Goal: Task Accomplishment & Management: Use online tool/utility

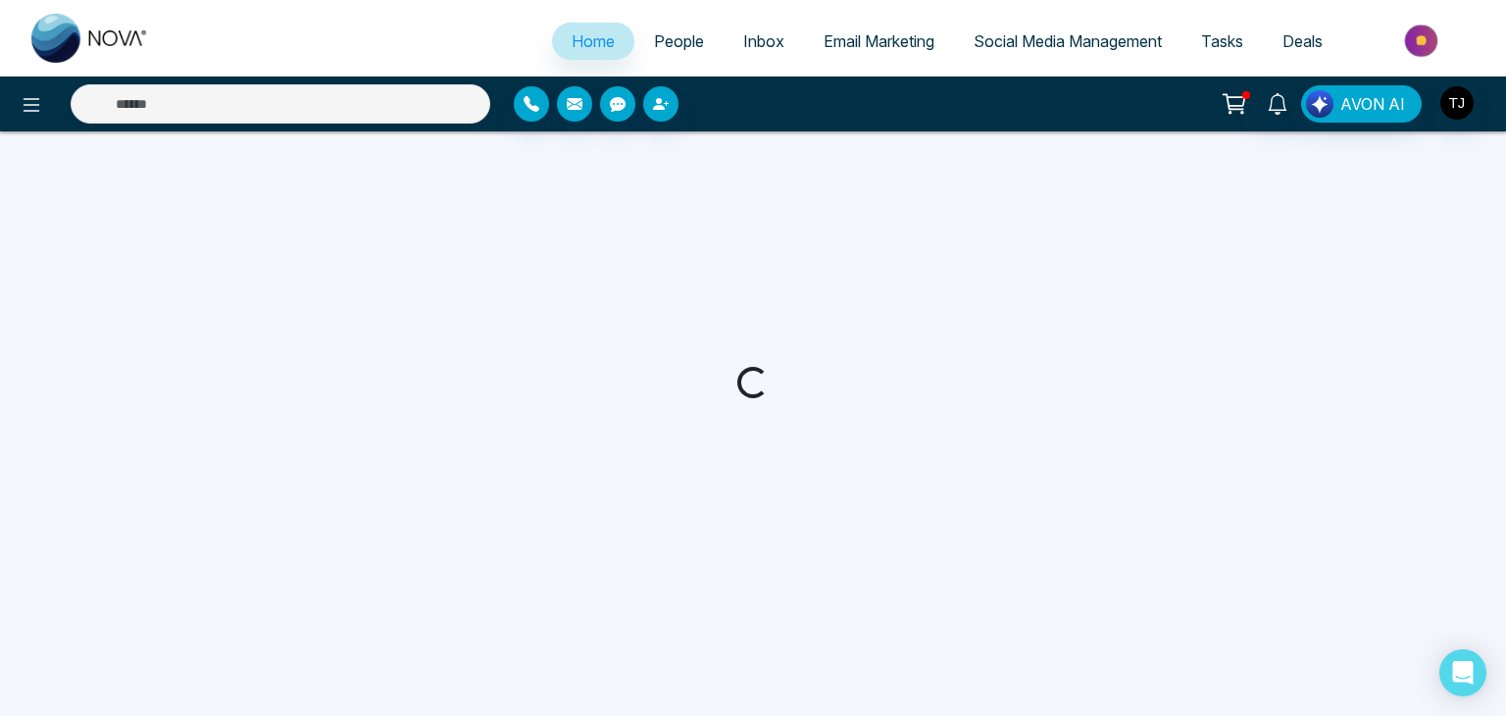
select select "*"
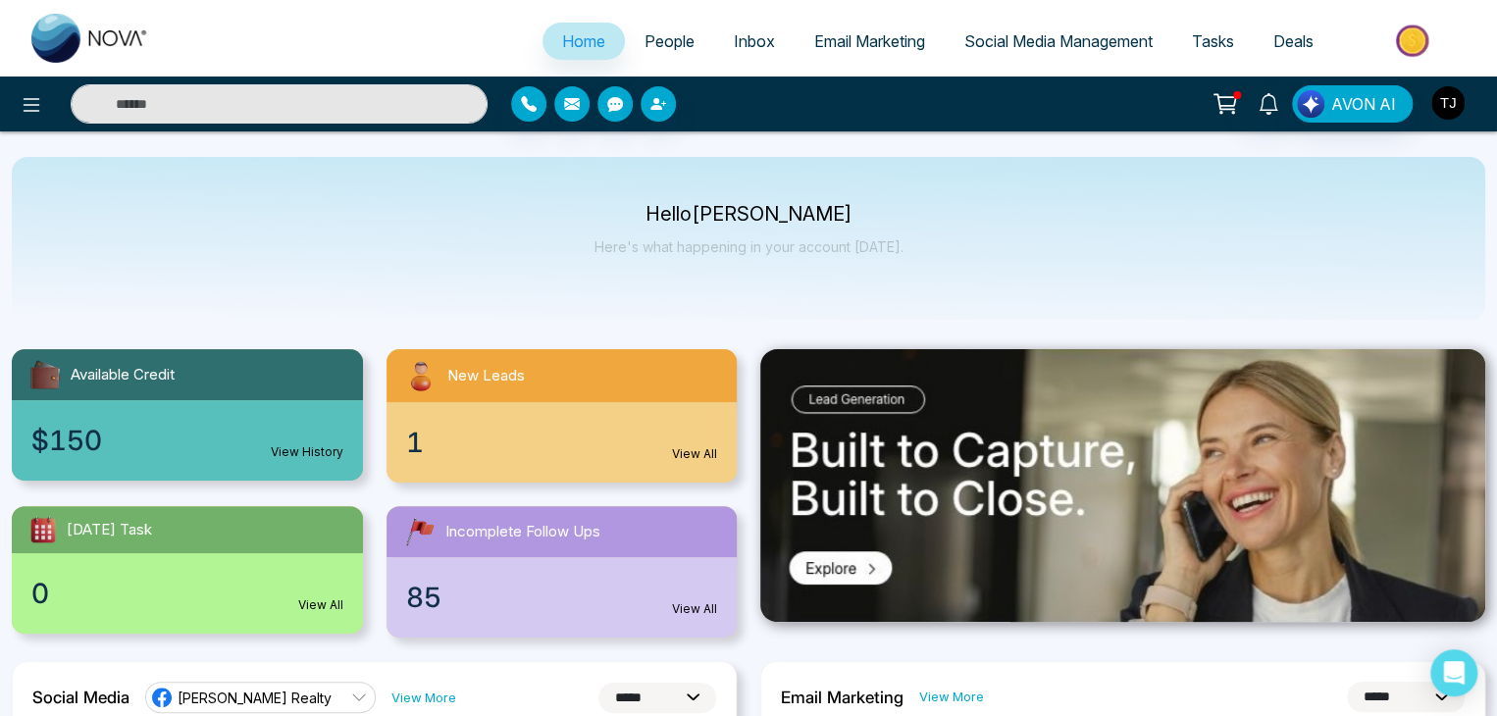
click at [1452, 99] on img "button" at bounding box center [1447, 102] width 33 height 33
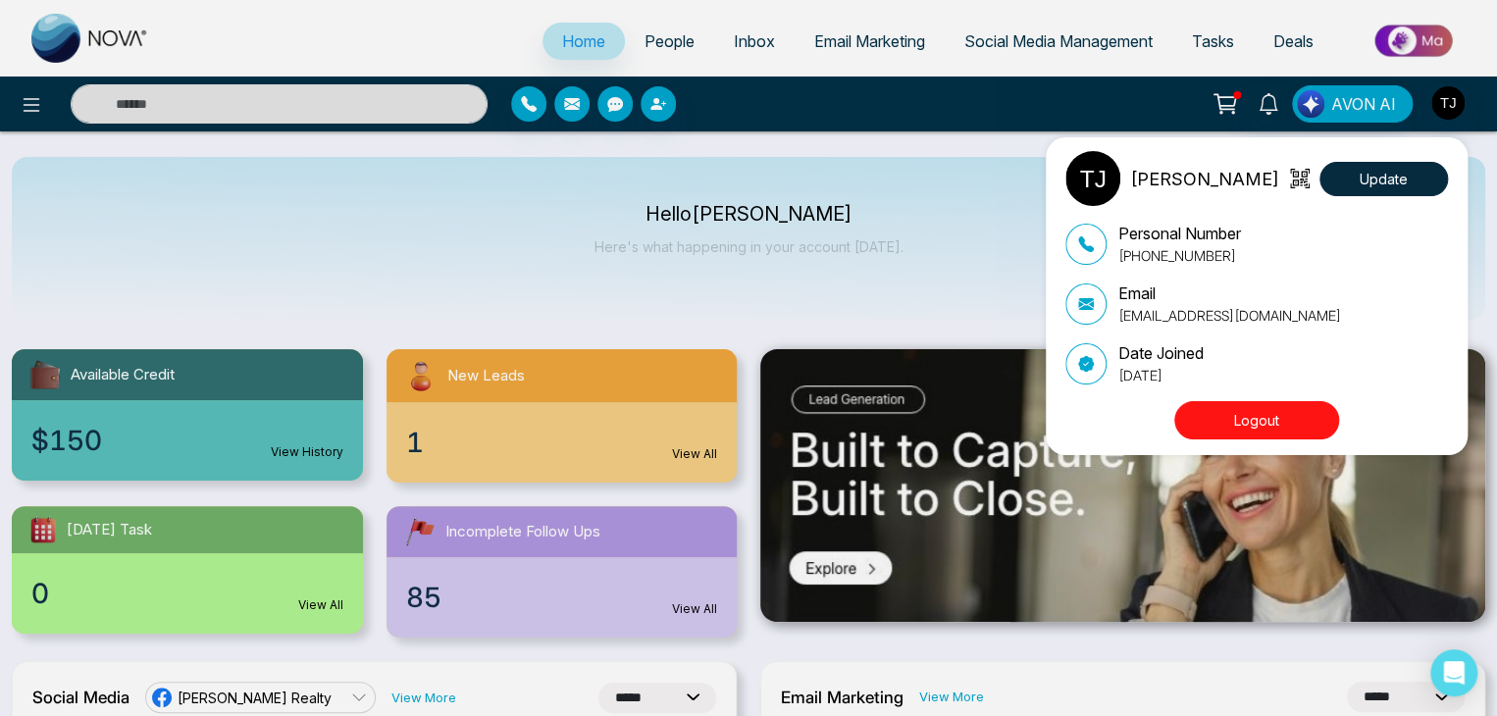
click at [1295, 421] on button "Logout" at bounding box center [1256, 420] width 165 height 38
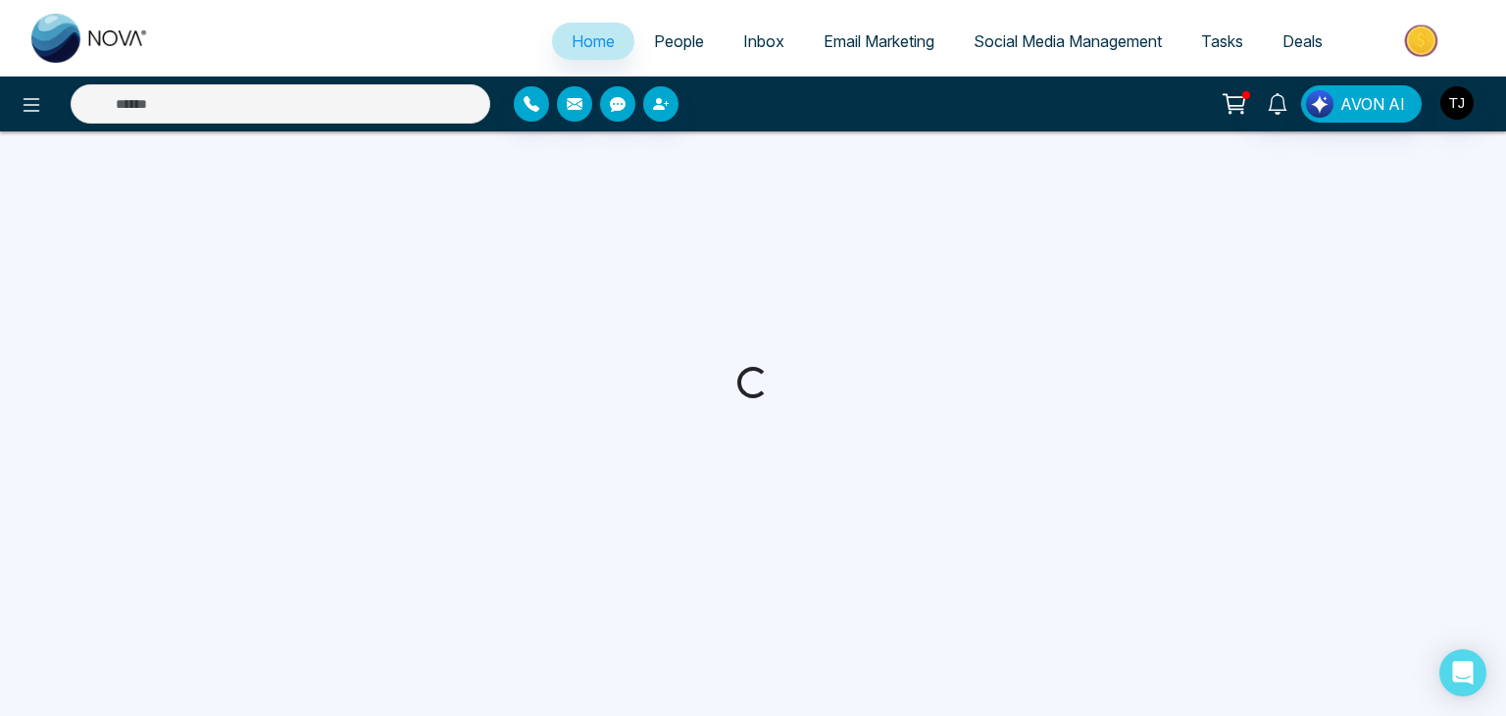
select select "*"
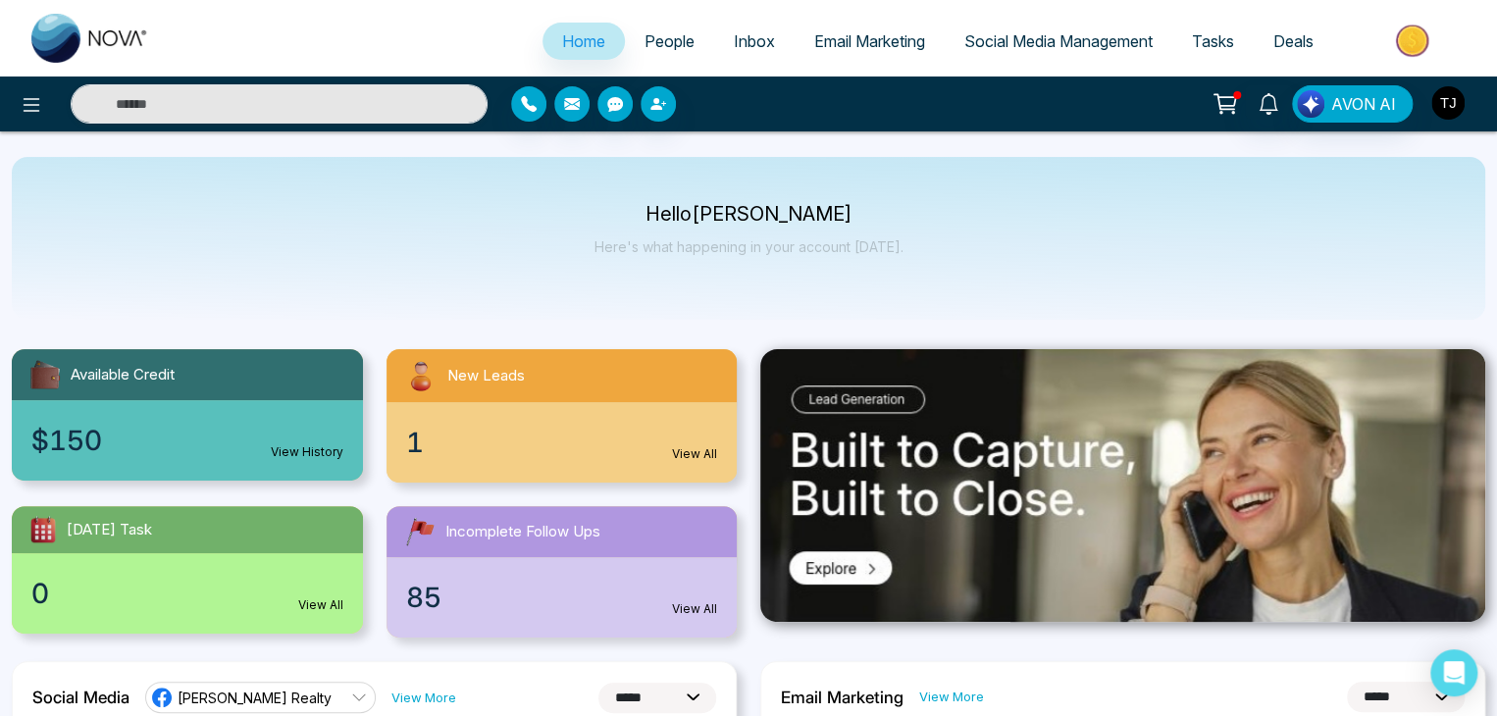
click at [1440, 115] on img "button" at bounding box center [1447, 102] width 33 height 33
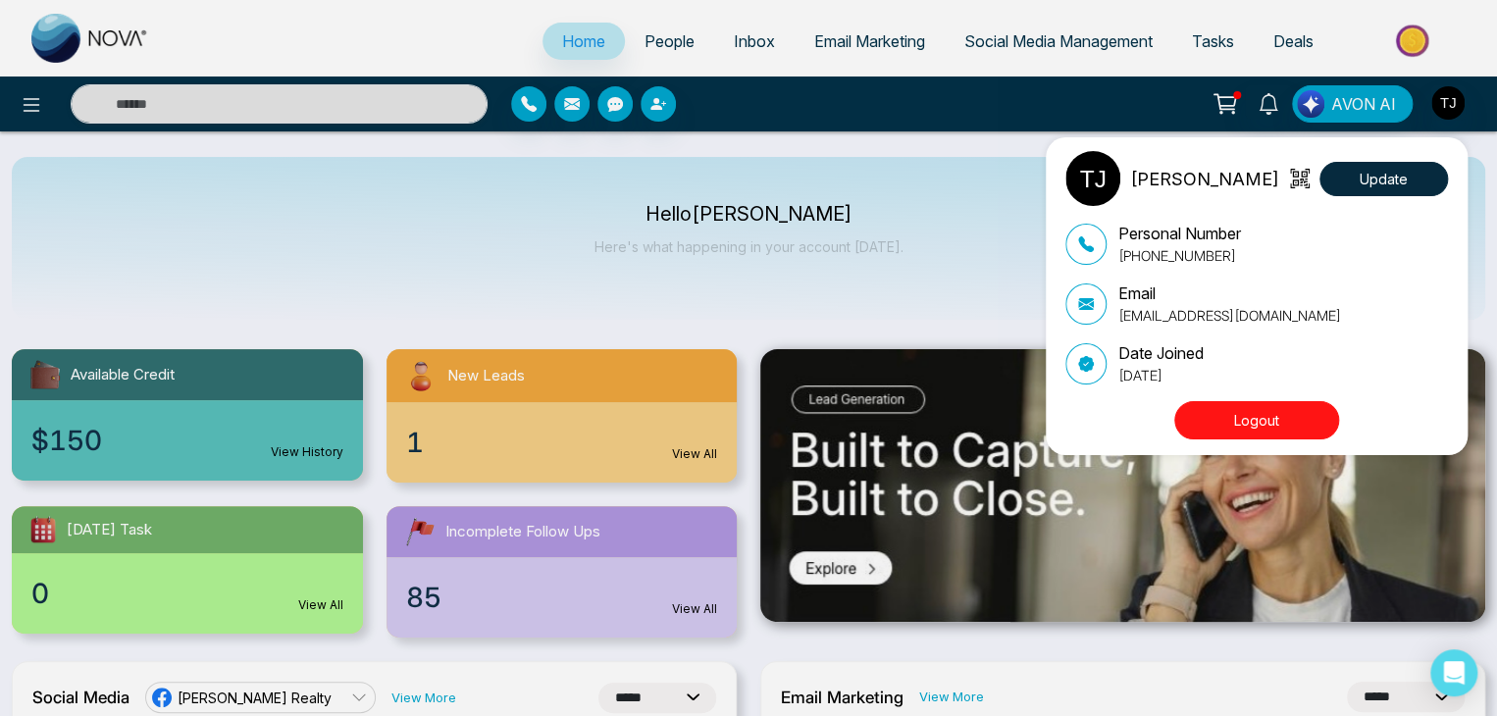
click at [1290, 417] on button "Logout" at bounding box center [1256, 420] width 165 height 38
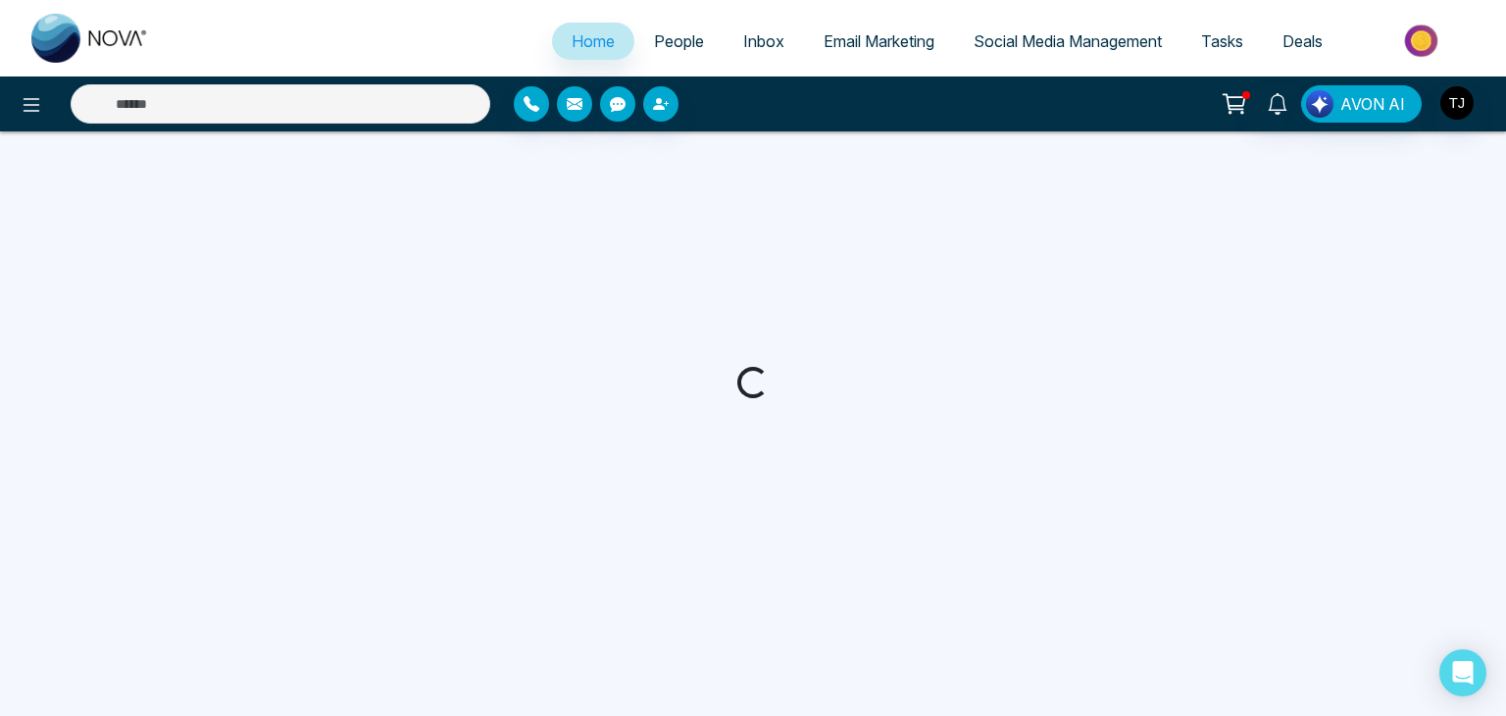
select select "*"
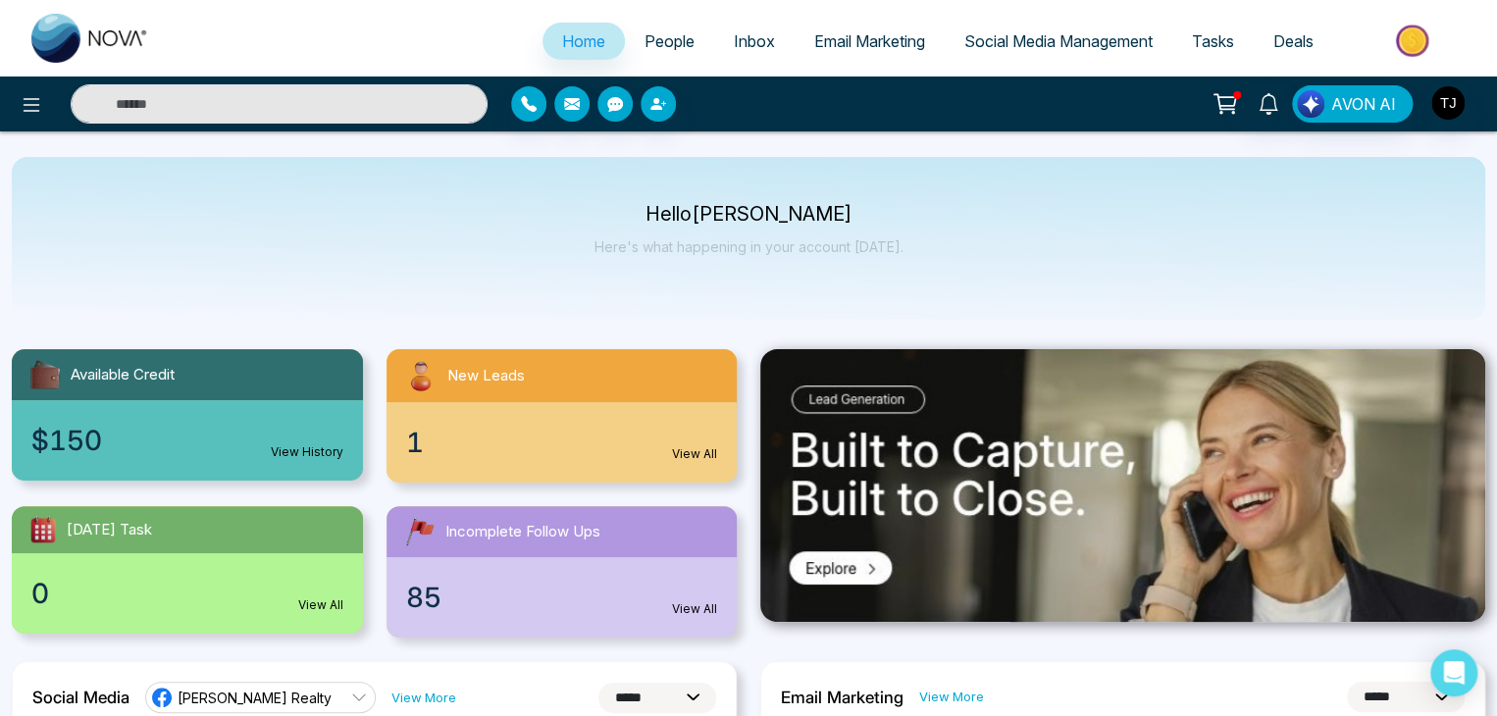
click at [814, 43] on span "Email Marketing" at bounding box center [869, 41] width 111 height 20
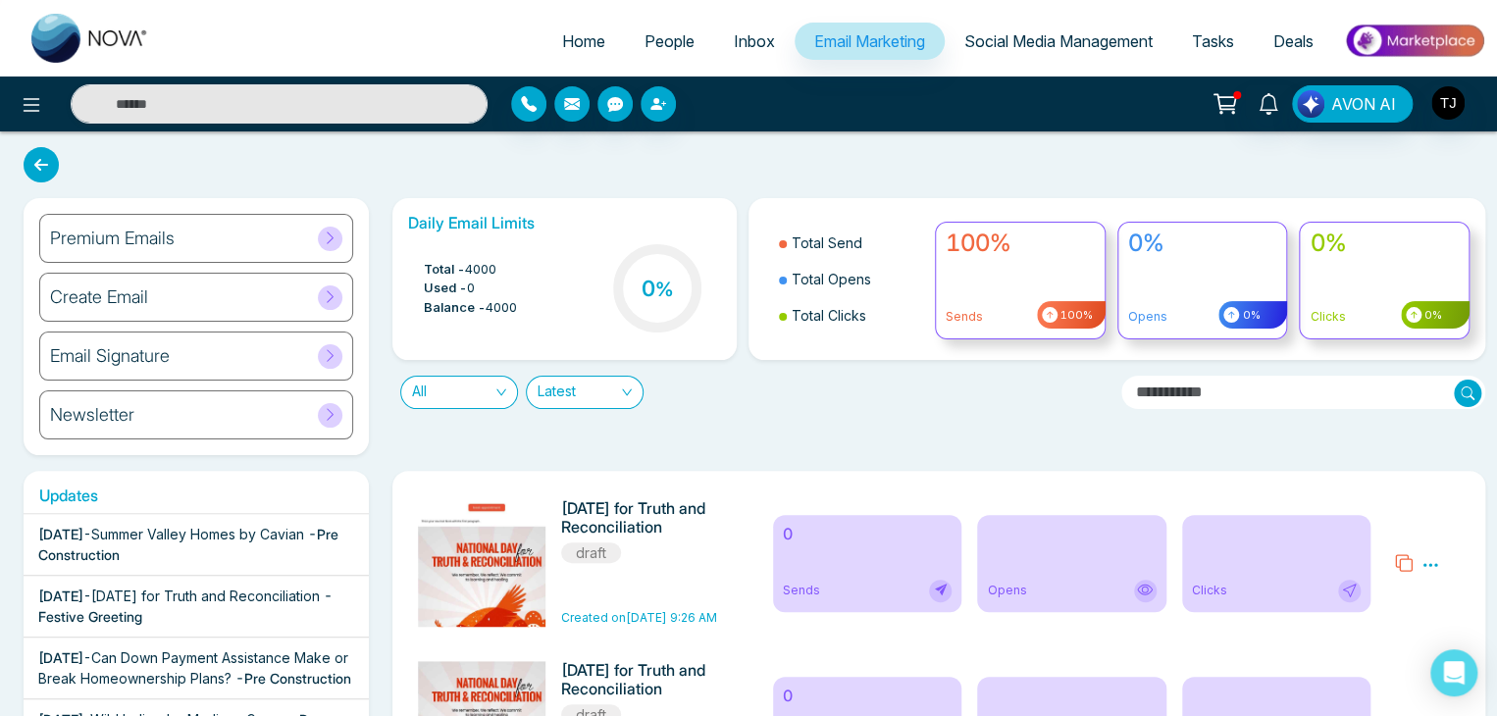
click at [294, 236] on div "Premium Emails" at bounding box center [196, 238] width 314 height 49
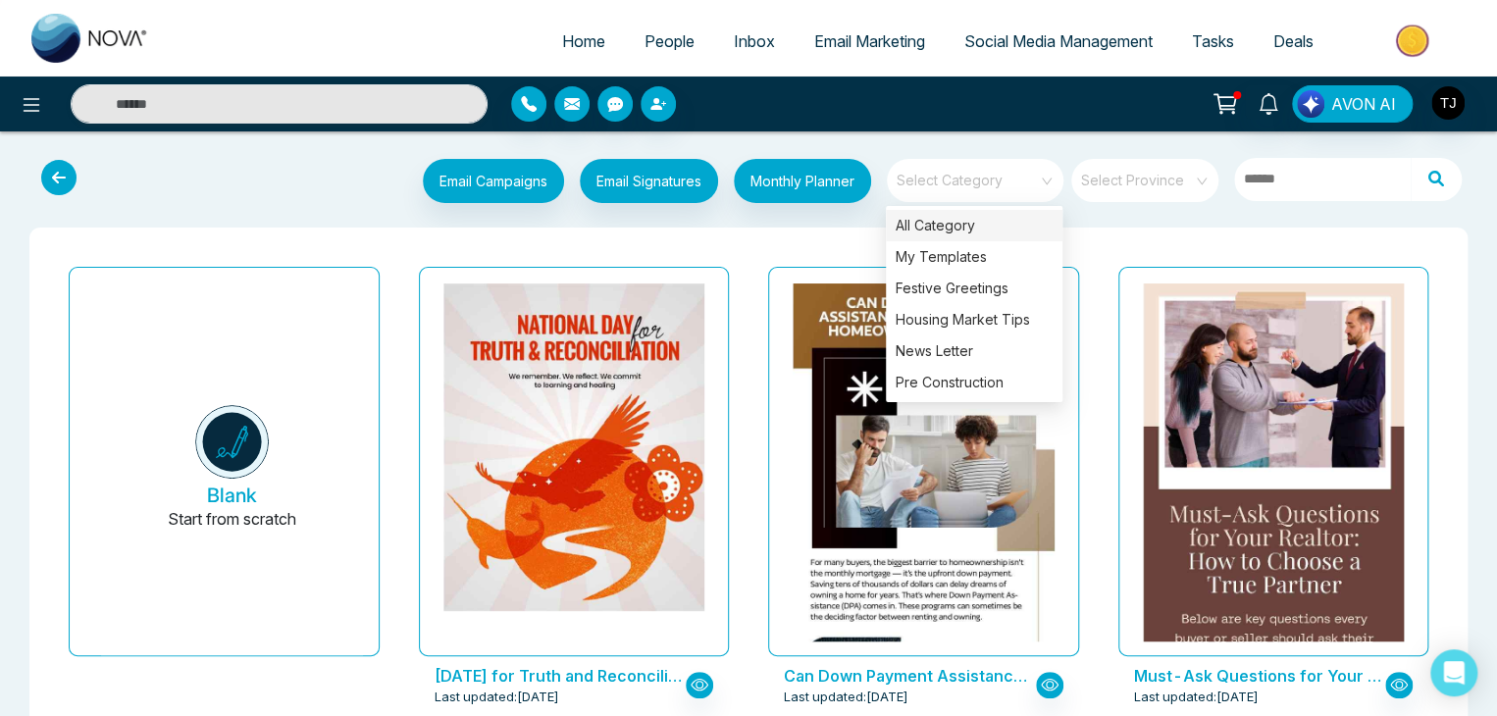
click at [1050, 180] on div "Select Category" at bounding box center [975, 180] width 177 height 43
click at [1026, 381] on div "Pre Construction" at bounding box center [974, 382] width 177 height 31
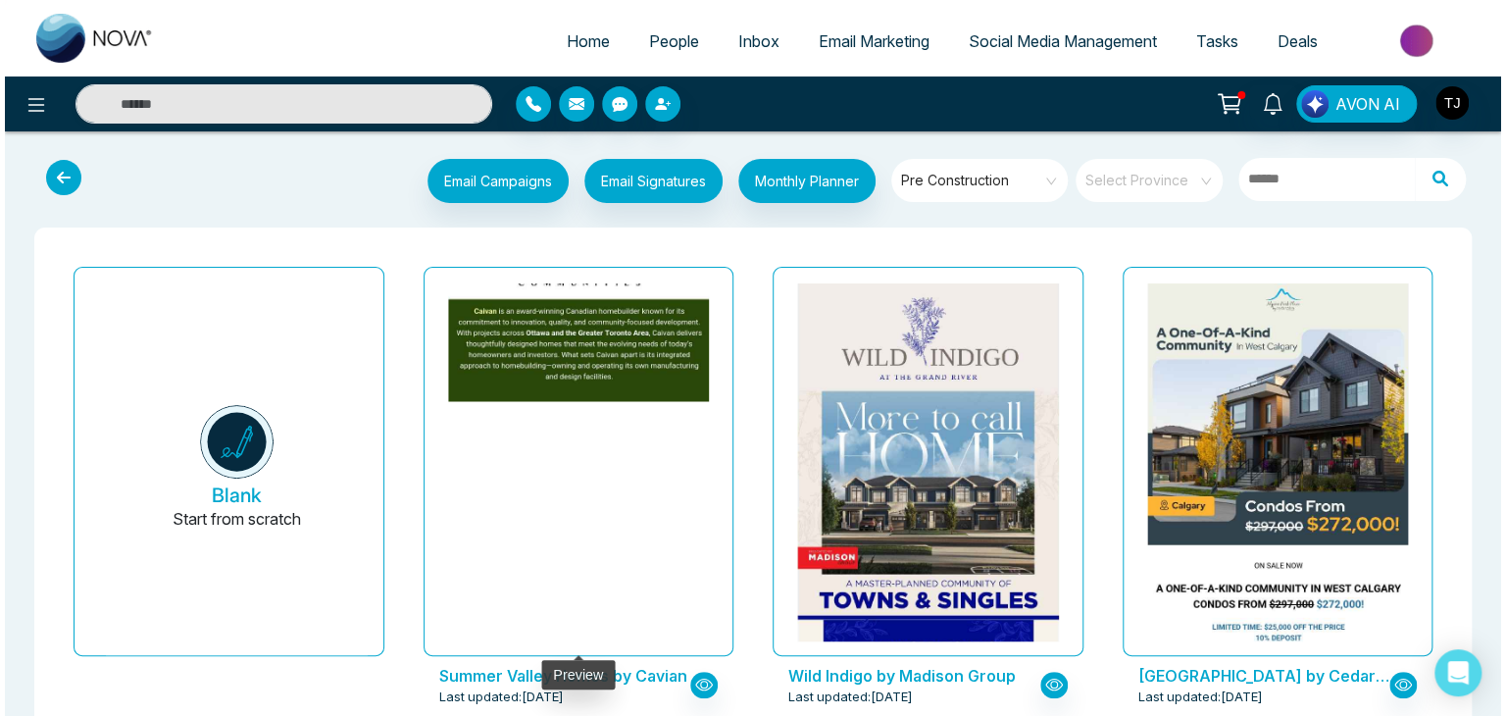
scroll to position [118, 0]
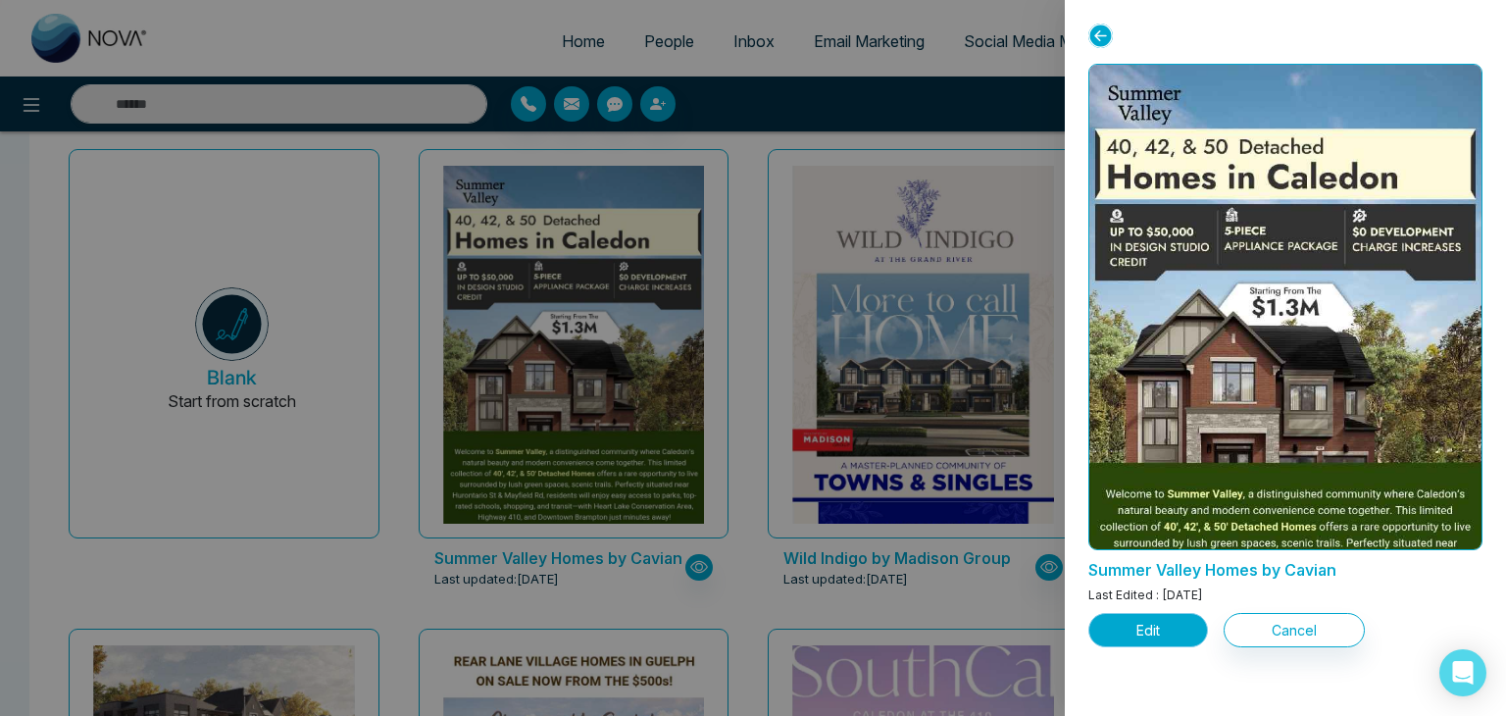
click at [1192, 627] on button "Edit" at bounding box center [1149, 630] width 120 height 34
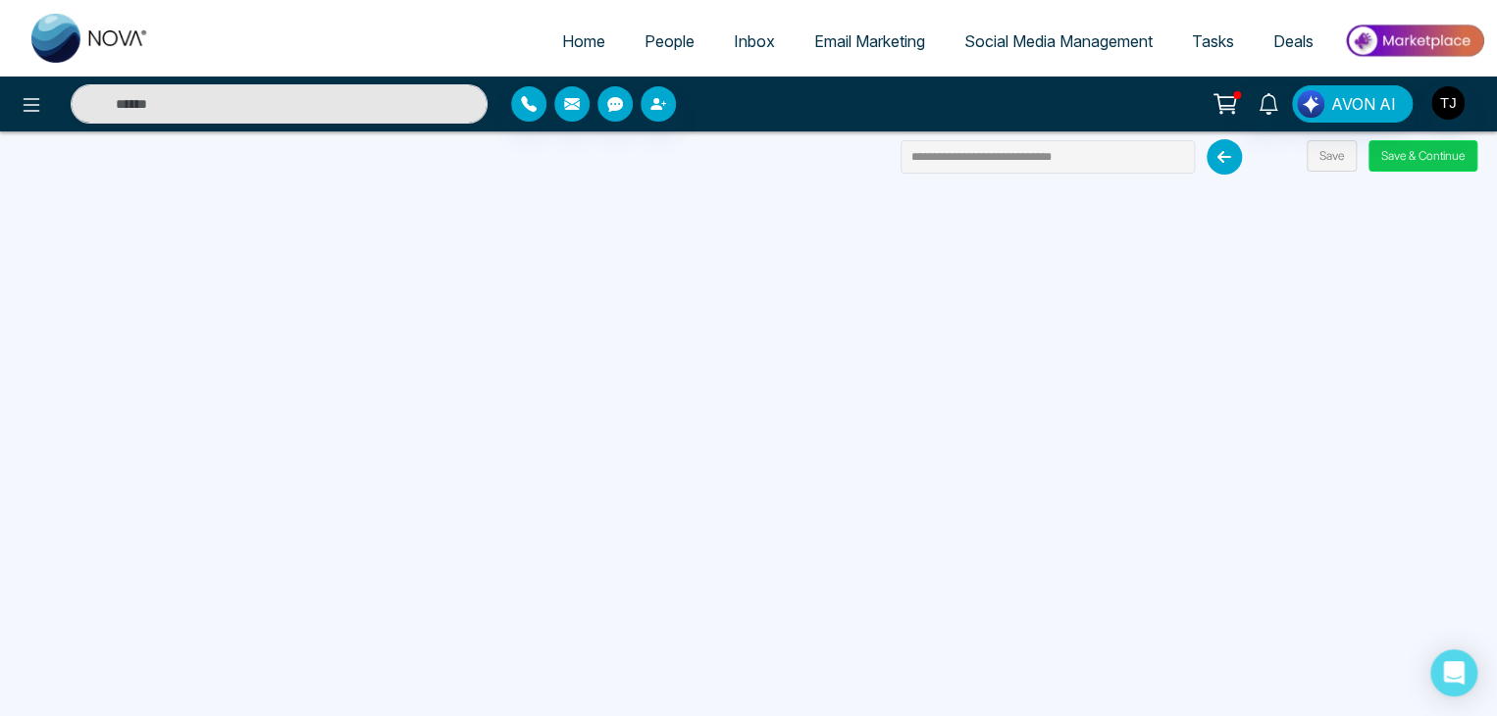
click at [1432, 152] on button "Save & Continue" at bounding box center [1422, 155] width 109 height 31
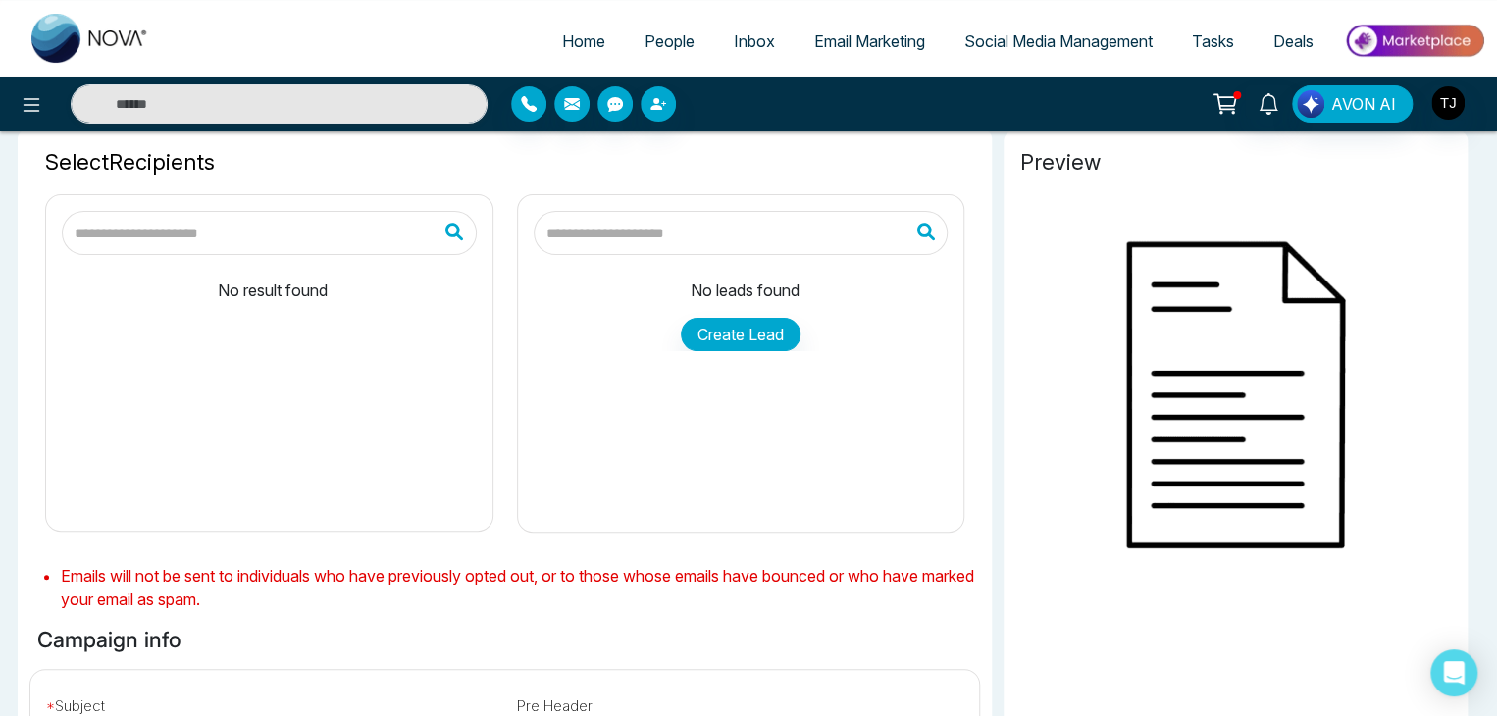
scroll to position [11, 0]
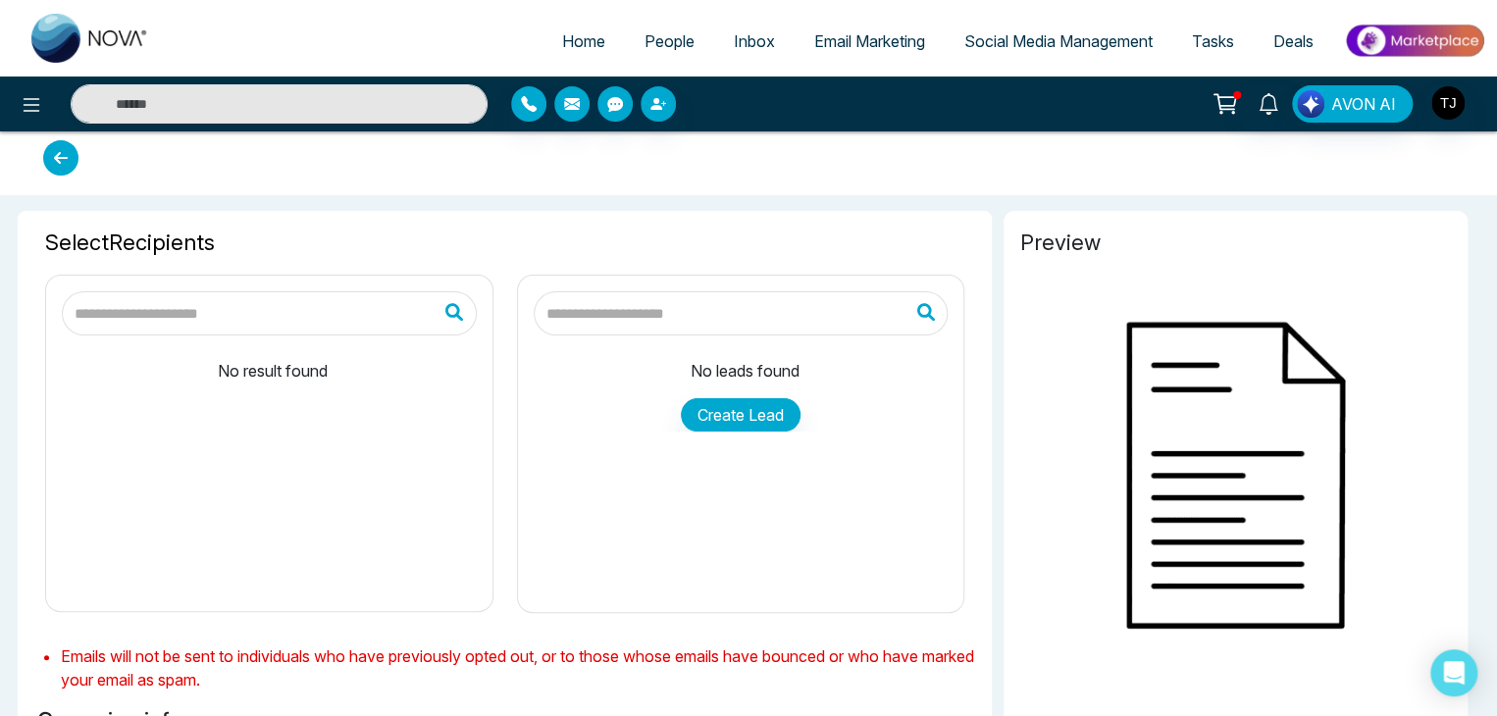
type input "**********"
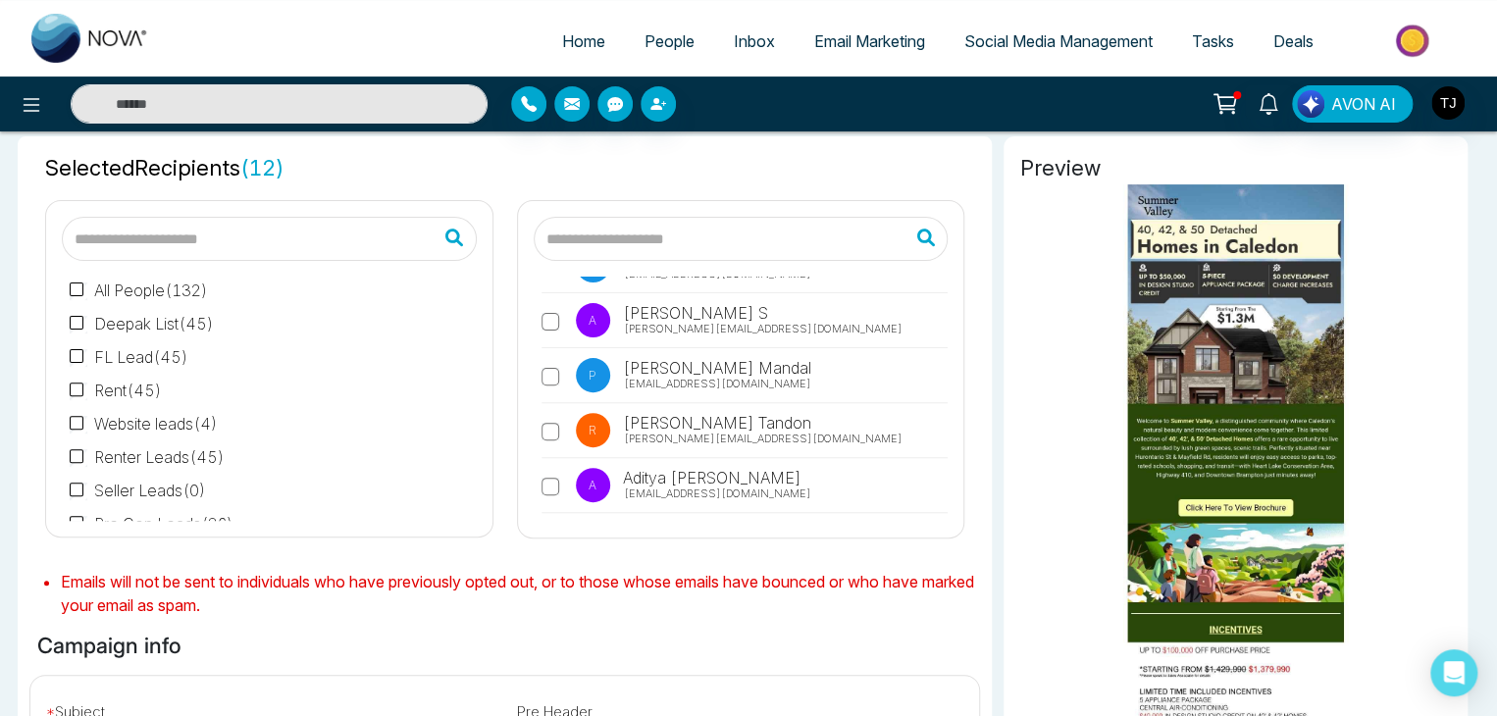
scroll to position [6771, 0]
click at [538, 388] on div "A Aditya Kumar aditya@mmnovatech.com A Adnan Khan adnan+1@mmnovatech.com G Gurj…" at bounding box center [741, 399] width 415 height 245
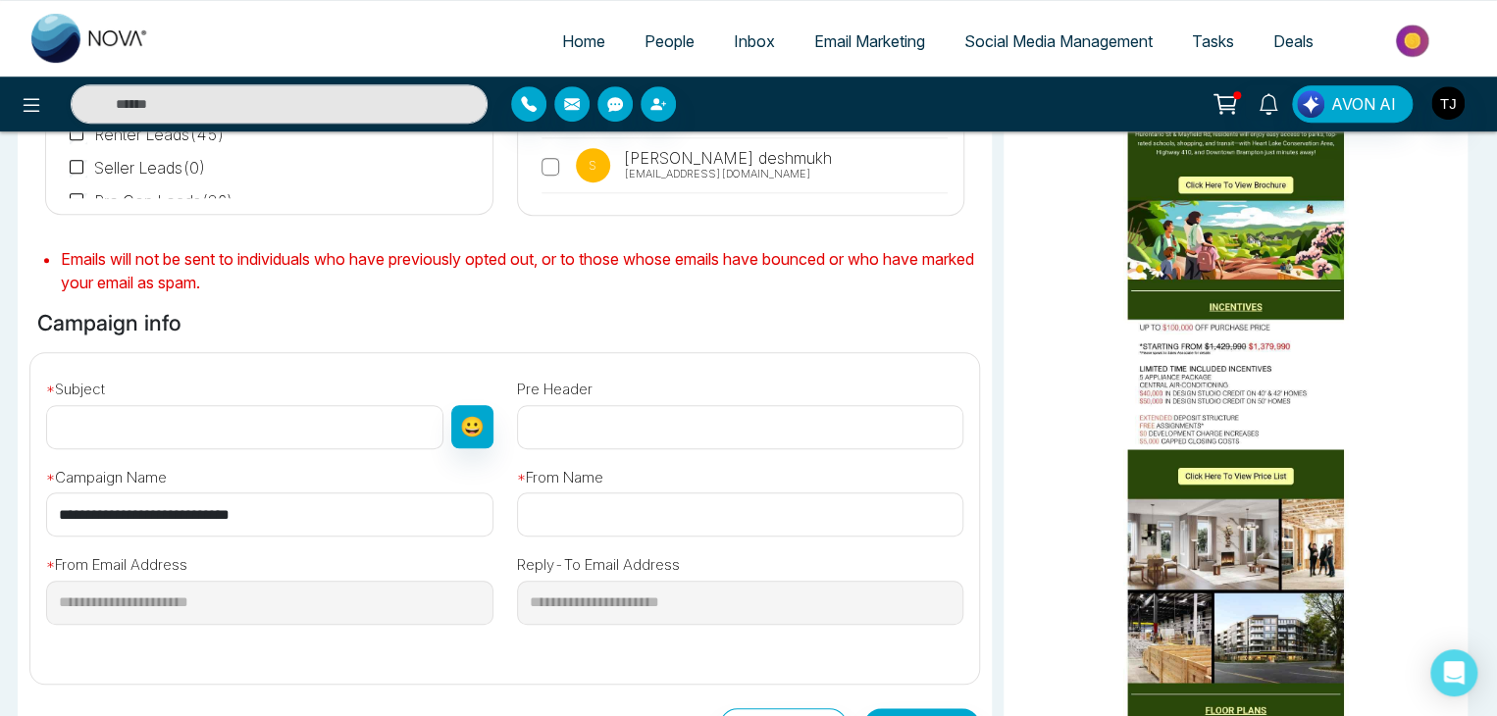
scroll to position [442, 0]
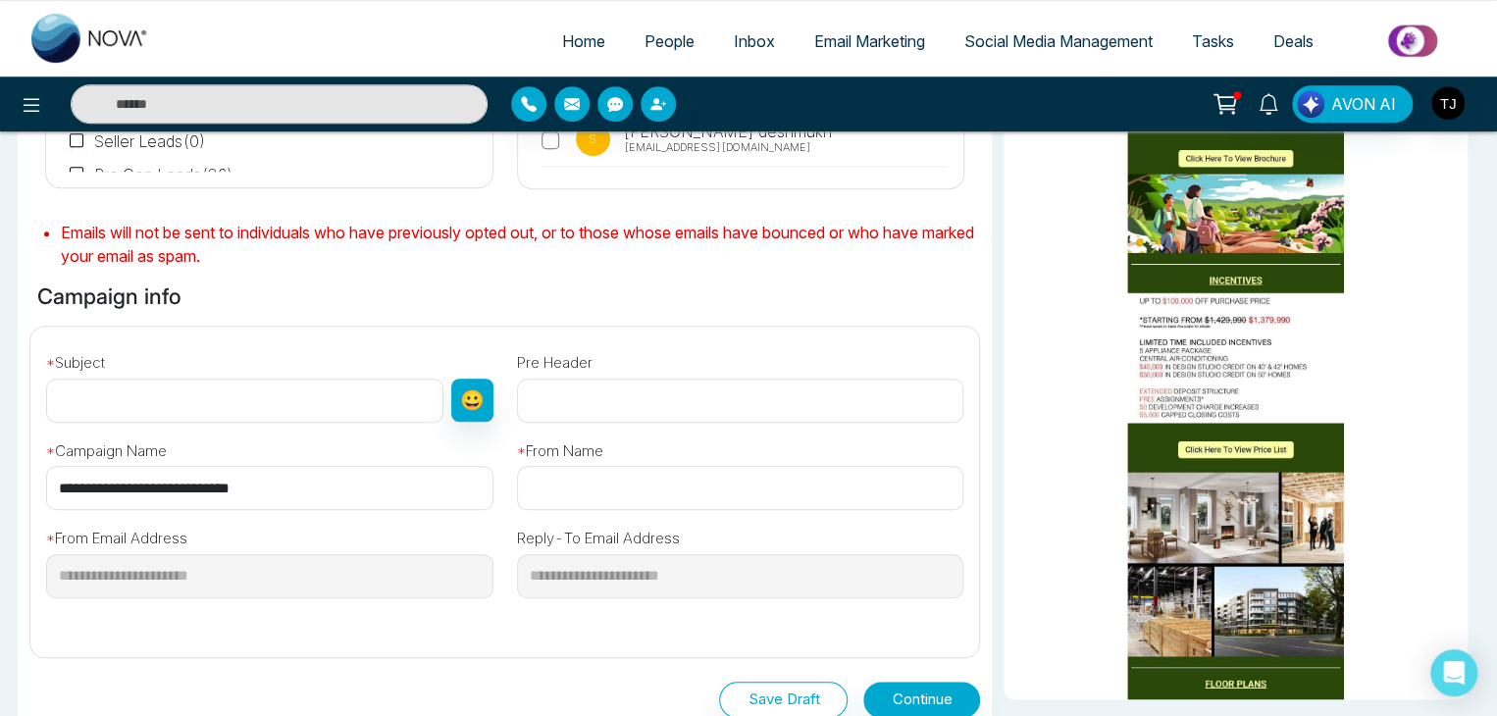
click at [337, 503] on input "**********" at bounding box center [269, 488] width 447 height 44
click at [332, 397] on input "text" at bounding box center [244, 401] width 397 height 44
paste input "**********"
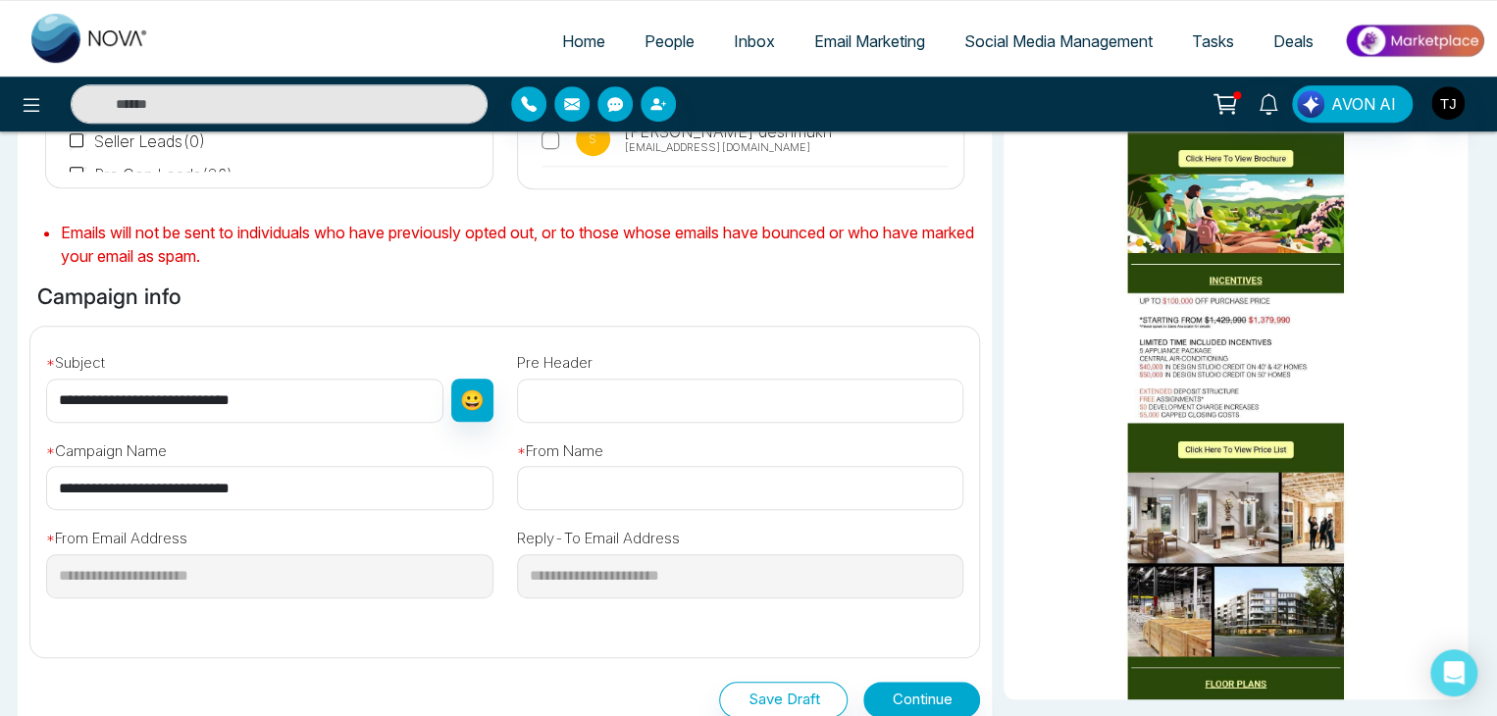
type input "**********"
paste input "**********"
click at [624, 481] on input "**********" at bounding box center [740, 488] width 447 height 44
type input "**********"
click at [706, 536] on div "**********" at bounding box center [740, 558] width 447 height 80
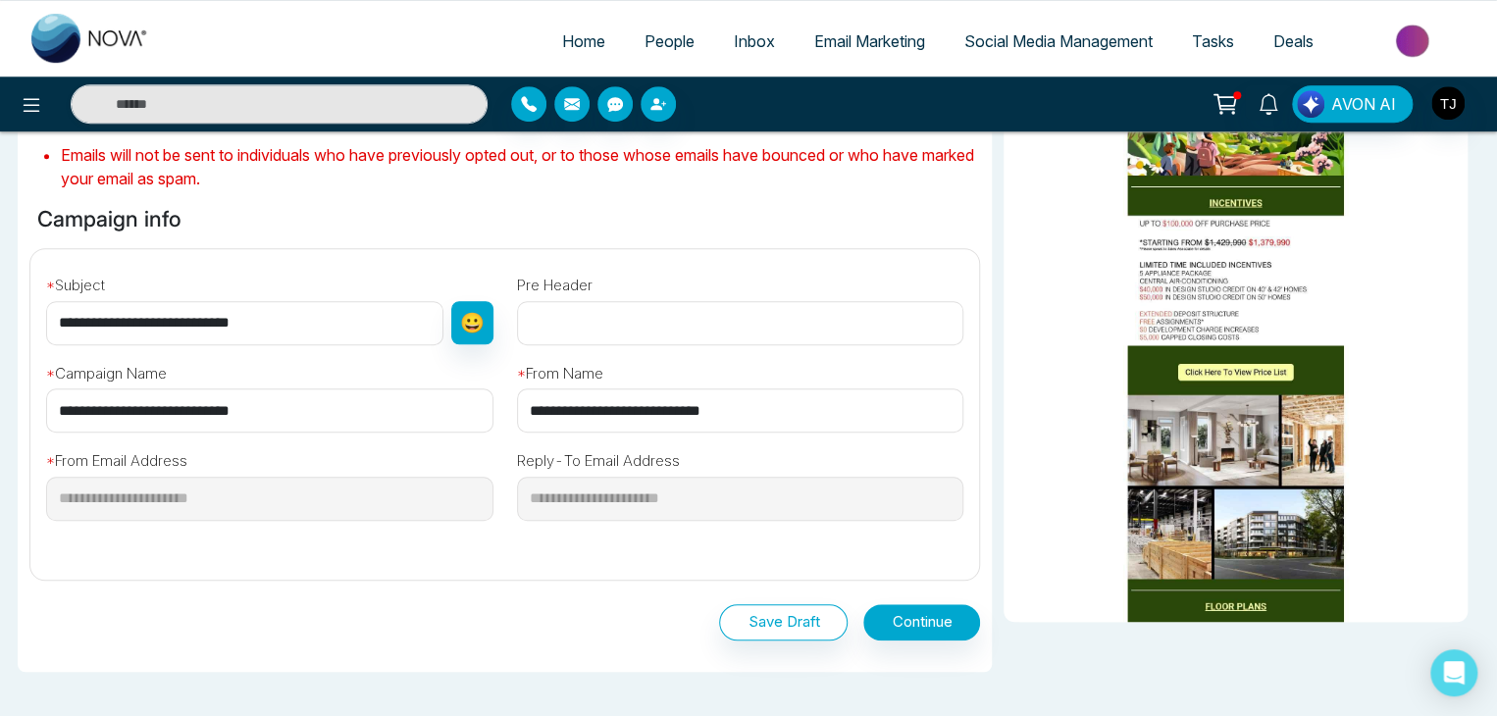
scroll to position [521, 0]
click at [958, 628] on button "Continue" at bounding box center [921, 621] width 117 height 36
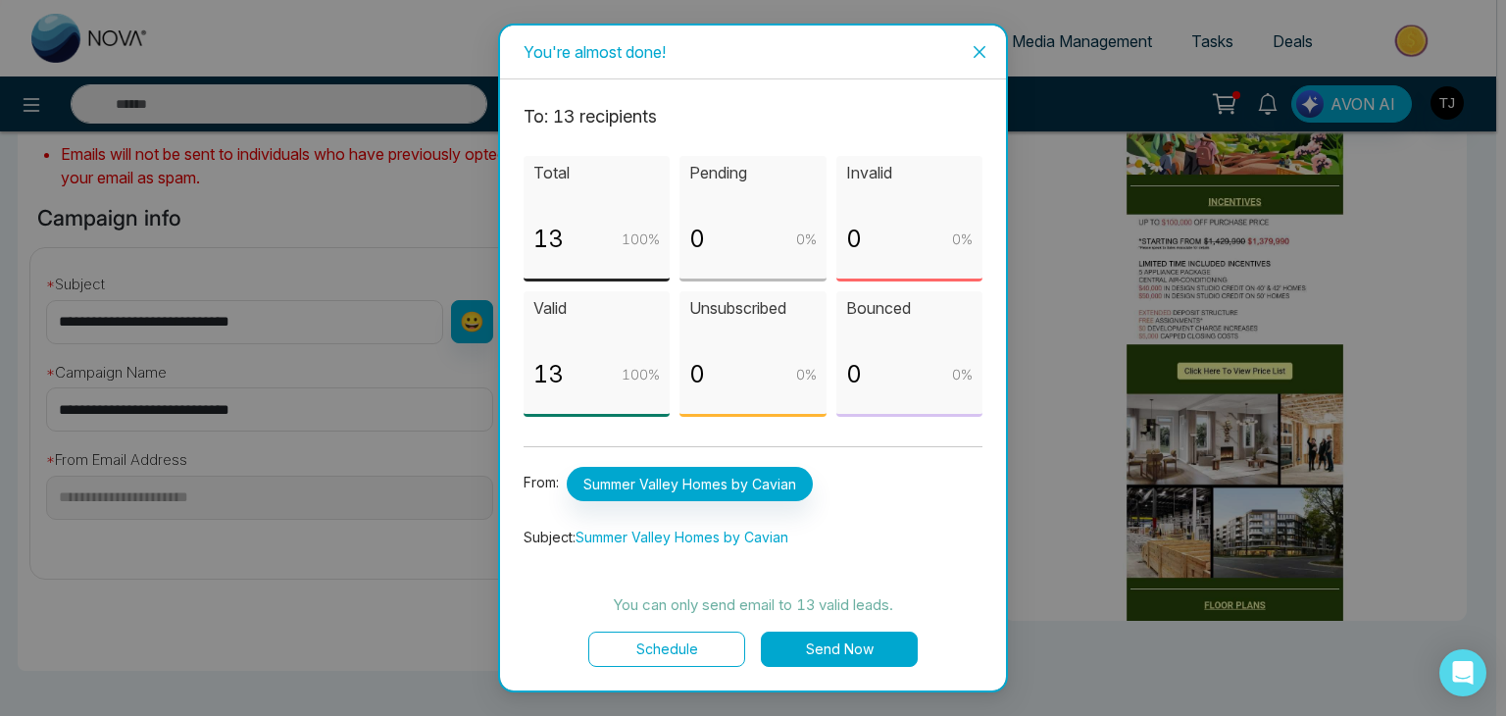
click at [854, 638] on button "Send Now" at bounding box center [839, 649] width 157 height 35
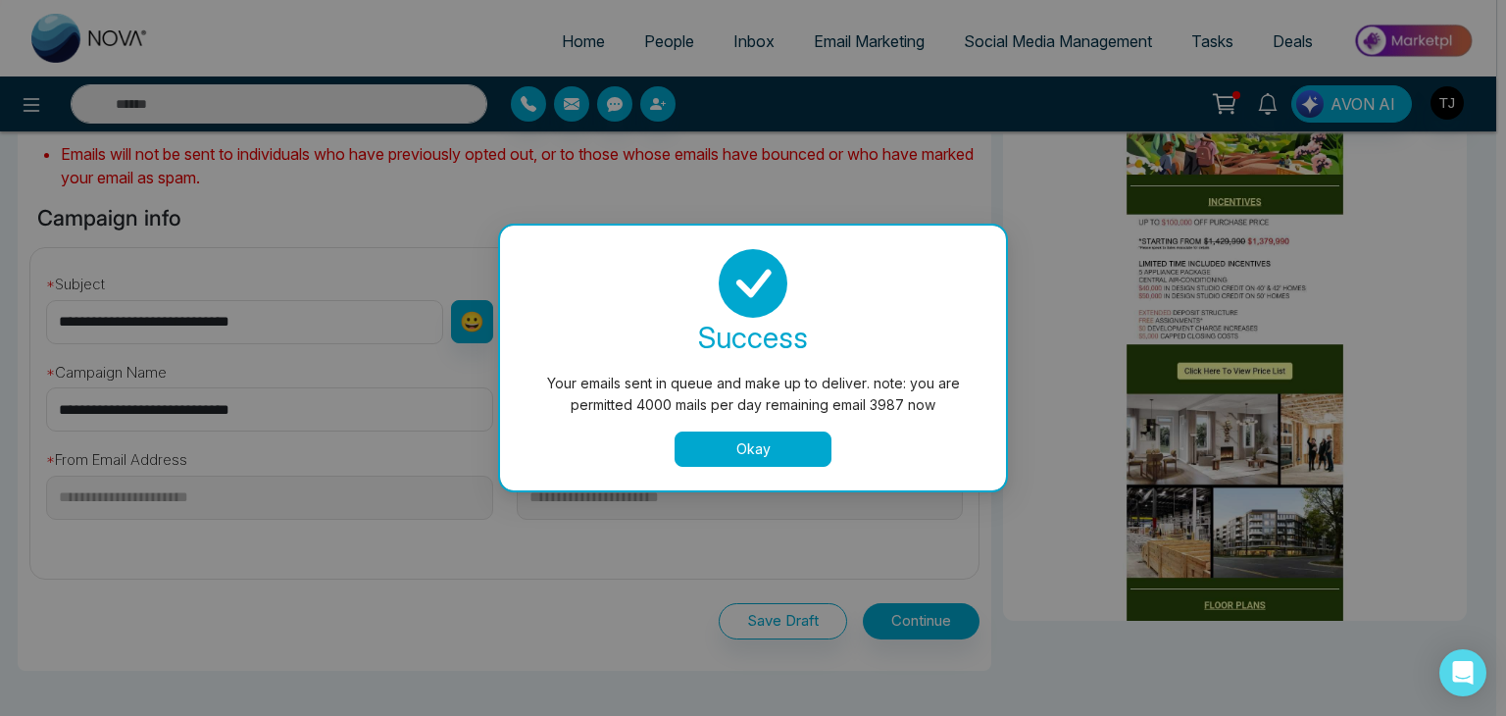
click at [807, 436] on button "Okay" at bounding box center [753, 449] width 157 height 35
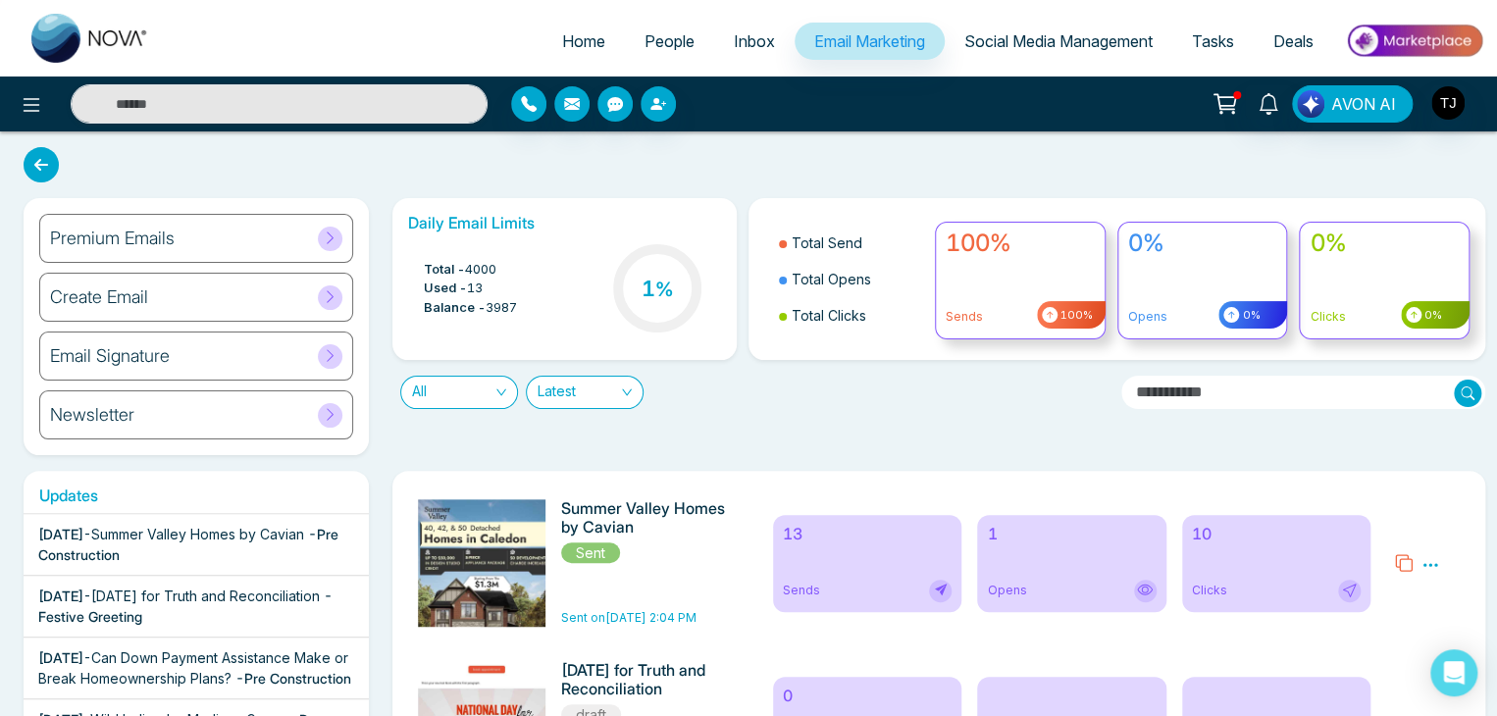
click at [569, 49] on span "Home" at bounding box center [583, 41] width 43 height 20
select select "*"
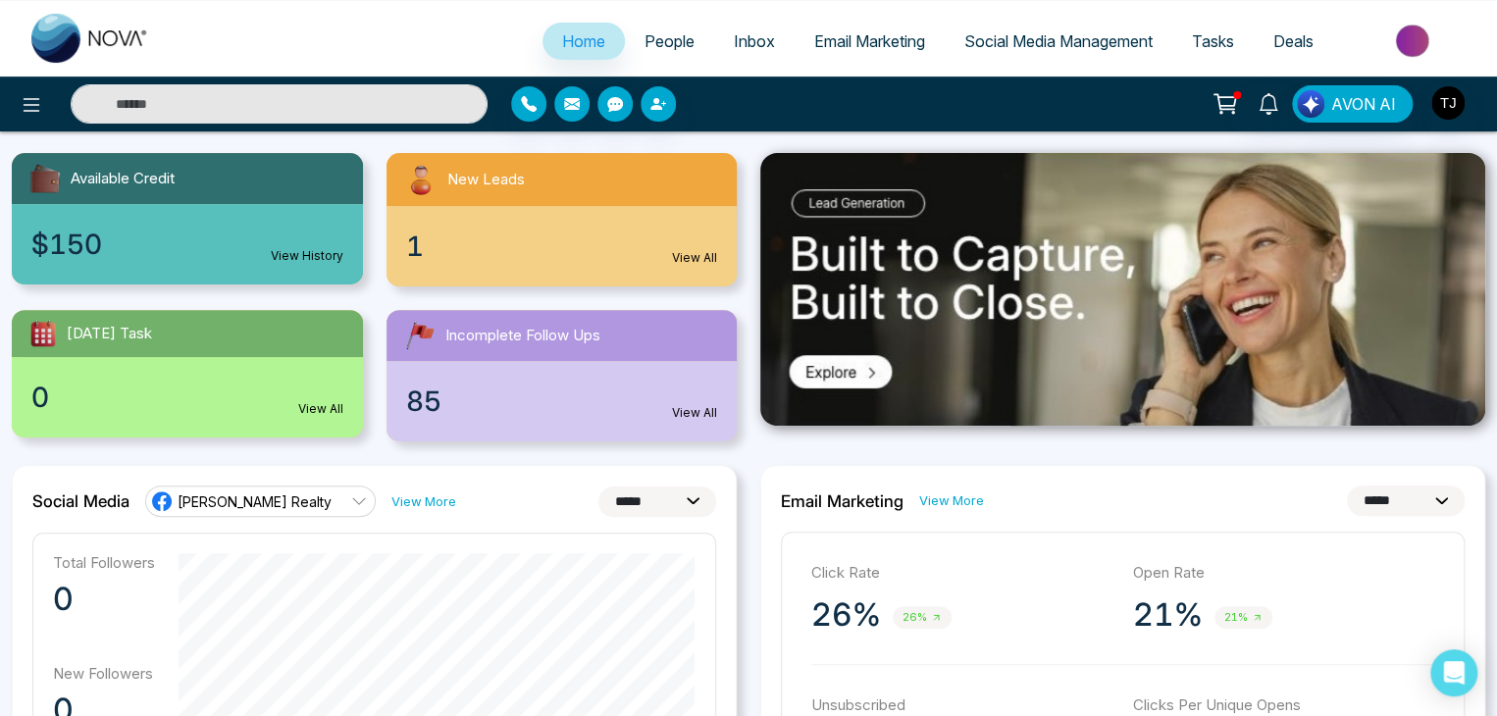
scroll to position [169, 0]
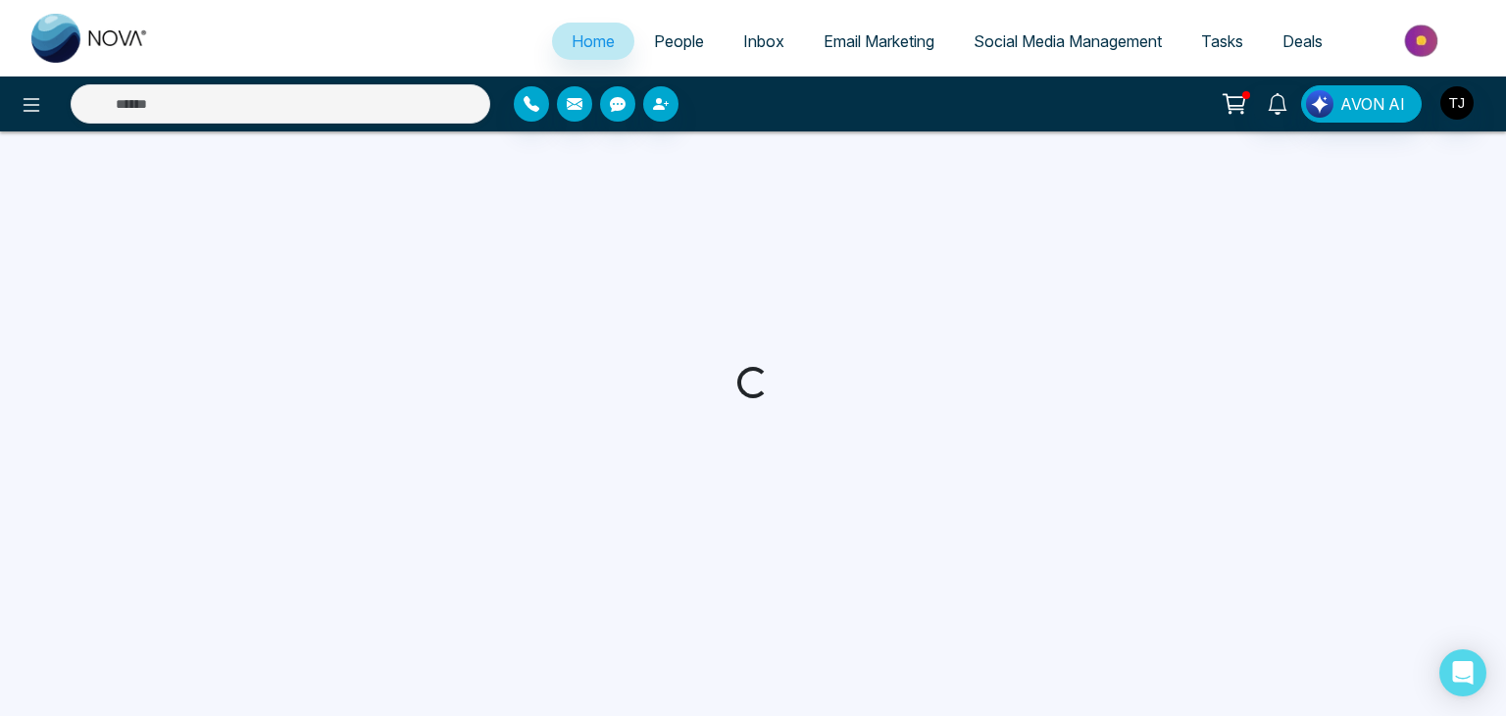
select select "*"
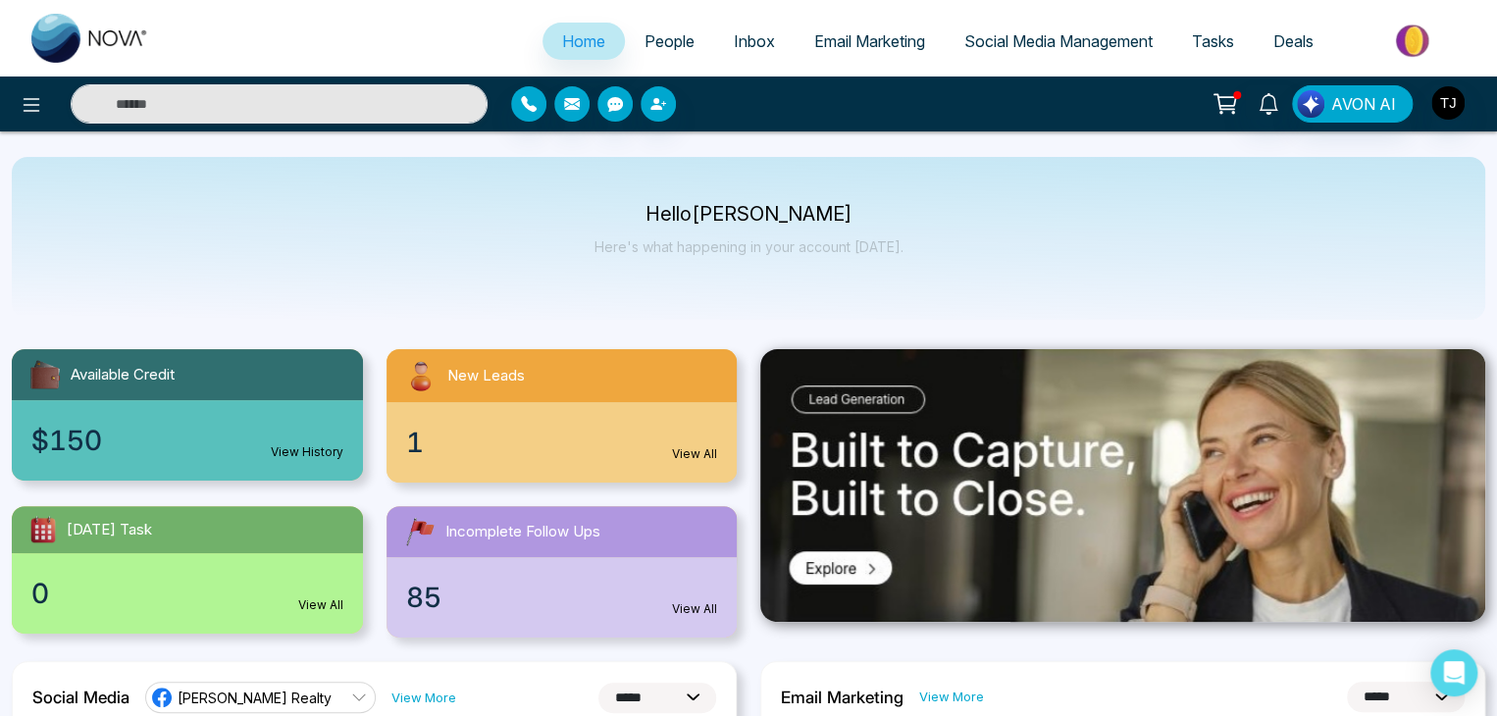
click at [679, 26] on link "People" at bounding box center [669, 41] width 89 height 37
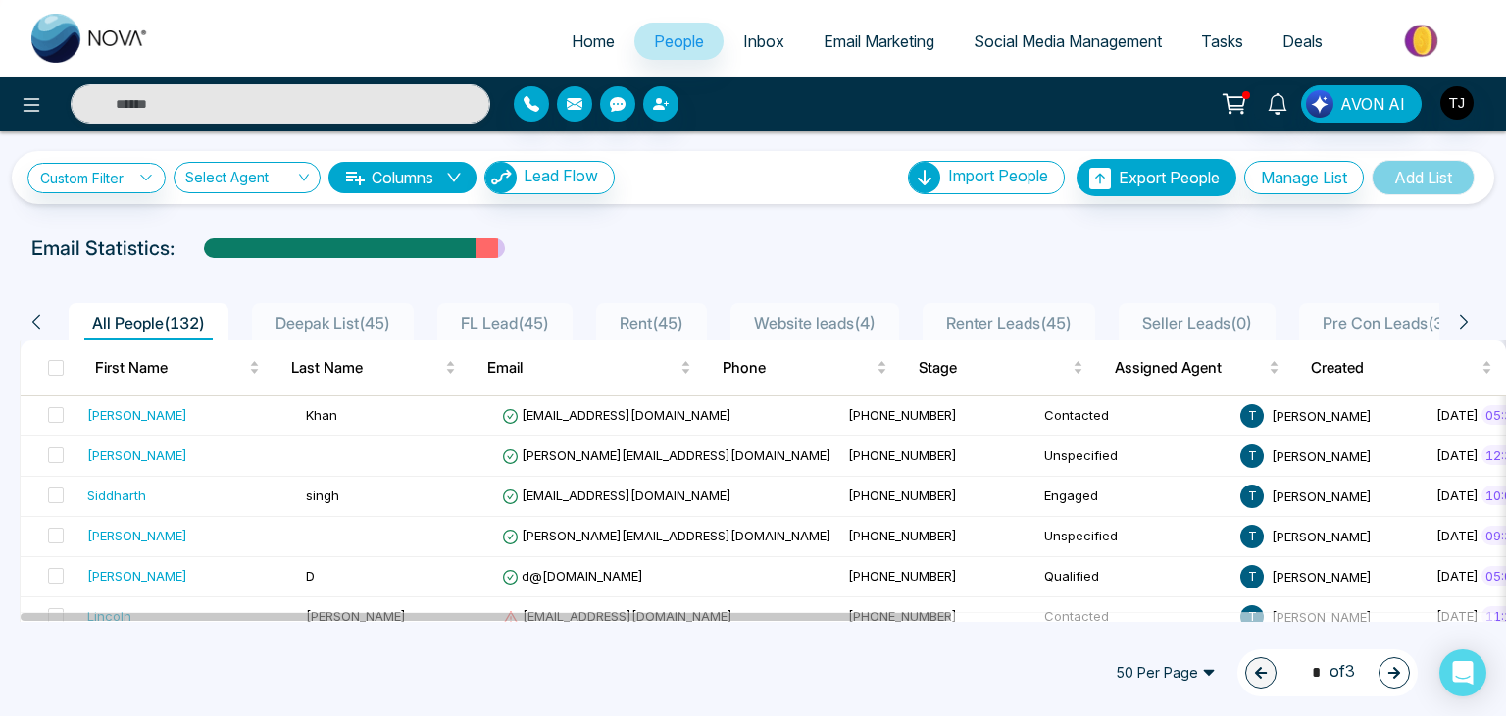
click at [767, 40] on span "Inbox" at bounding box center [763, 41] width 41 height 20
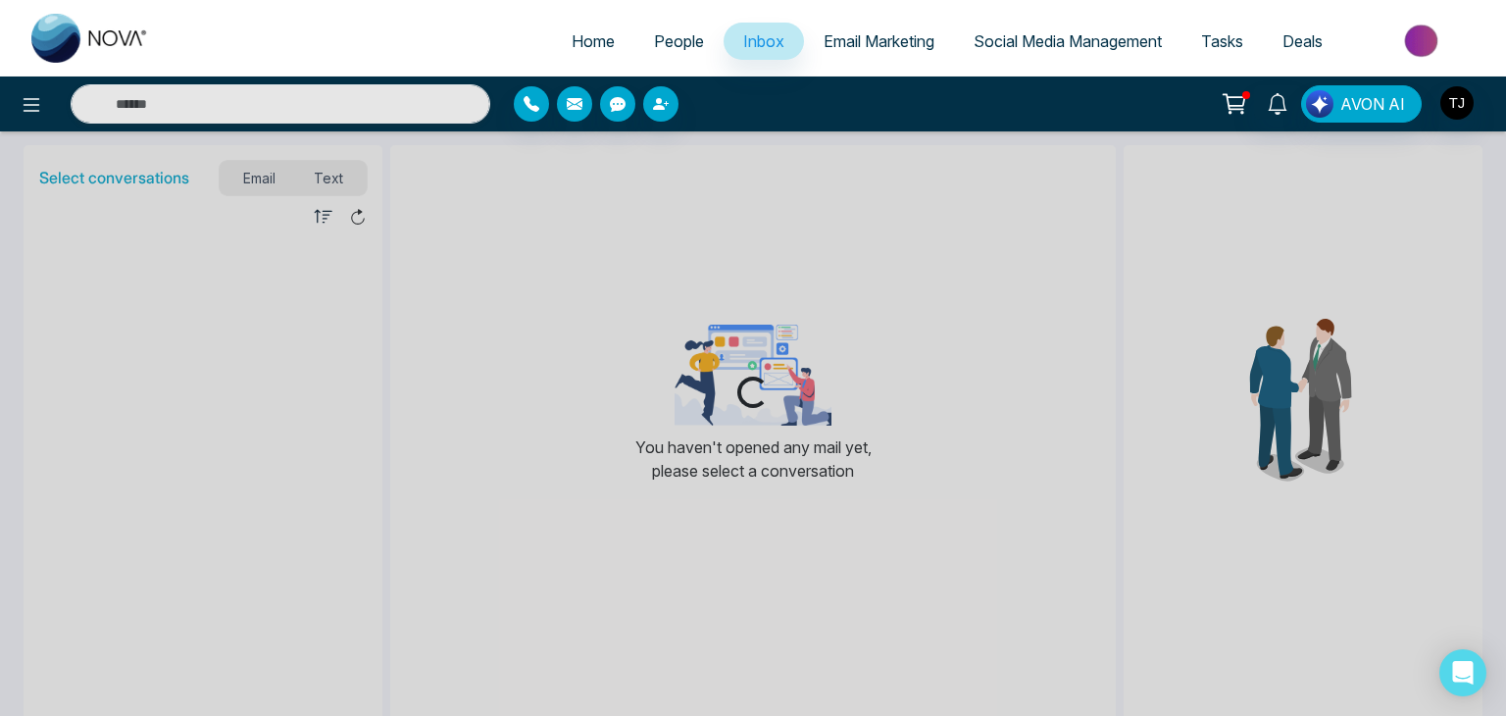
click at [851, 37] on span "Email Marketing" at bounding box center [879, 41] width 111 height 20
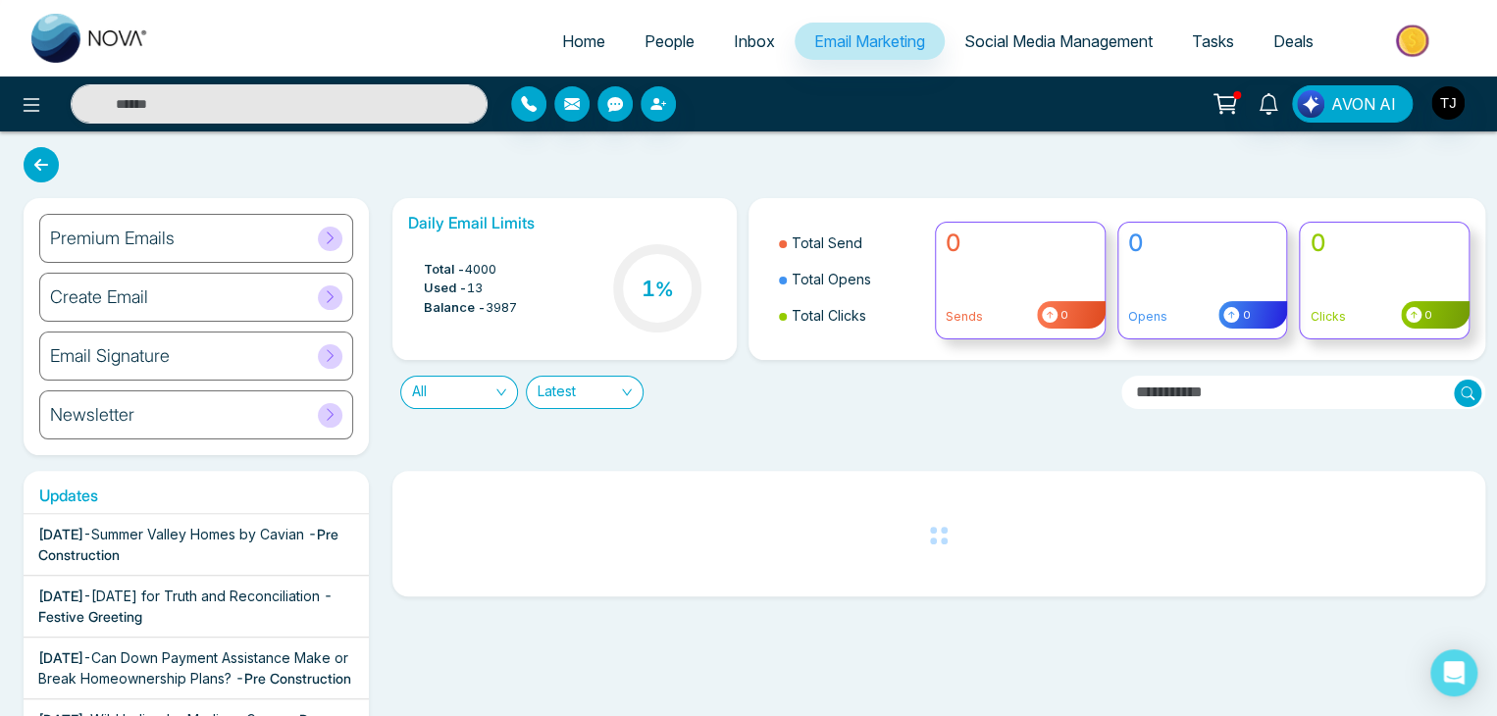
click at [1015, 40] on span "Social Media Management" at bounding box center [1058, 41] width 188 height 20
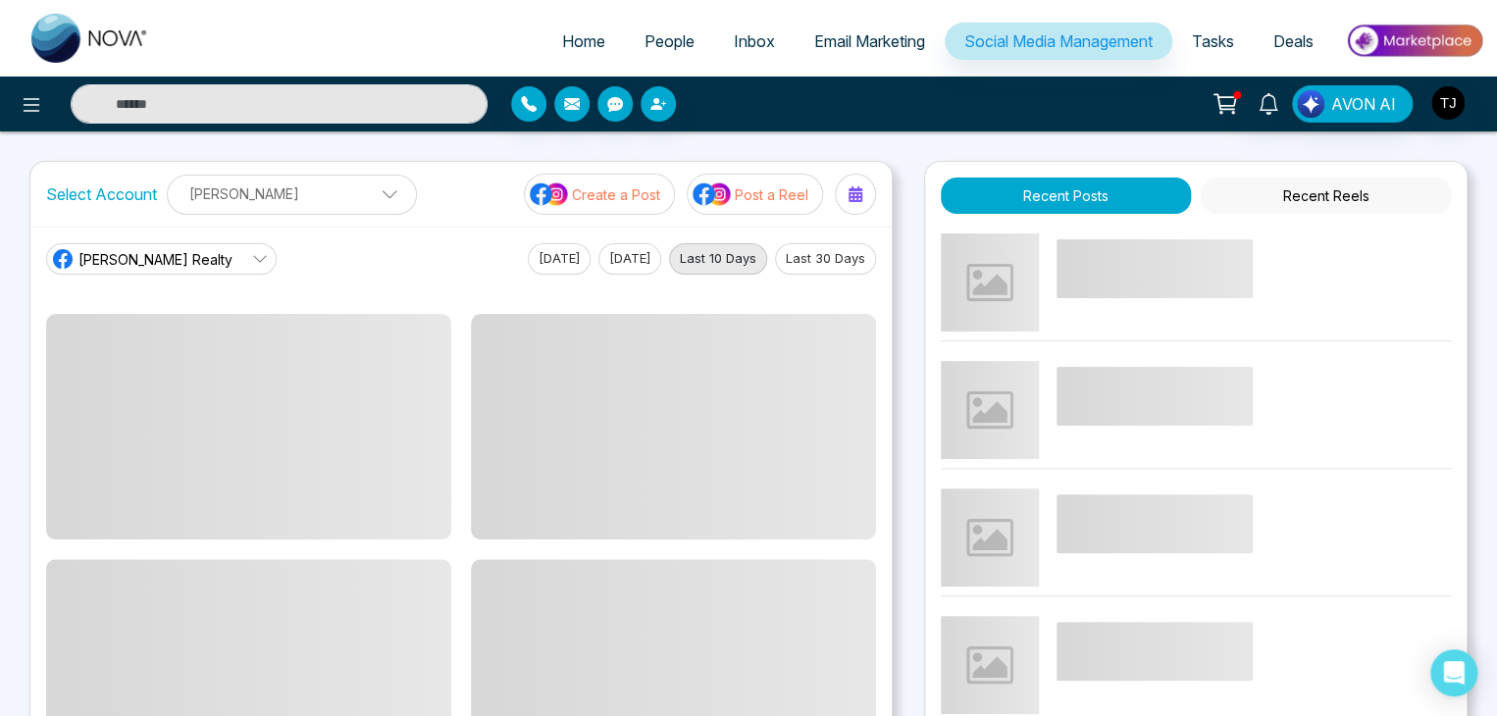
click at [1236, 46] on link "Tasks" at bounding box center [1212, 41] width 81 height 37
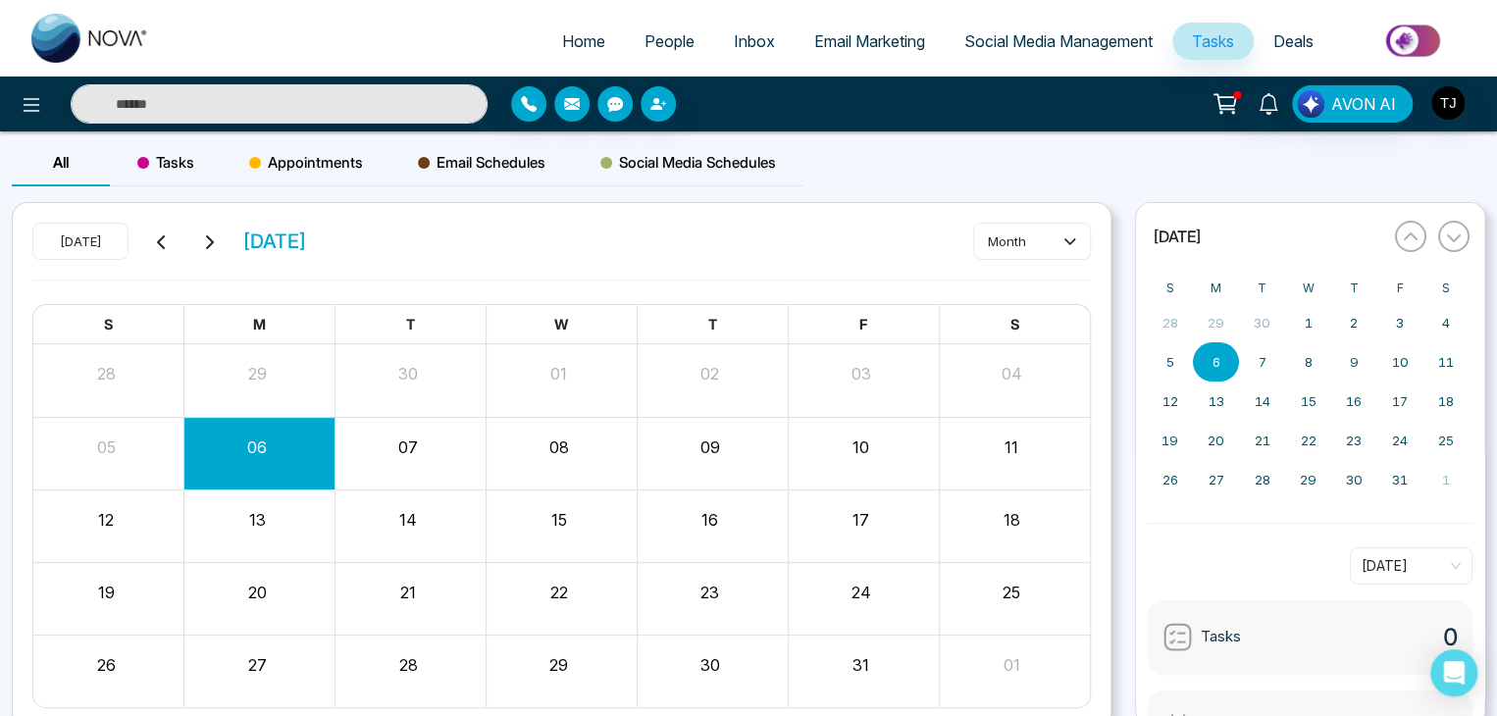
click at [1285, 44] on span "Deals" at bounding box center [1293, 41] width 40 height 20
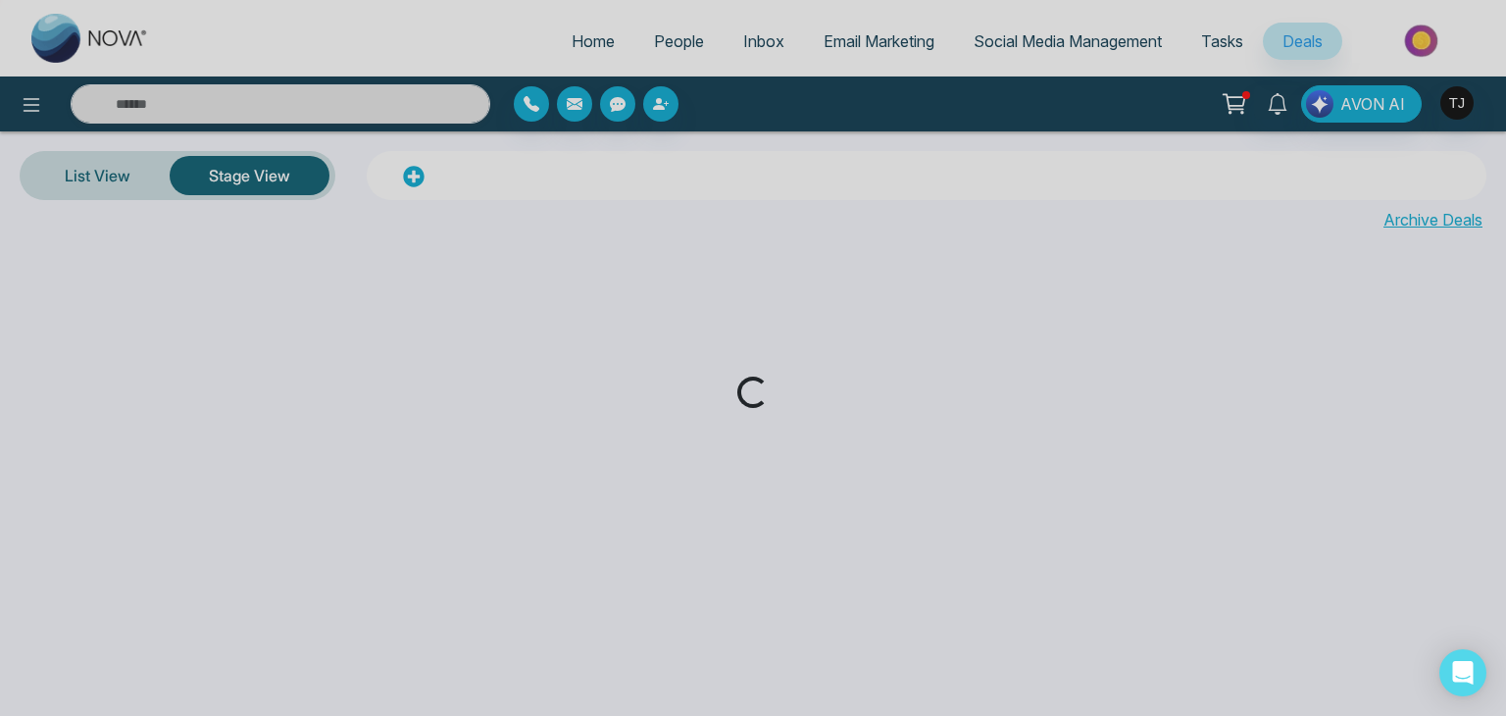
click at [581, 36] on div "Loading..." at bounding box center [753, 358] width 1506 height 716
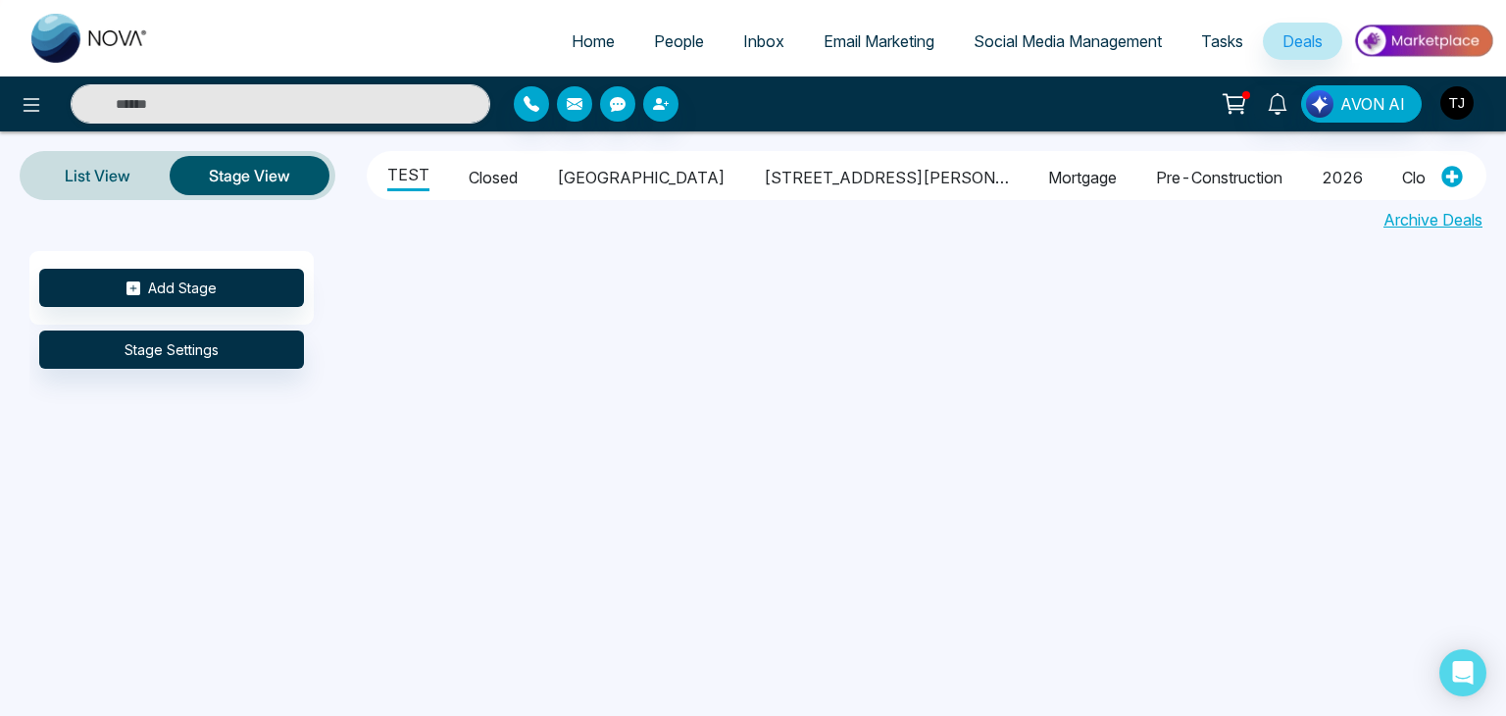
click at [581, 36] on span "Home" at bounding box center [593, 41] width 43 height 20
select select "*"
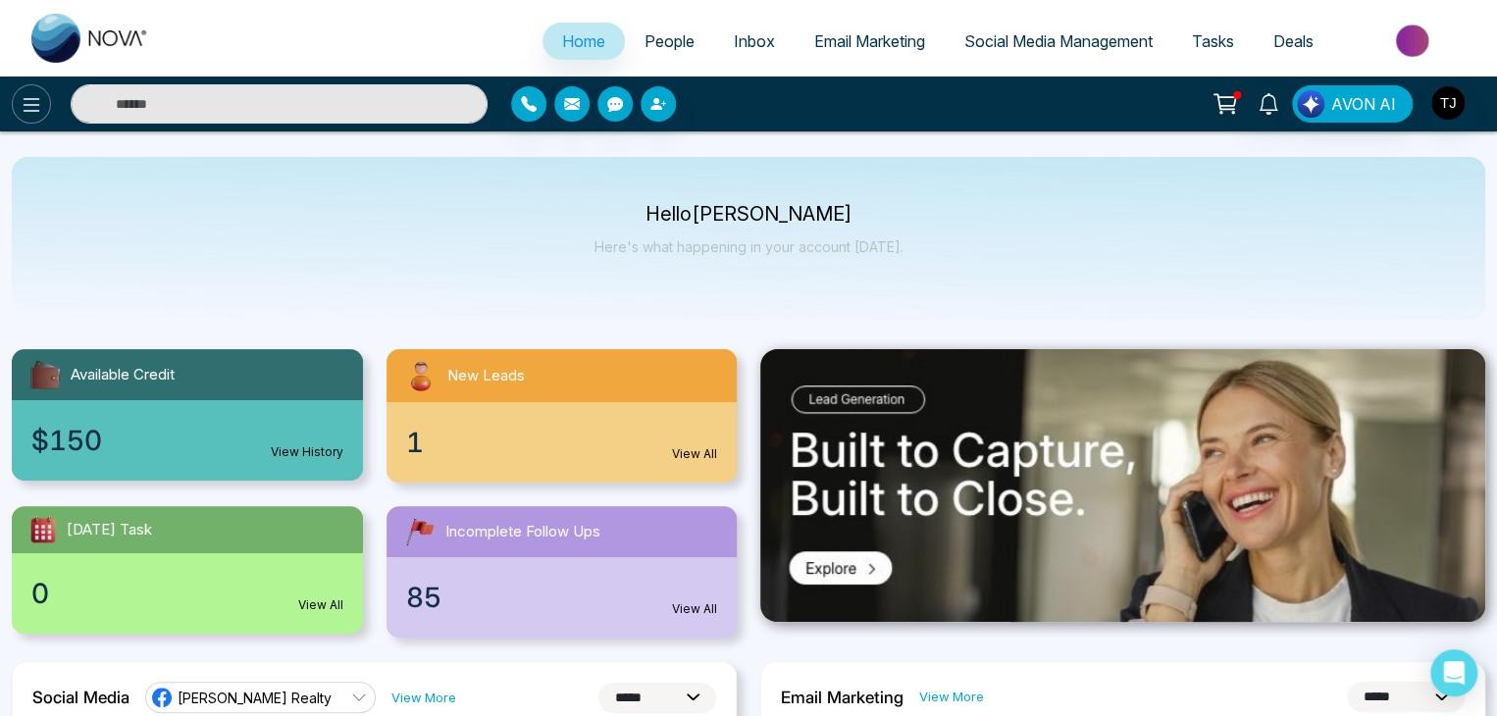
click at [24, 104] on icon at bounding box center [32, 105] width 17 height 14
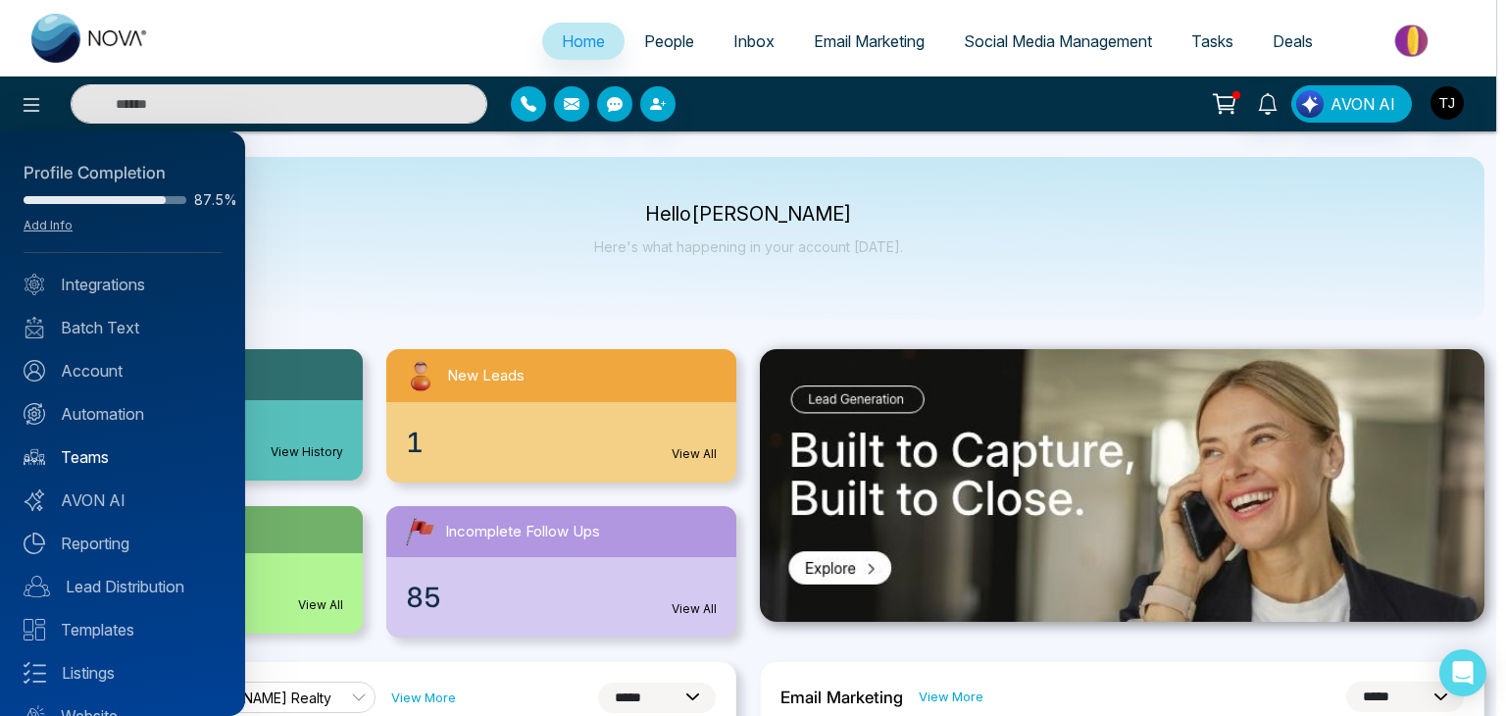
scroll to position [77, 0]
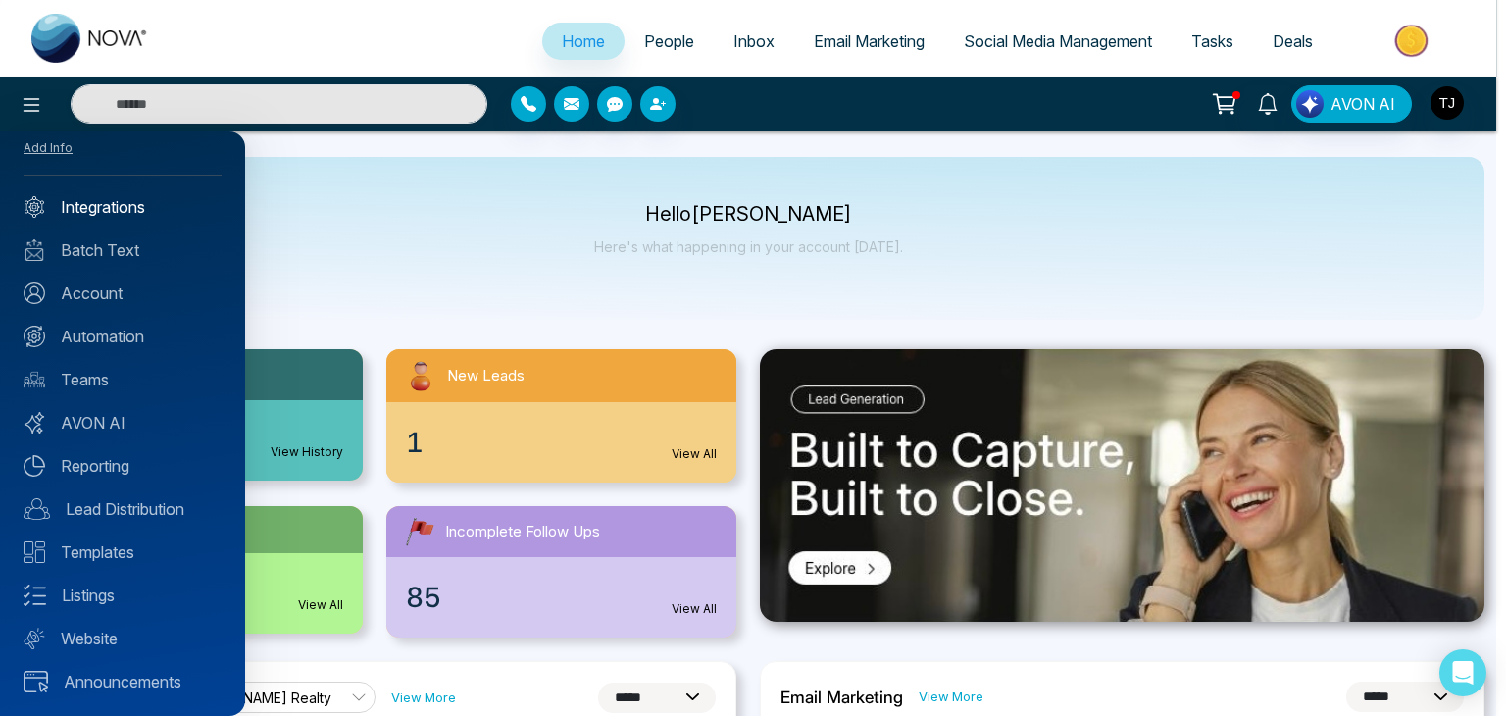
click at [115, 217] on link "Integrations" at bounding box center [123, 207] width 198 height 24
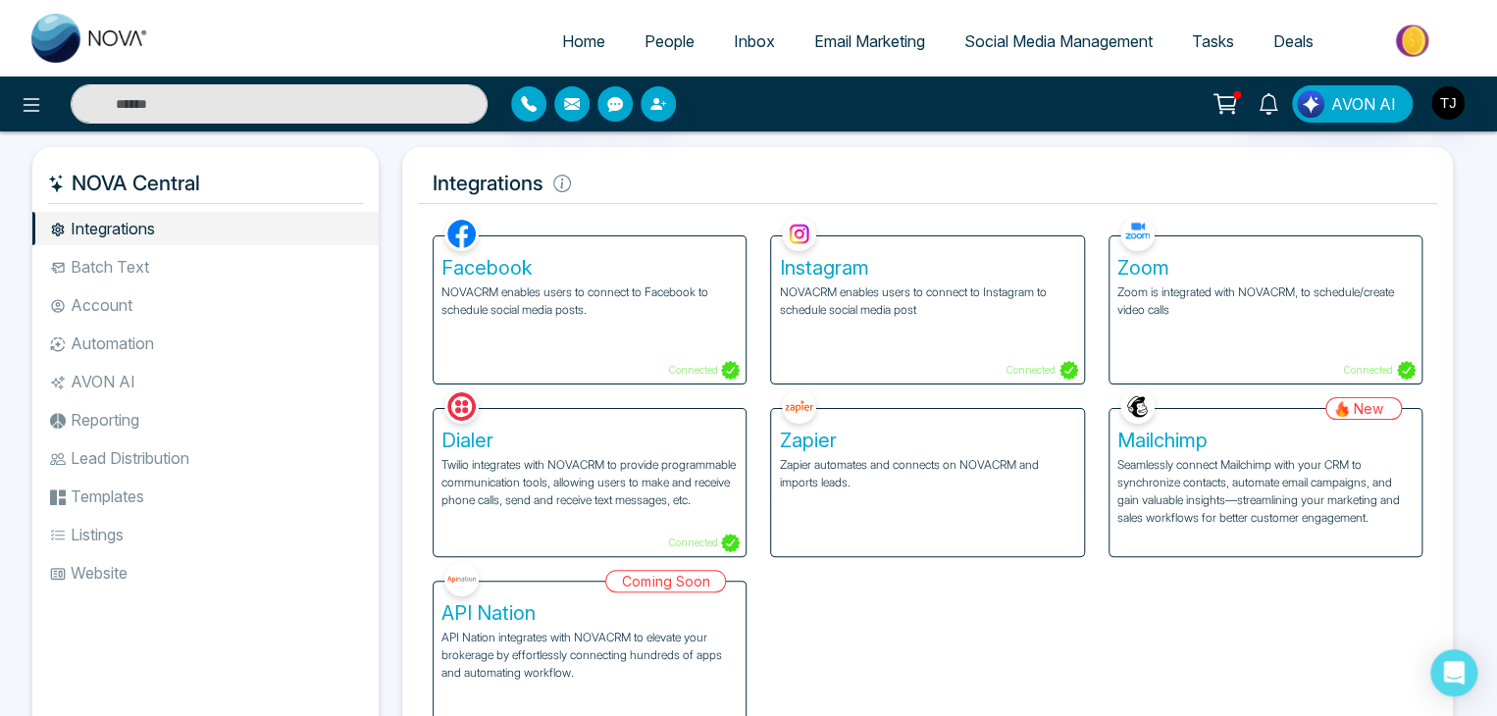
click at [152, 263] on li "Batch Text" at bounding box center [205, 266] width 346 height 33
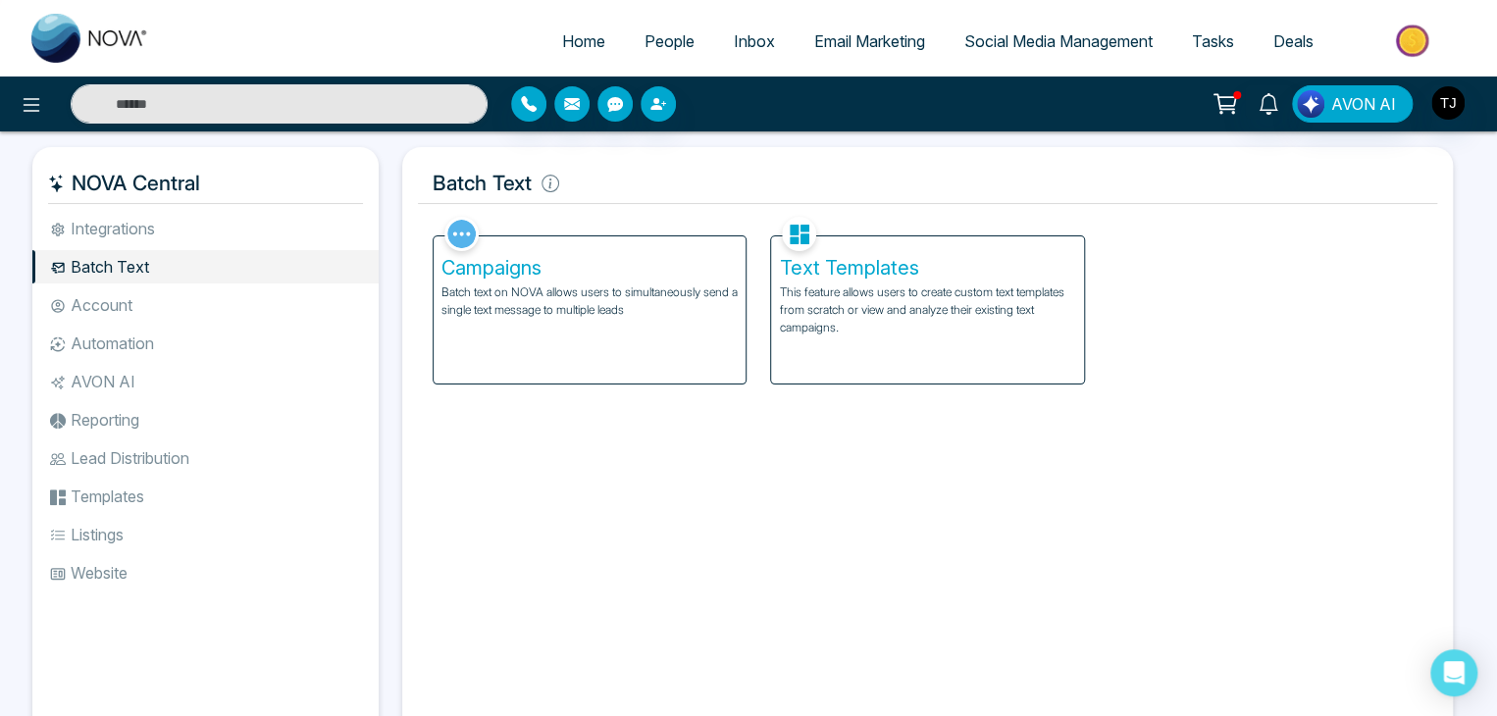
click at [162, 294] on li "Account" at bounding box center [205, 304] width 346 height 33
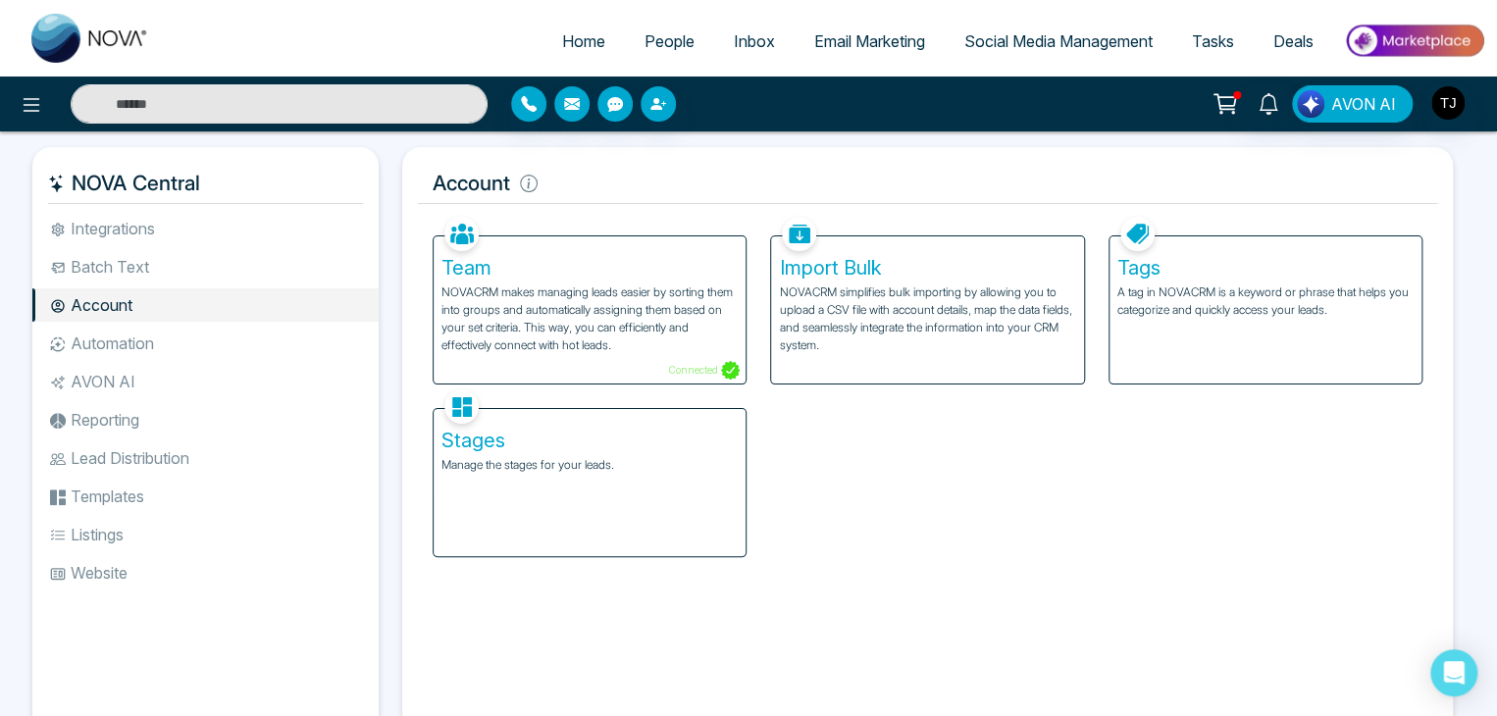
click at [174, 345] on li "Automation" at bounding box center [205, 343] width 346 height 33
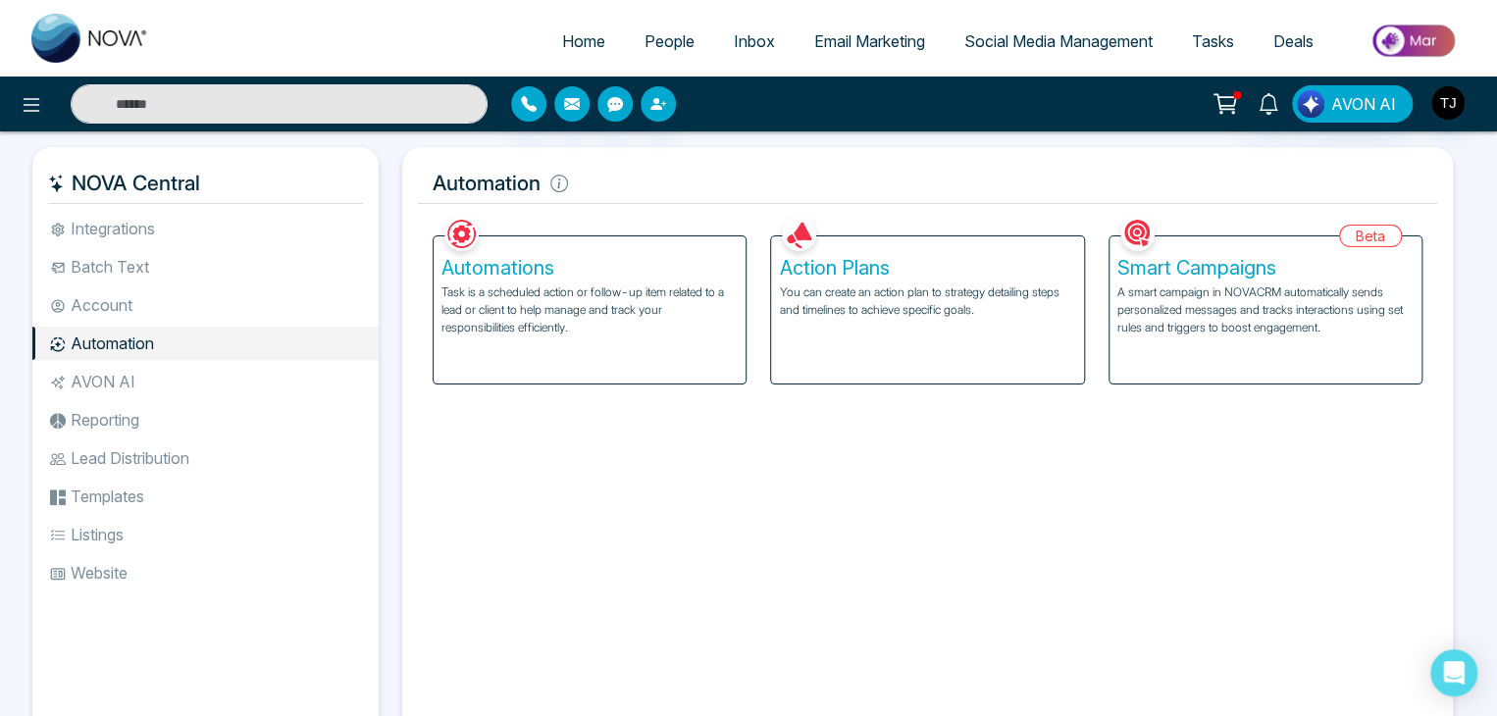
click at [182, 401] on ul "Integrations Batch Text Account Automation AVON AI Reporting Lead Distribution …" at bounding box center [205, 462] width 346 height 501
click at [193, 390] on li "AVON AI" at bounding box center [205, 381] width 346 height 33
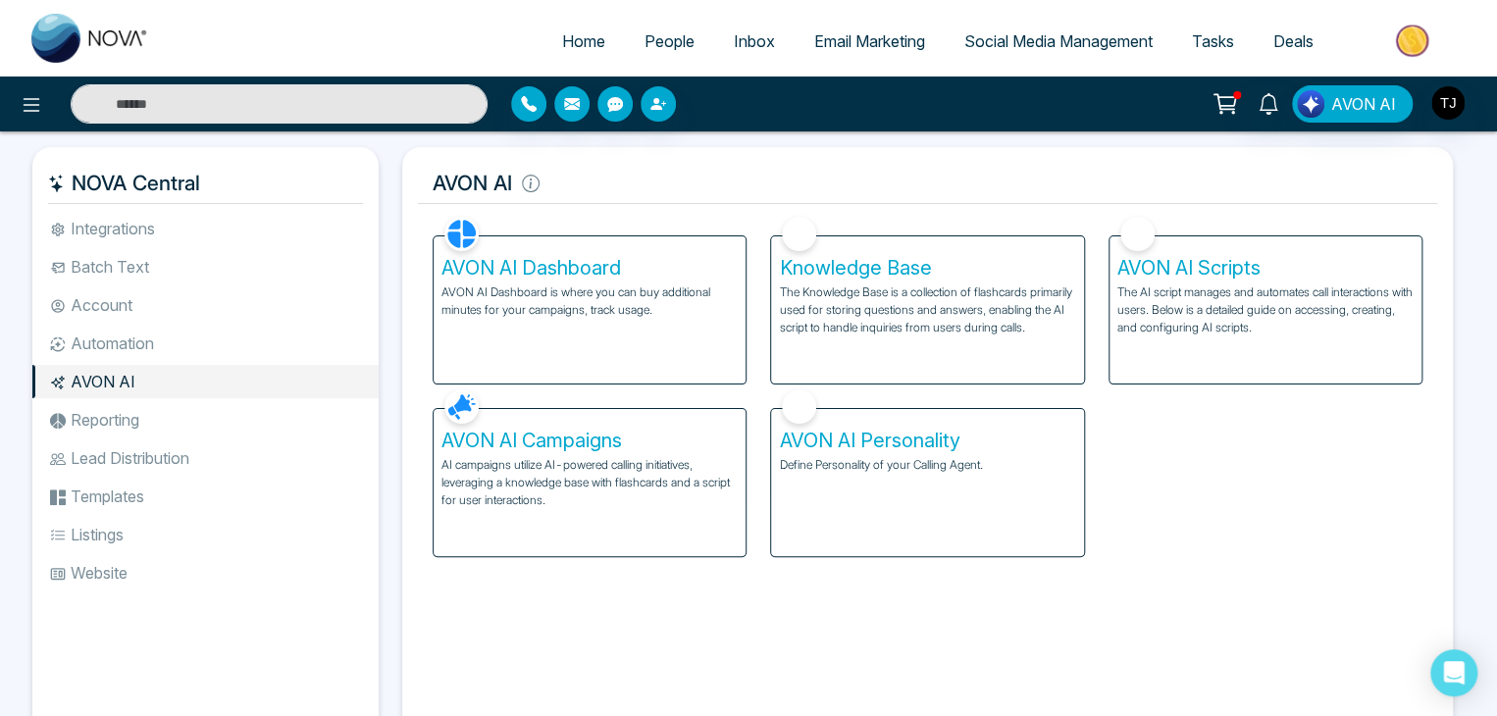
click at [198, 434] on li "Reporting" at bounding box center [205, 419] width 346 height 33
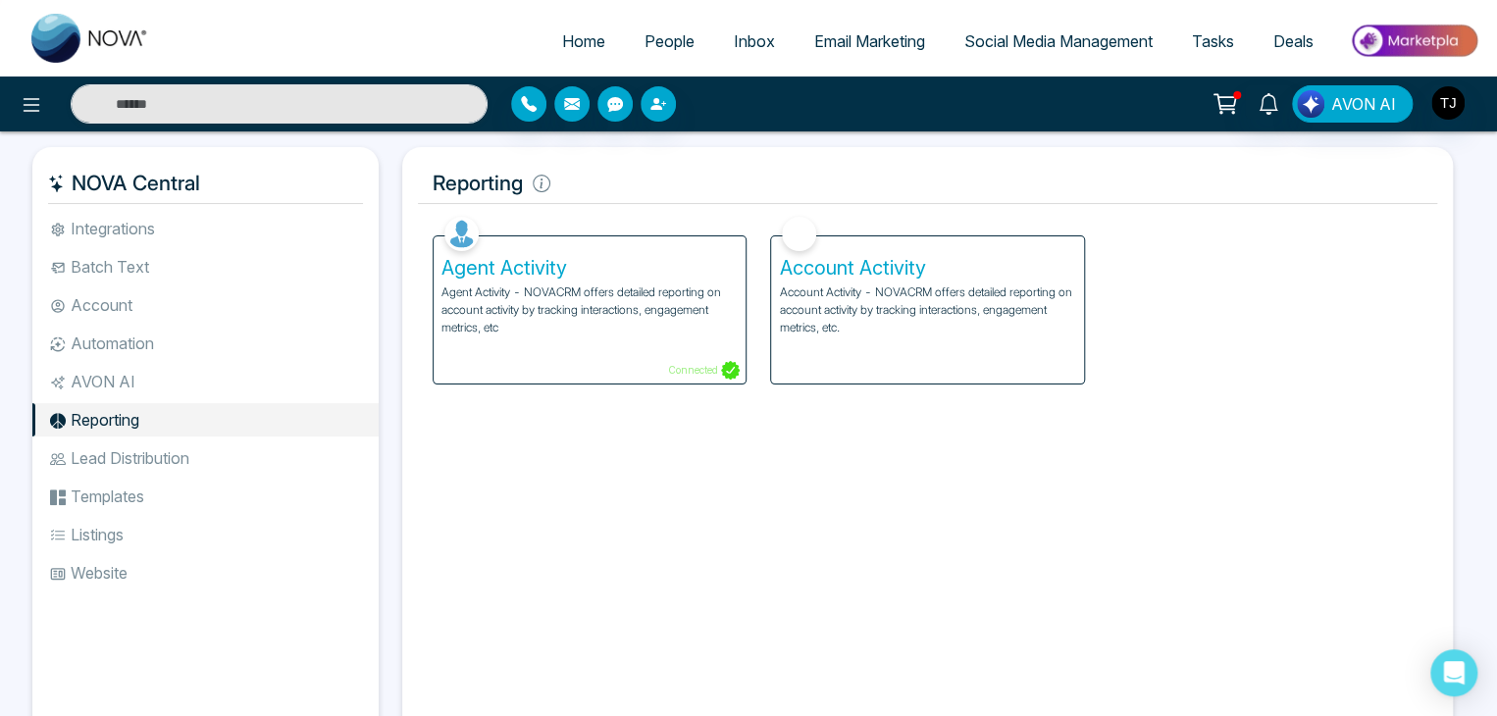
click at [206, 463] on li "Lead Distribution" at bounding box center [205, 457] width 346 height 33
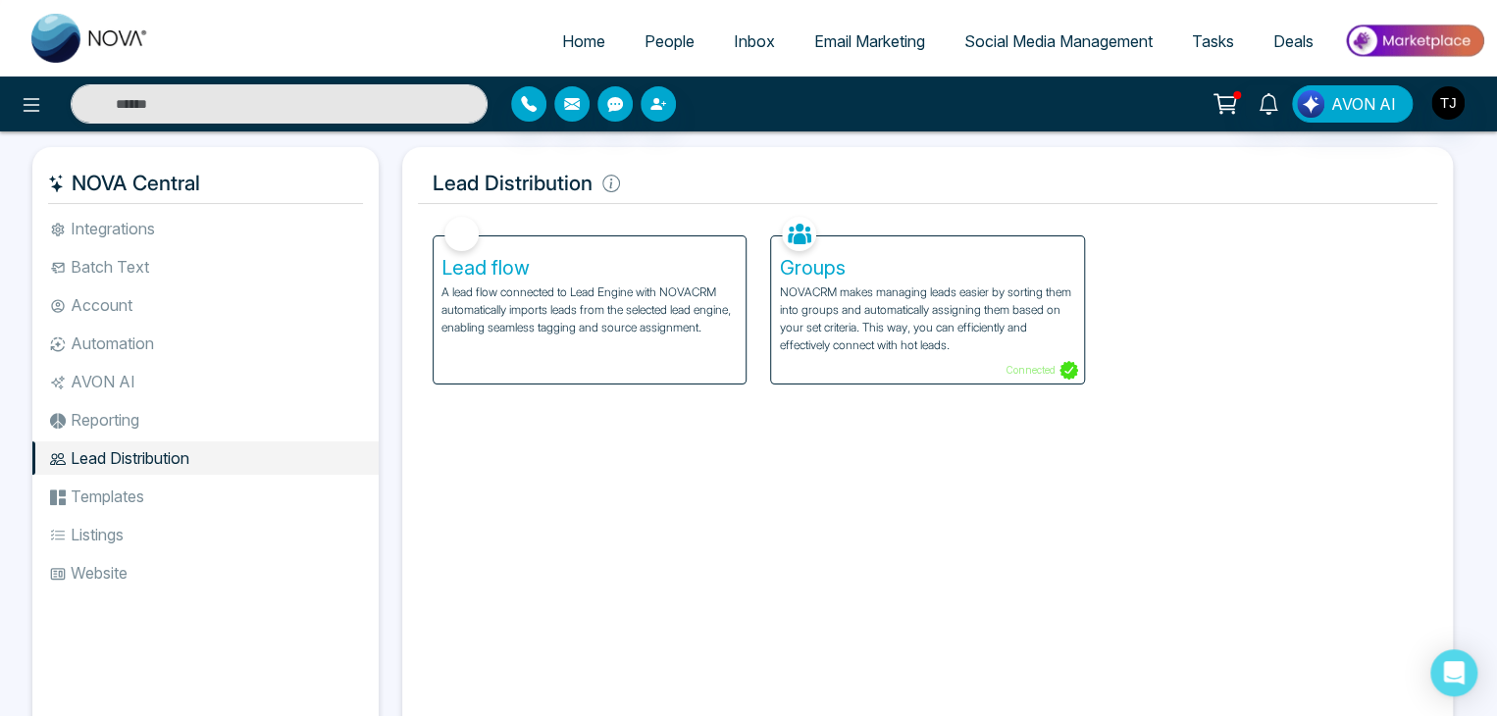
click at [215, 491] on li "Templates" at bounding box center [205, 496] width 346 height 33
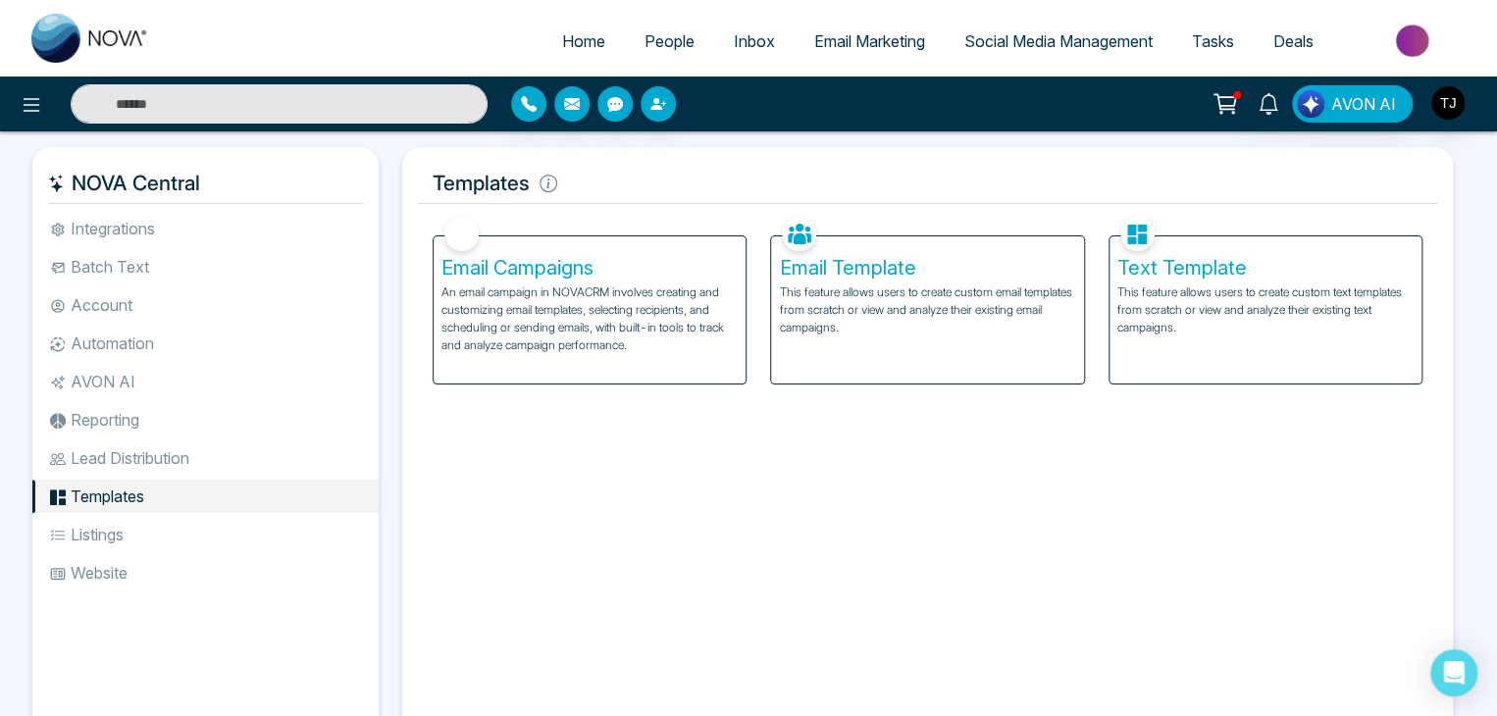
click at [222, 543] on li "Listings" at bounding box center [205, 534] width 346 height 33
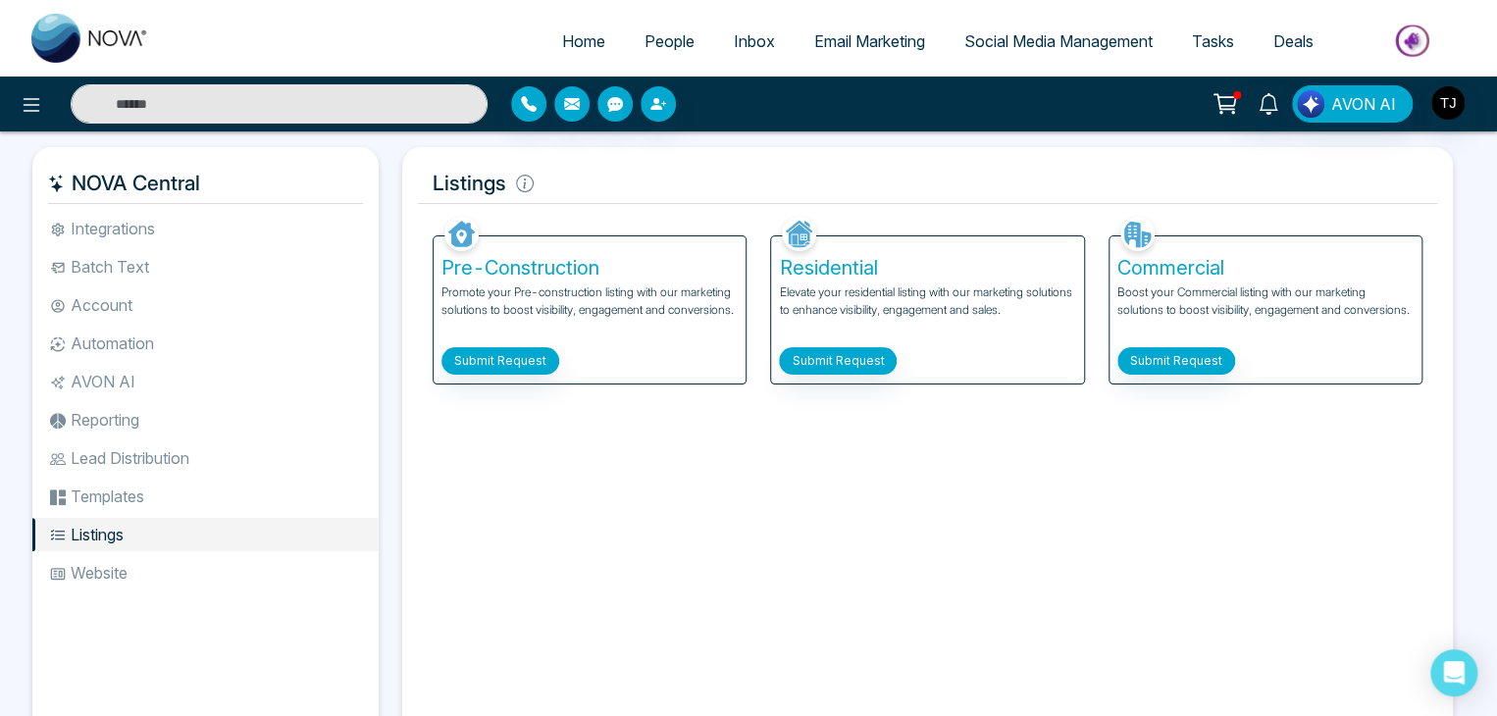
click at [227, 572] on li "Website" at bounding box center [205, 572] width 346 height 33
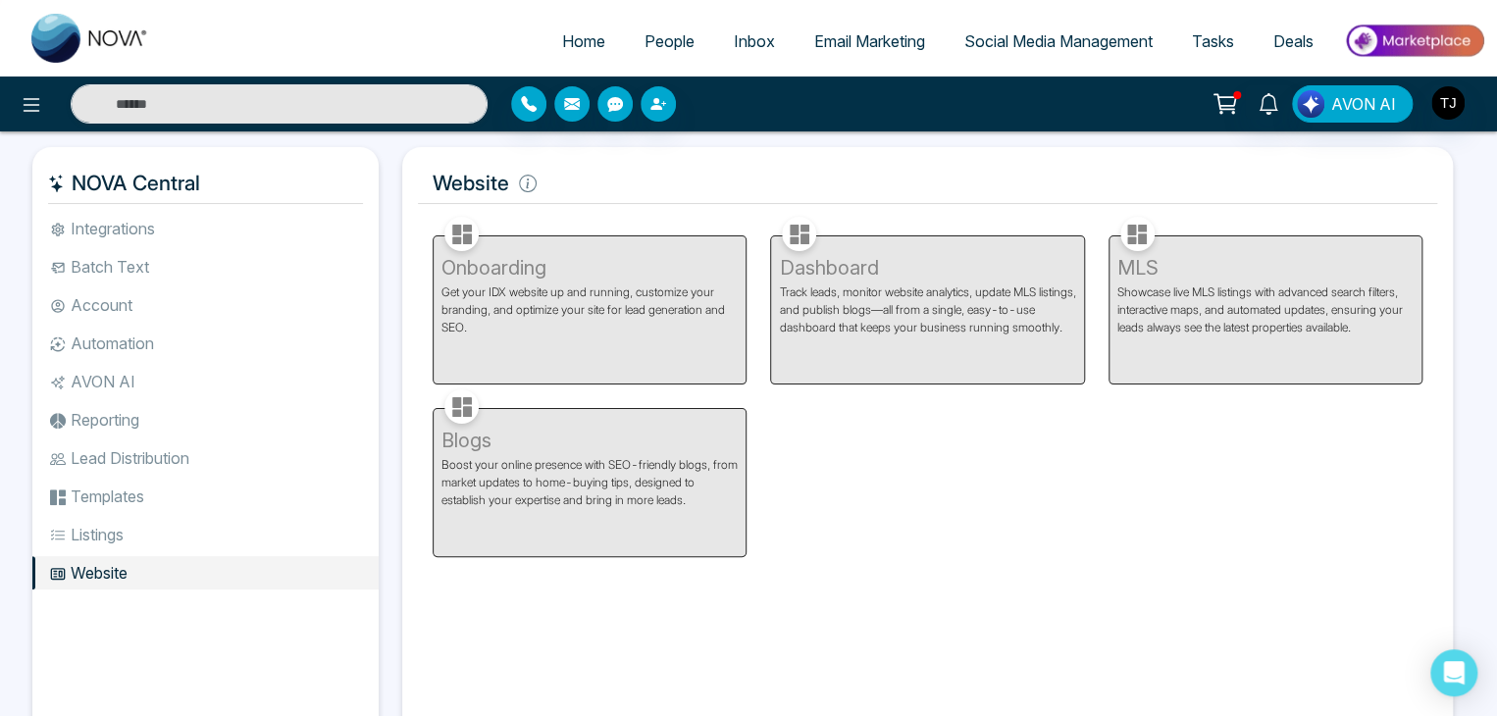
click at [309, 228] on li "Integrations" at bounding box center [205, 228] width 346 height 33
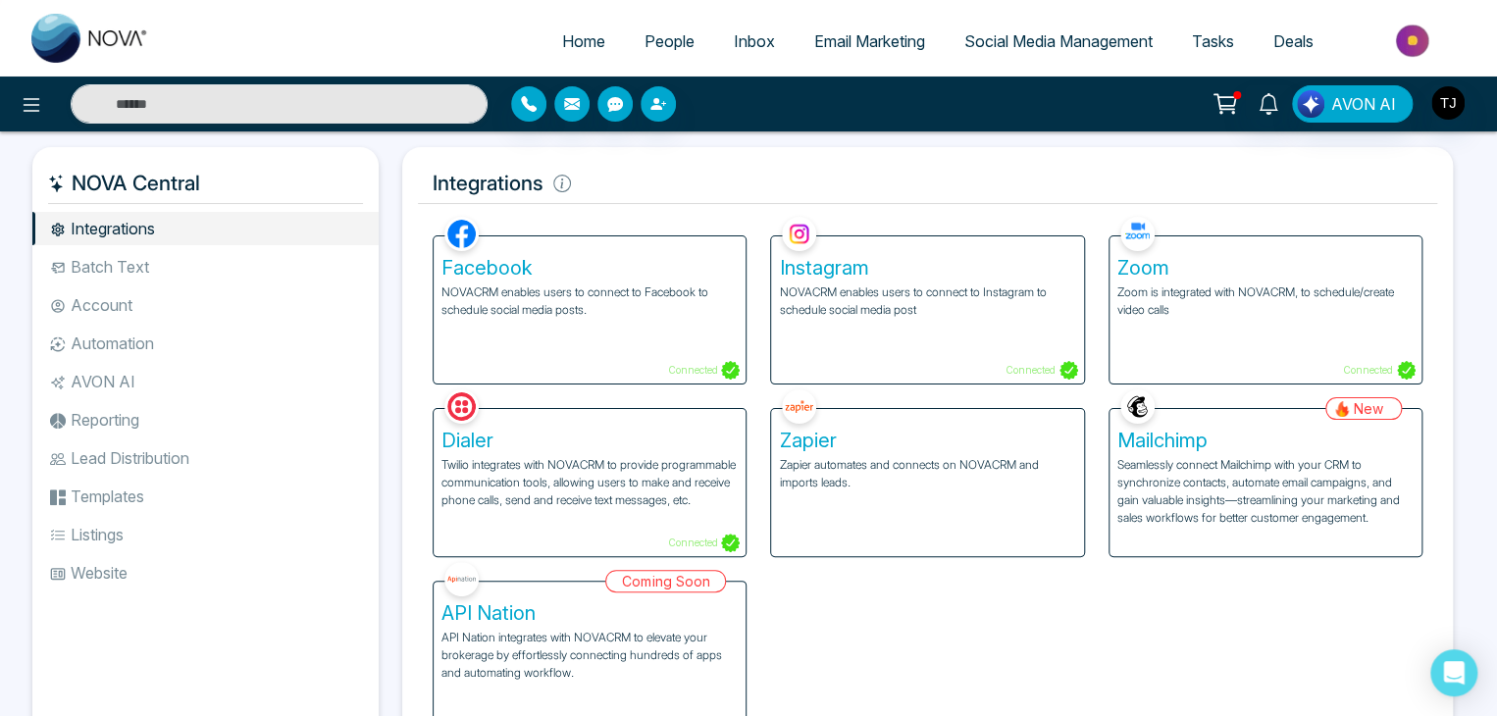
click at [574, 48] on span "Home" at bounding box center [583, 41] width 43 height 20
select select "*"
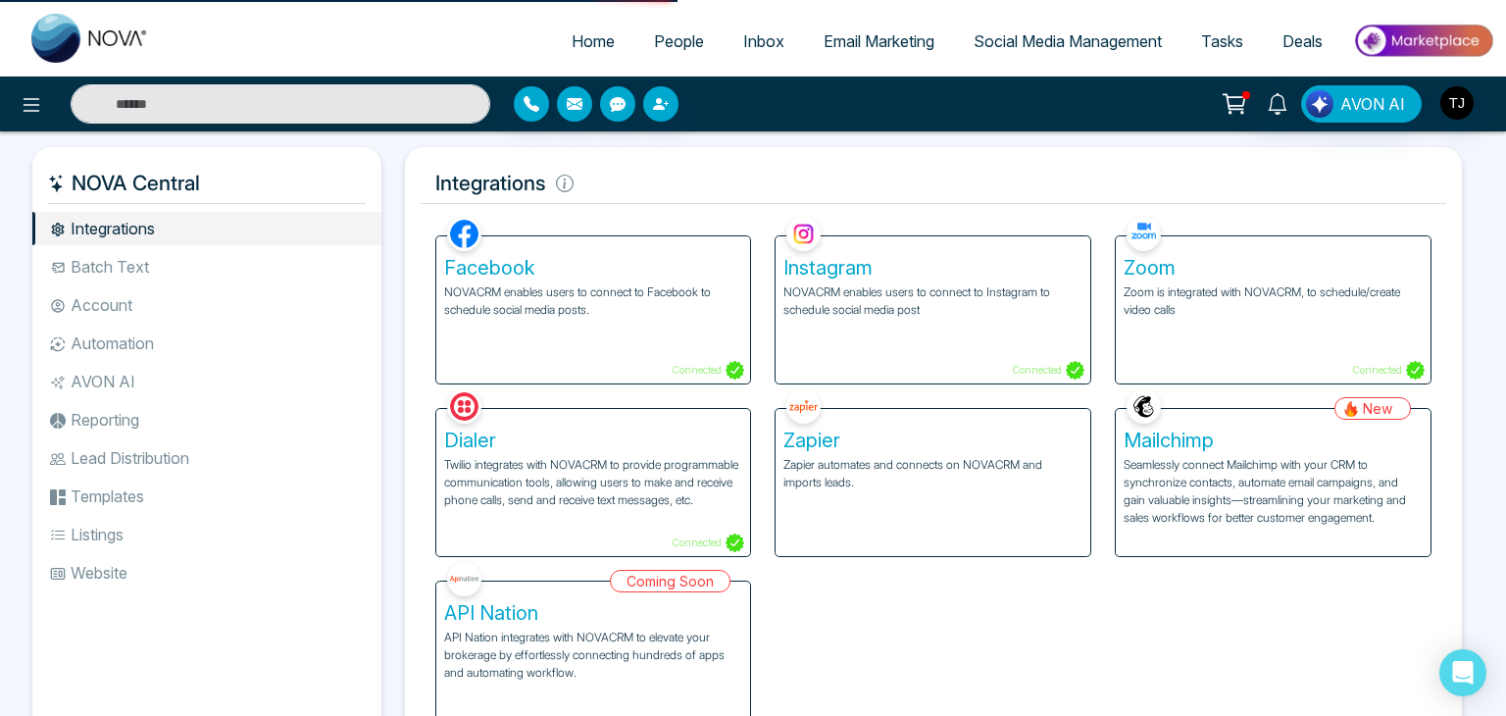
select select "*"
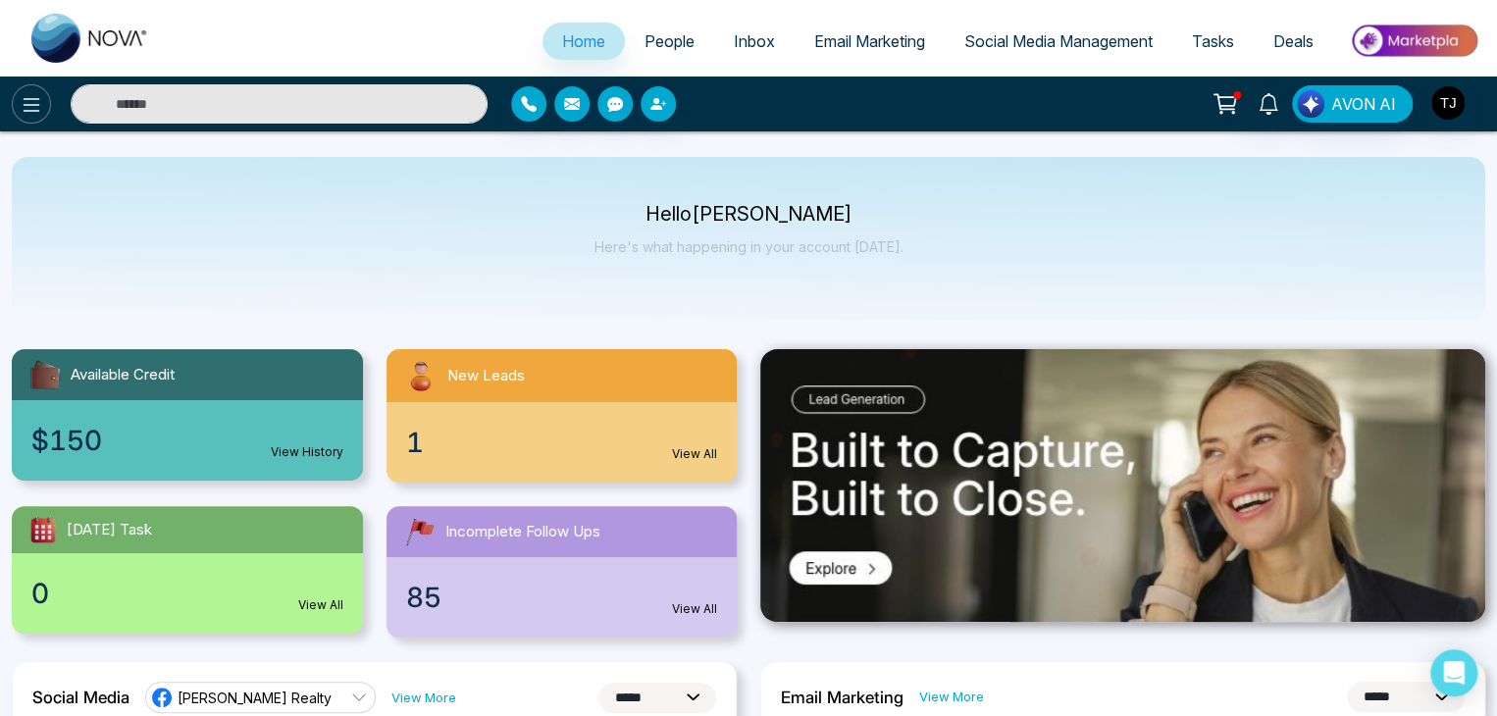
click at [42, 113] on icon at bounding box center [32, 105] width 24 height 24
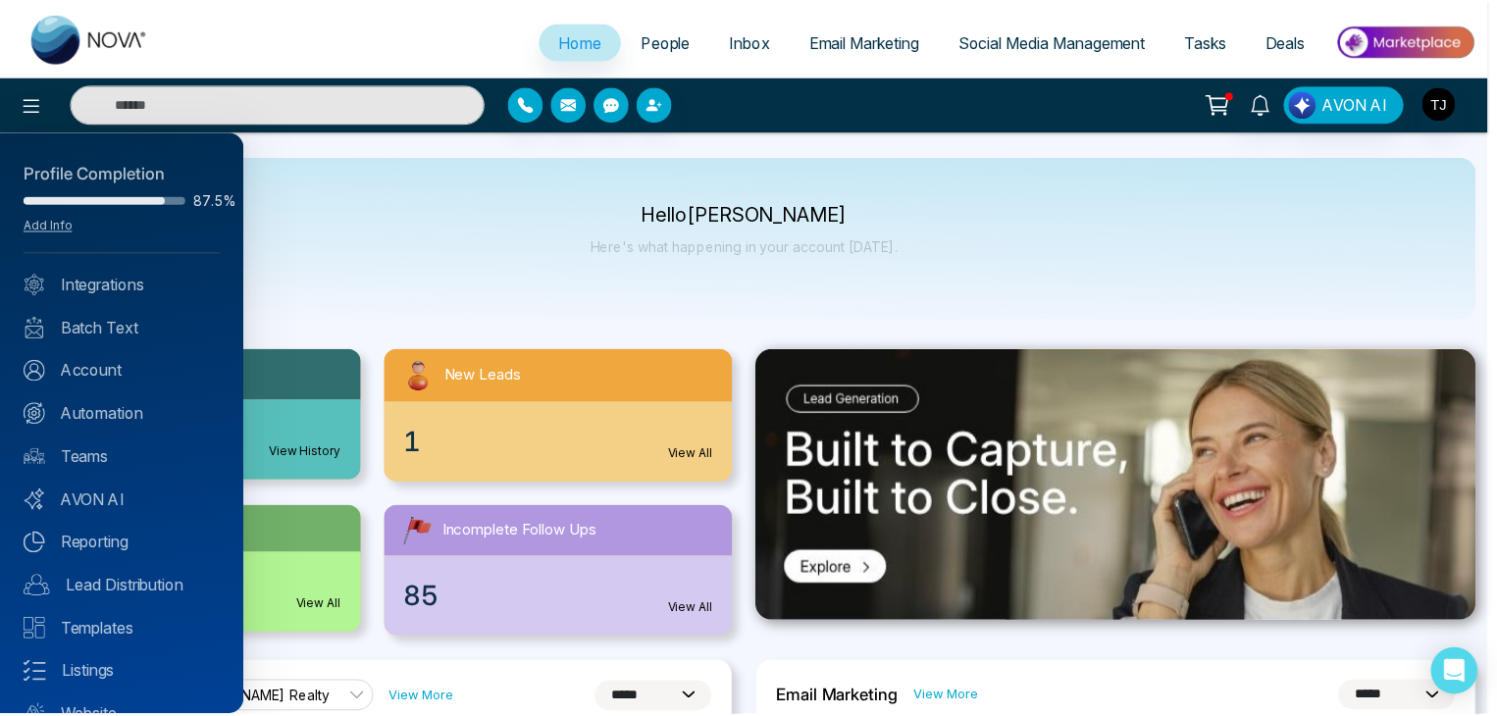
scroll to position [77, 0]
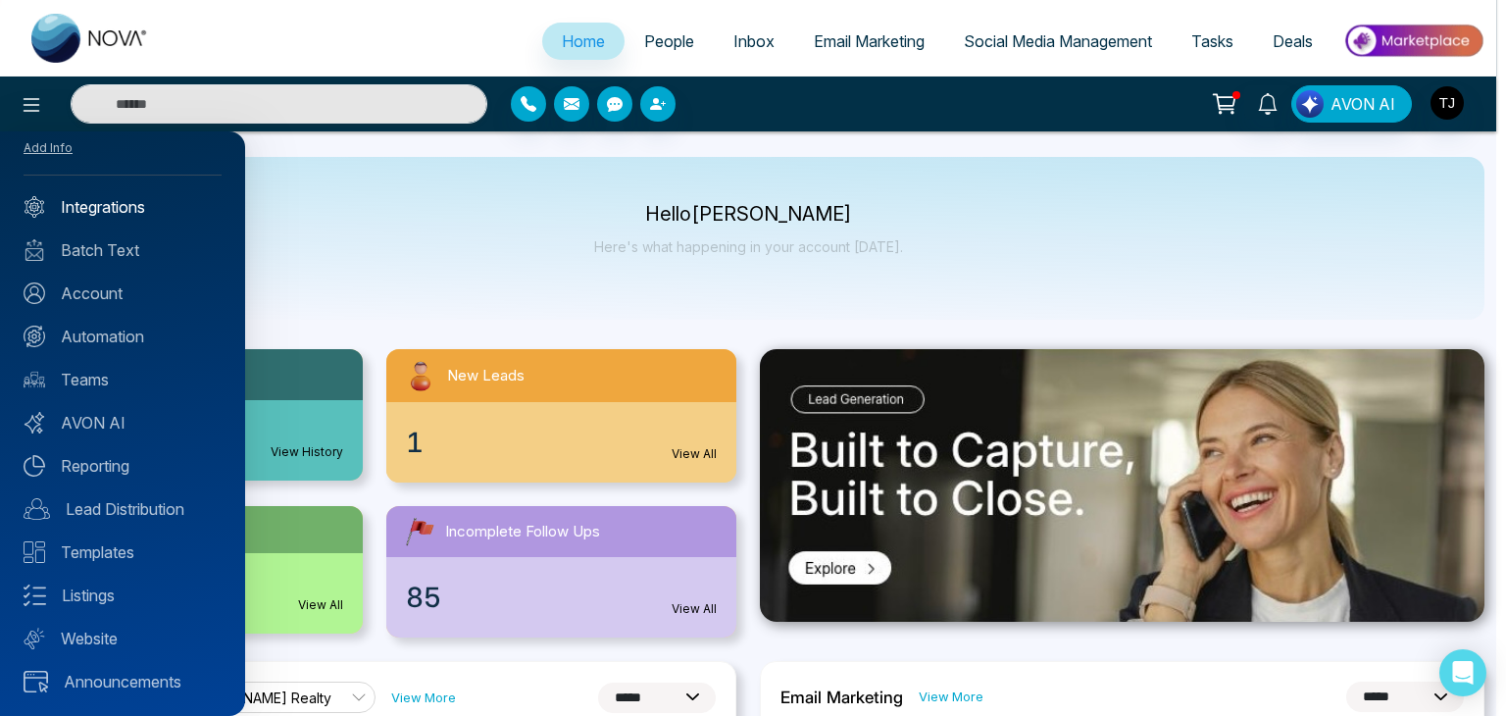
click at [98, 210] on link "Integrations" at bounding box center [123, 207] width 198 height 24
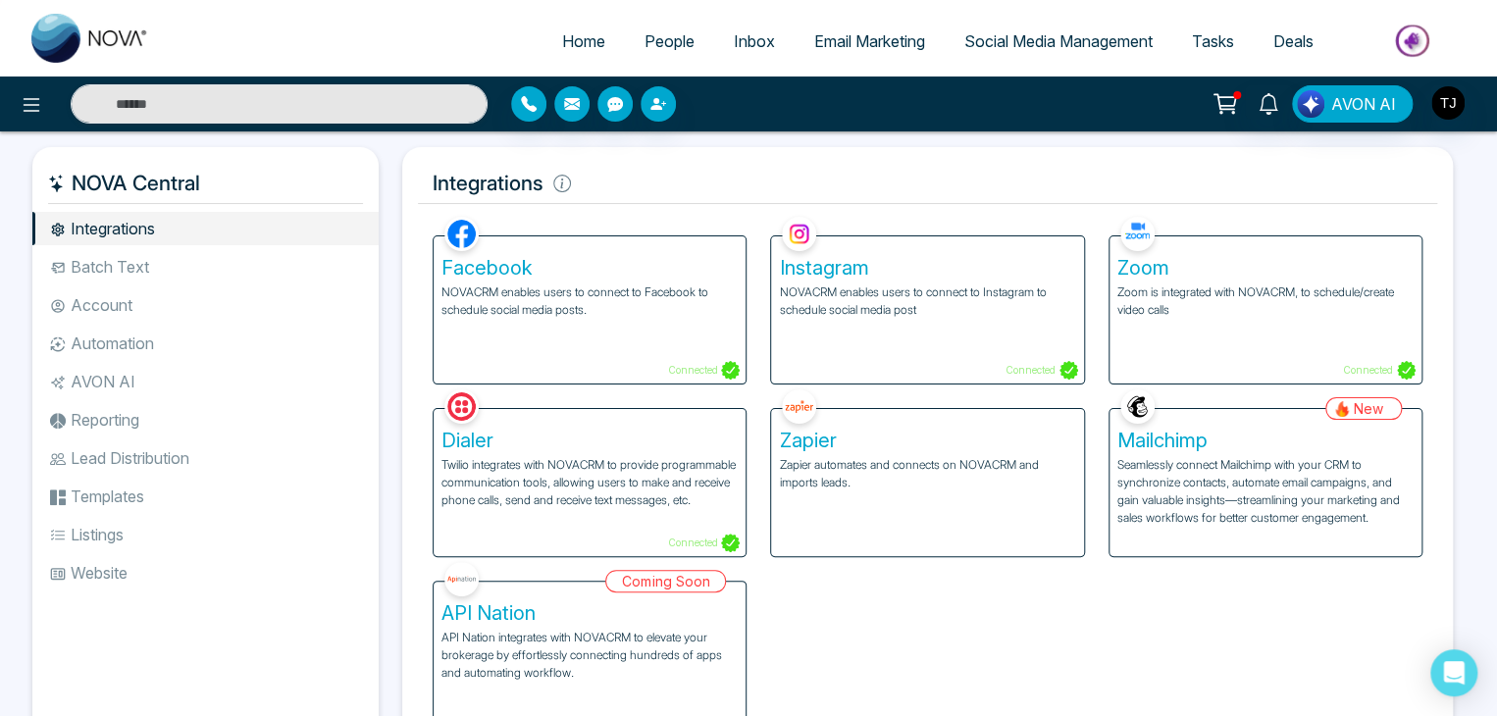
click at [133, 266] on li "Batch Text" at bounding box center [205, 266] width 346 height 33
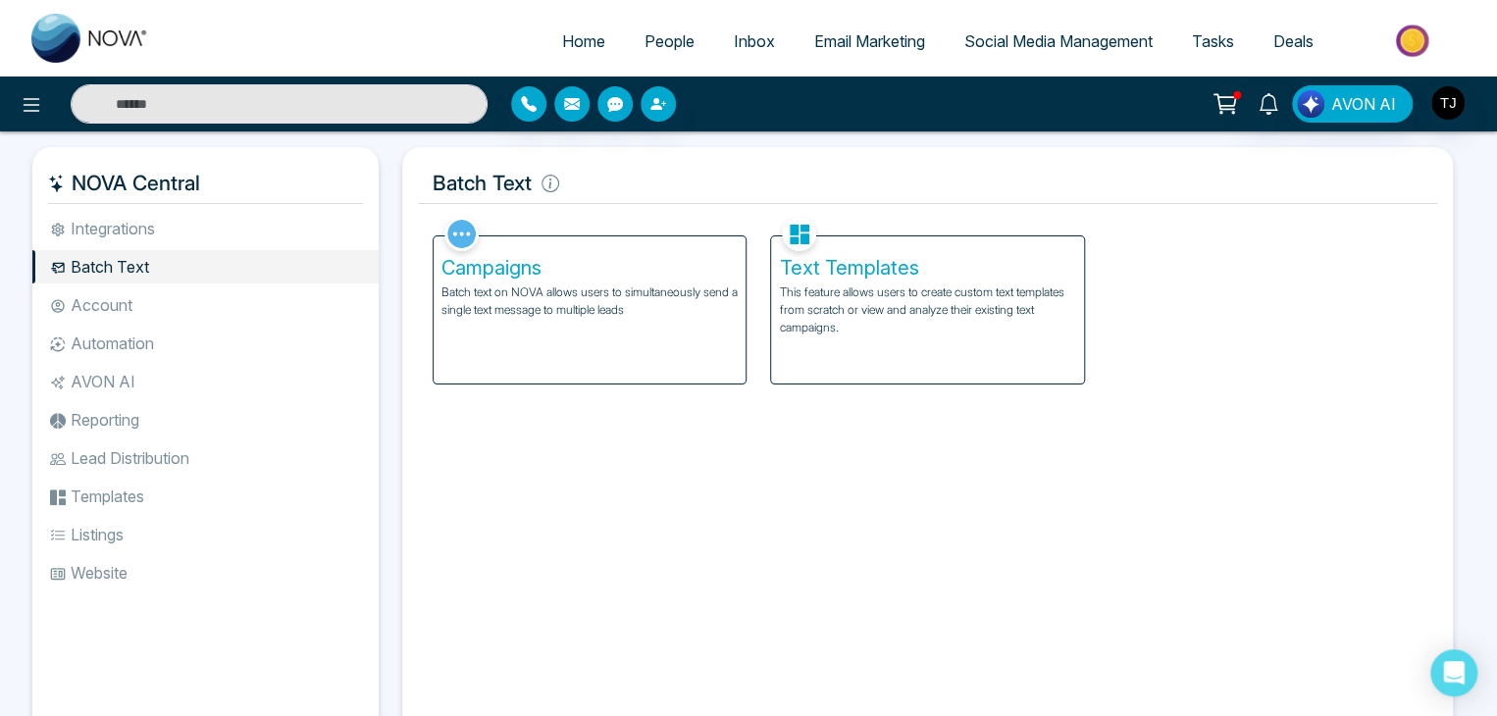
click at [153, 235] on li "Integrations" at bounding box center [205, 228] width 346 height 33
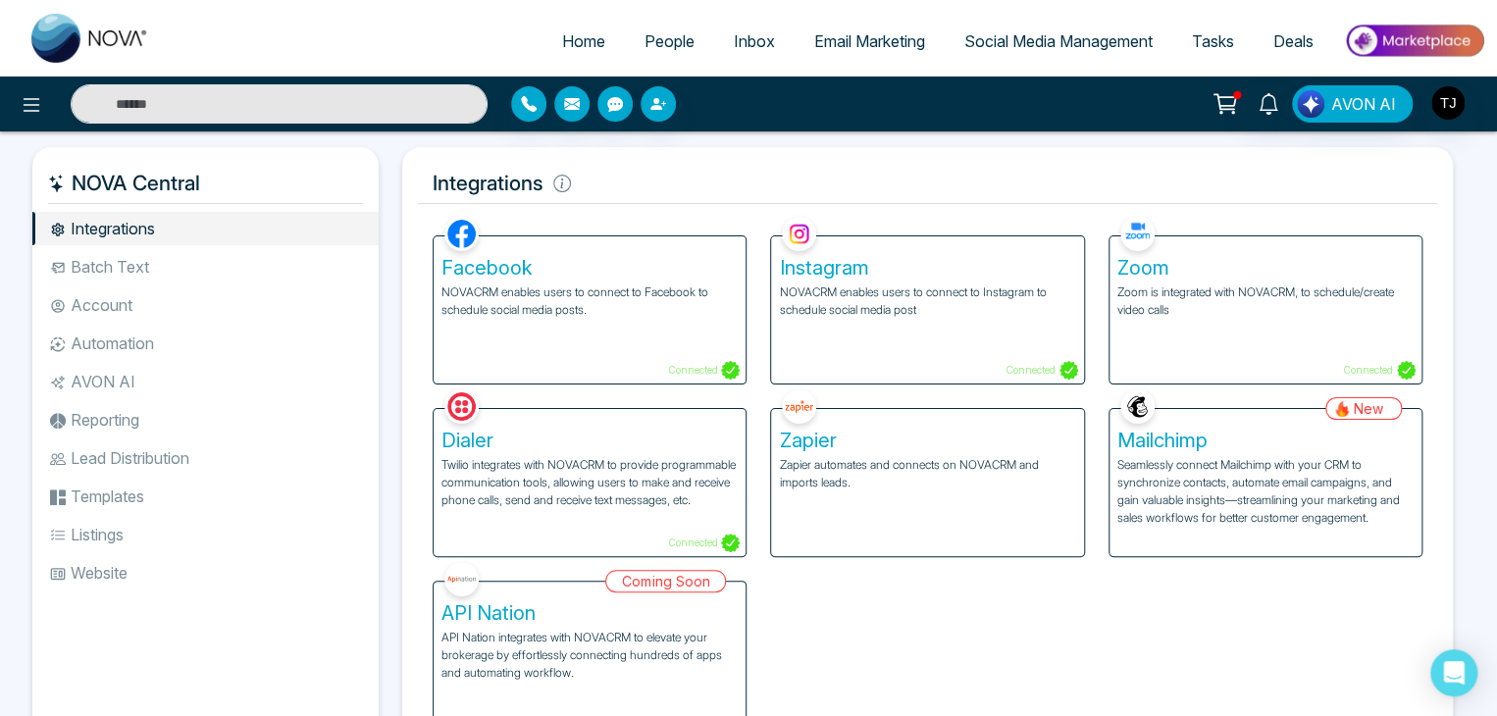
click at [625, 301] on p "NOVACRM enables users to connect to Facebook to schedule social media posts." at bounding box center [589, 300] width 296 height 35
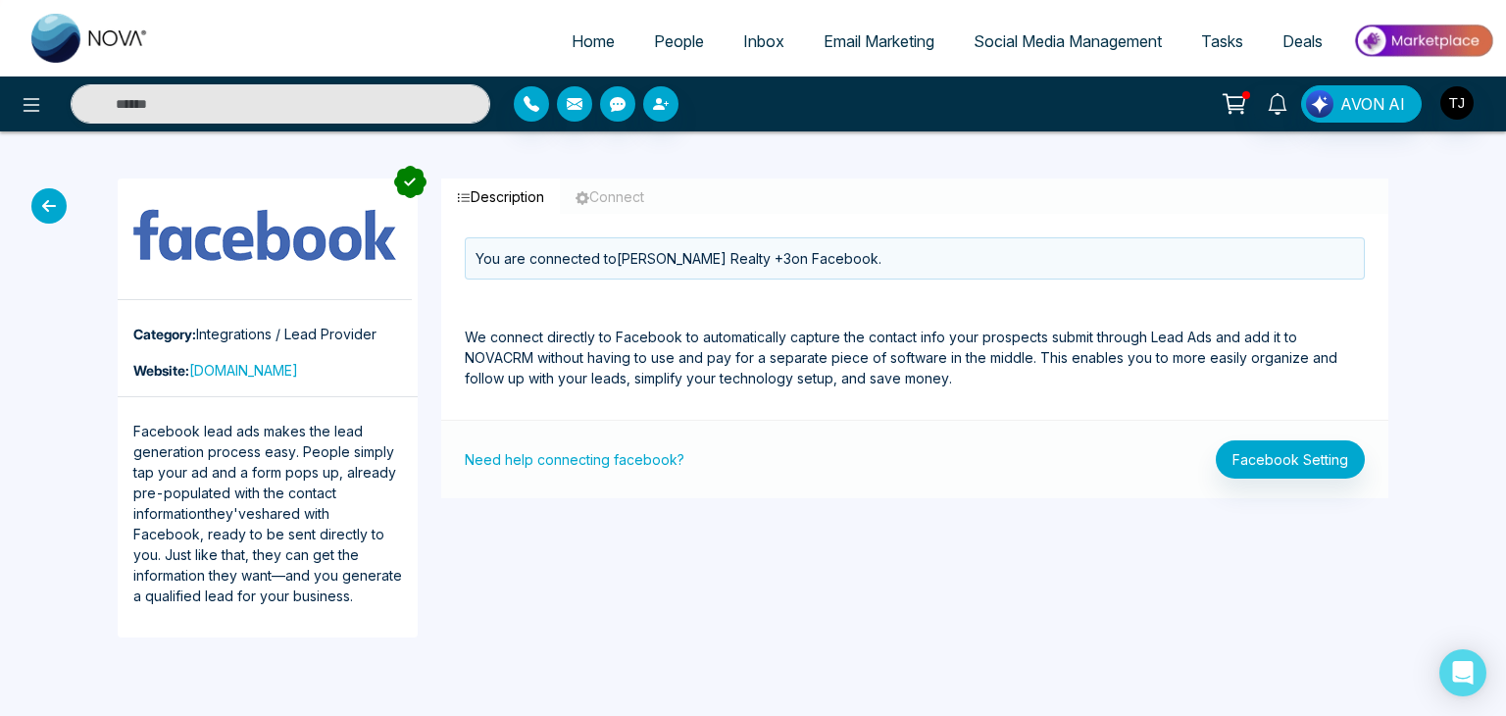
click at [42, 211] on icon at bounding box center [48, 205] width 35 height 35
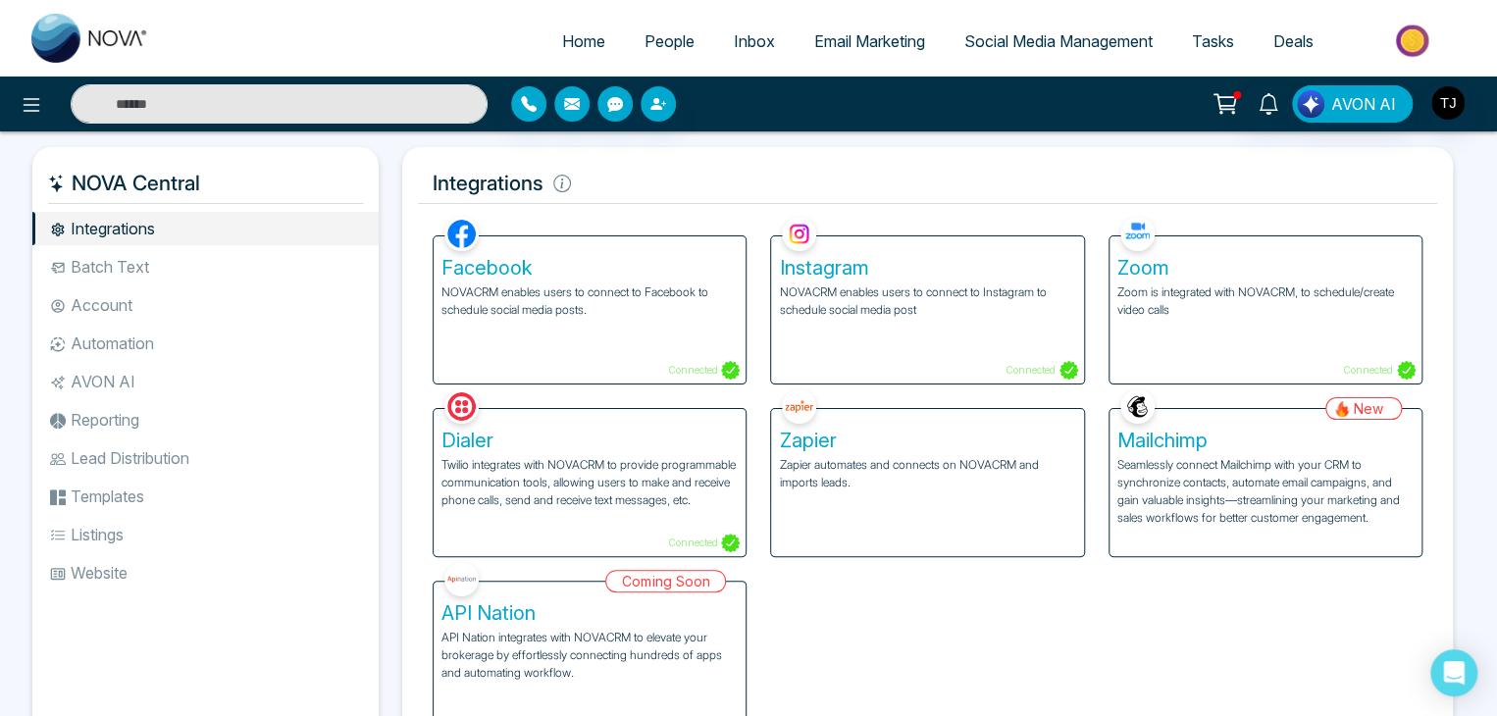
click at [777, 342] on div "Instagram NOVACRM enables users to connect to Instagram to schedule social medi…" at bounding box center [927, 309] width 312 height 147
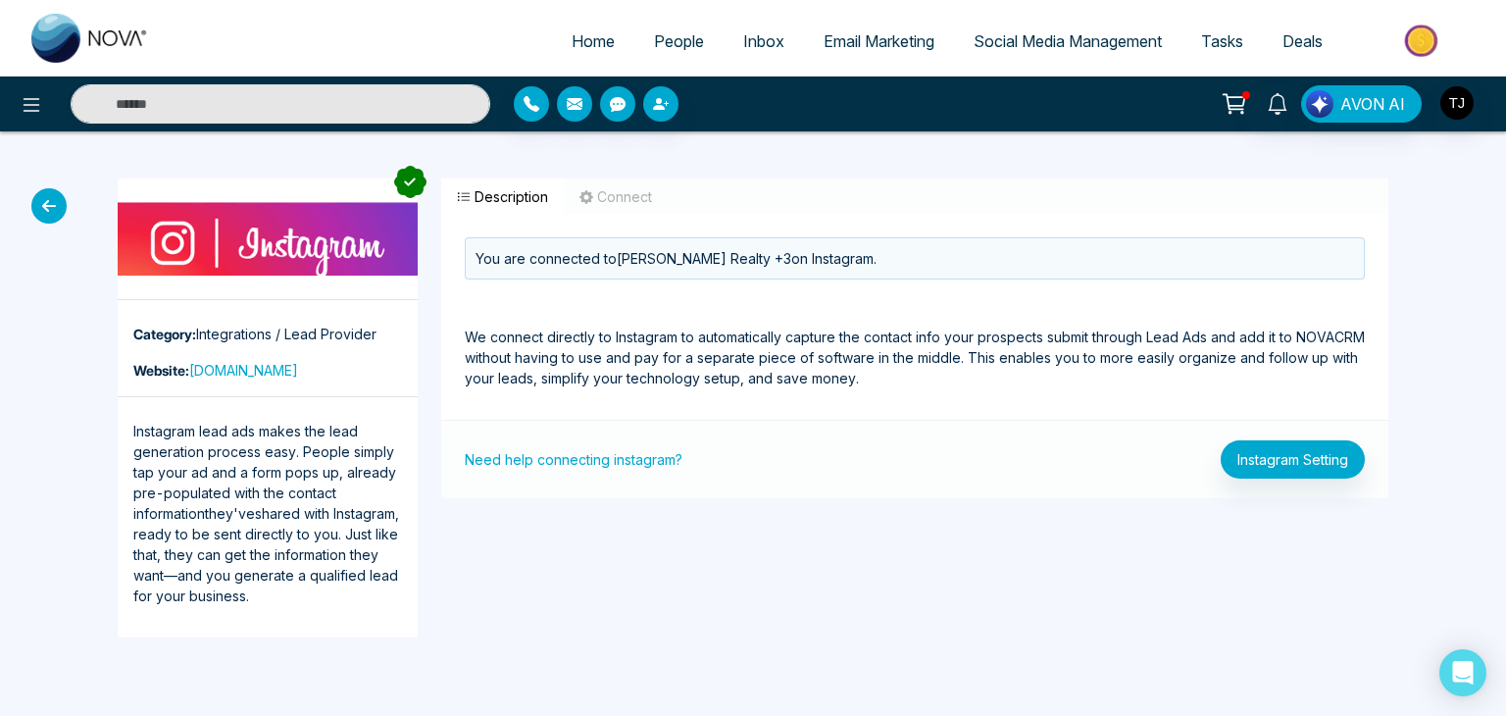
click at [47, 207] on icon at bounding box center [48, 205] width 35 height 35
click at [59, 202] on icon at bounding box center [48, 205] width 35 height 35
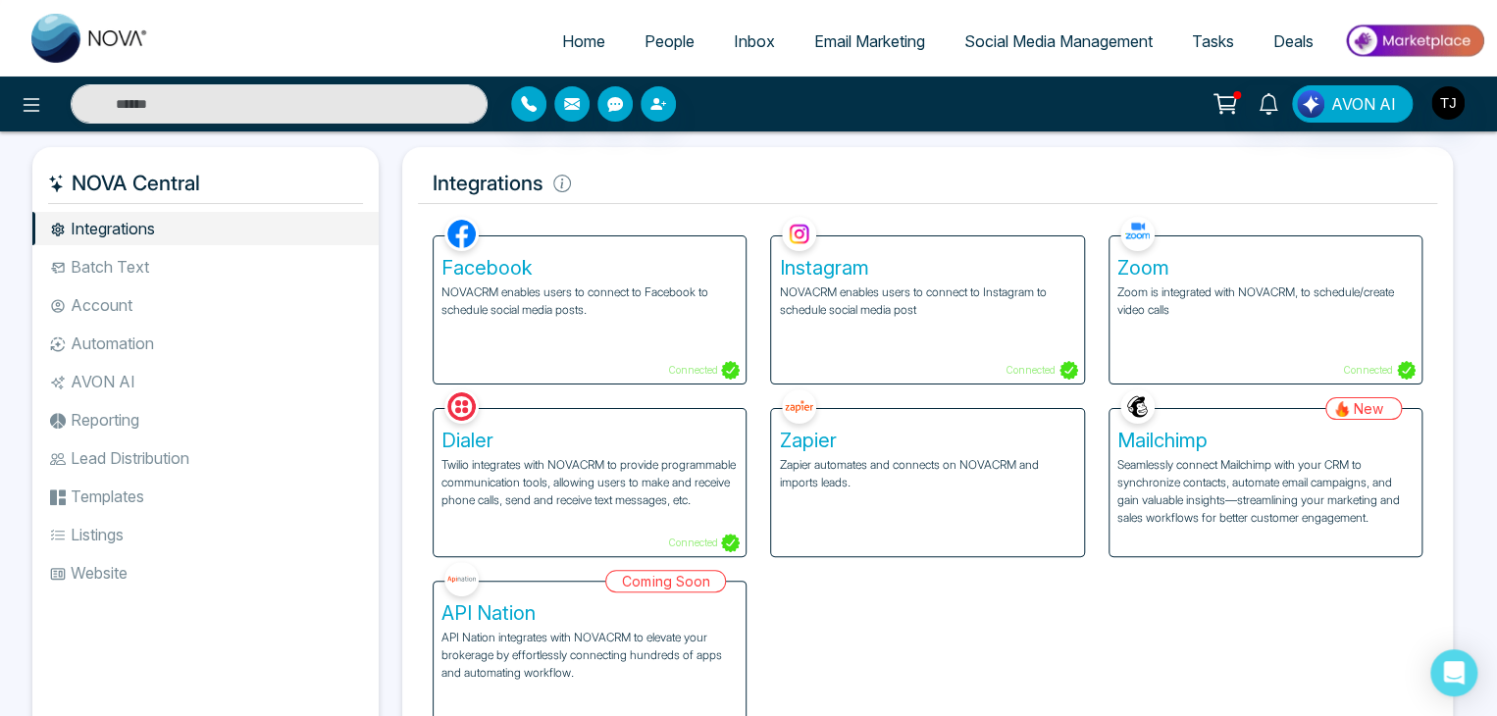
click at [1193, 293] on p "Zoom is integrated with NOVACRM, to schedule/create video calls" at bounding box center [1265, 300] width 296 height 35
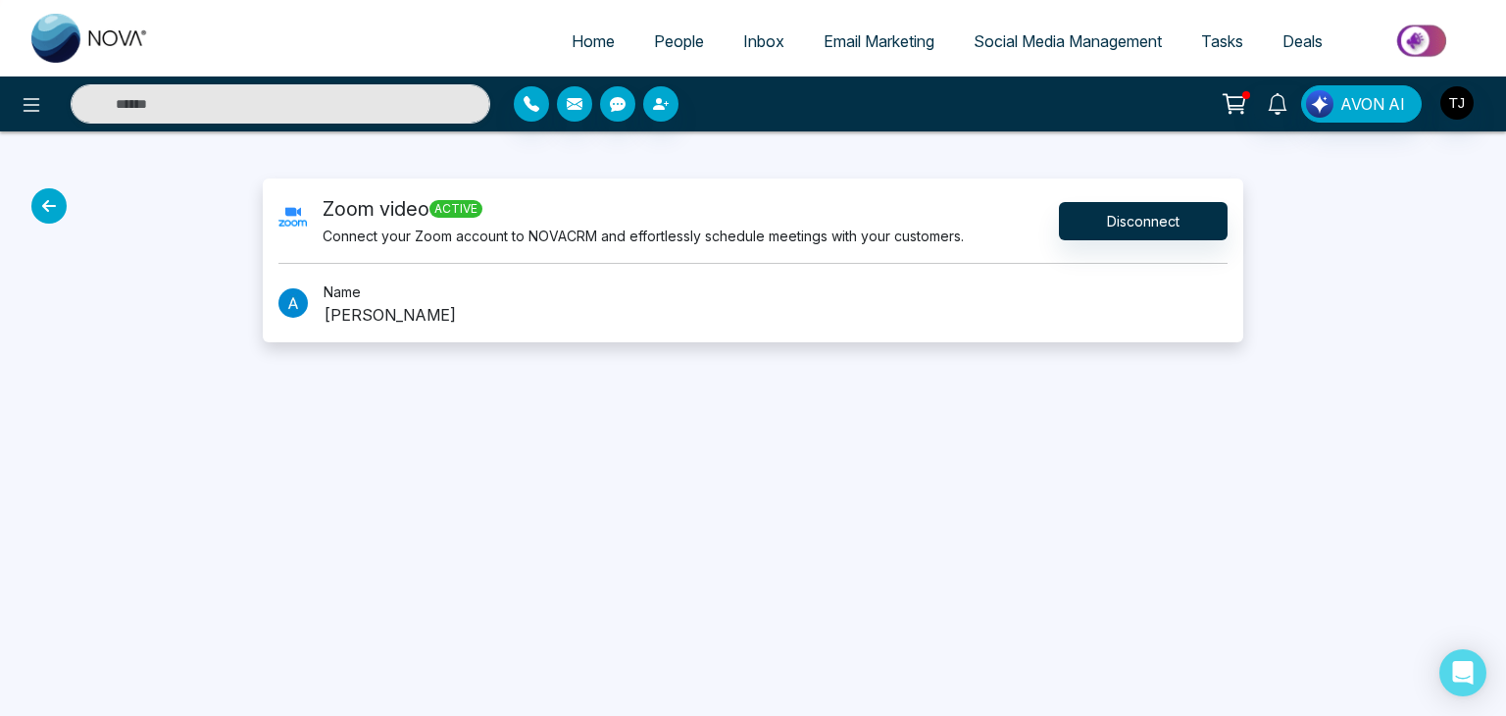
click at [57, 203] on icon at bounding box center [48, 205] width 35 height 35
click at [50, 205] on icon at bounding box center [48, 205] width 35 height 35
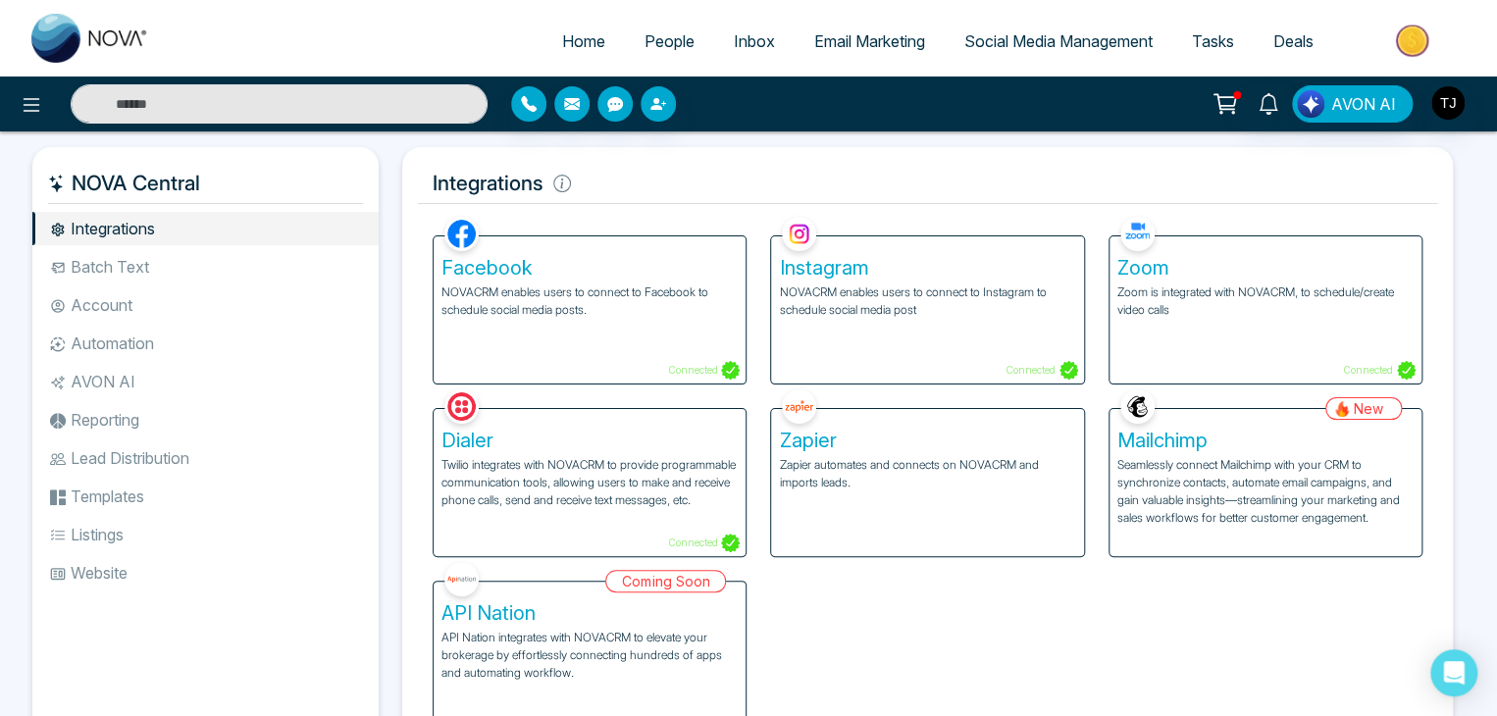
scroll to position [81, 0]
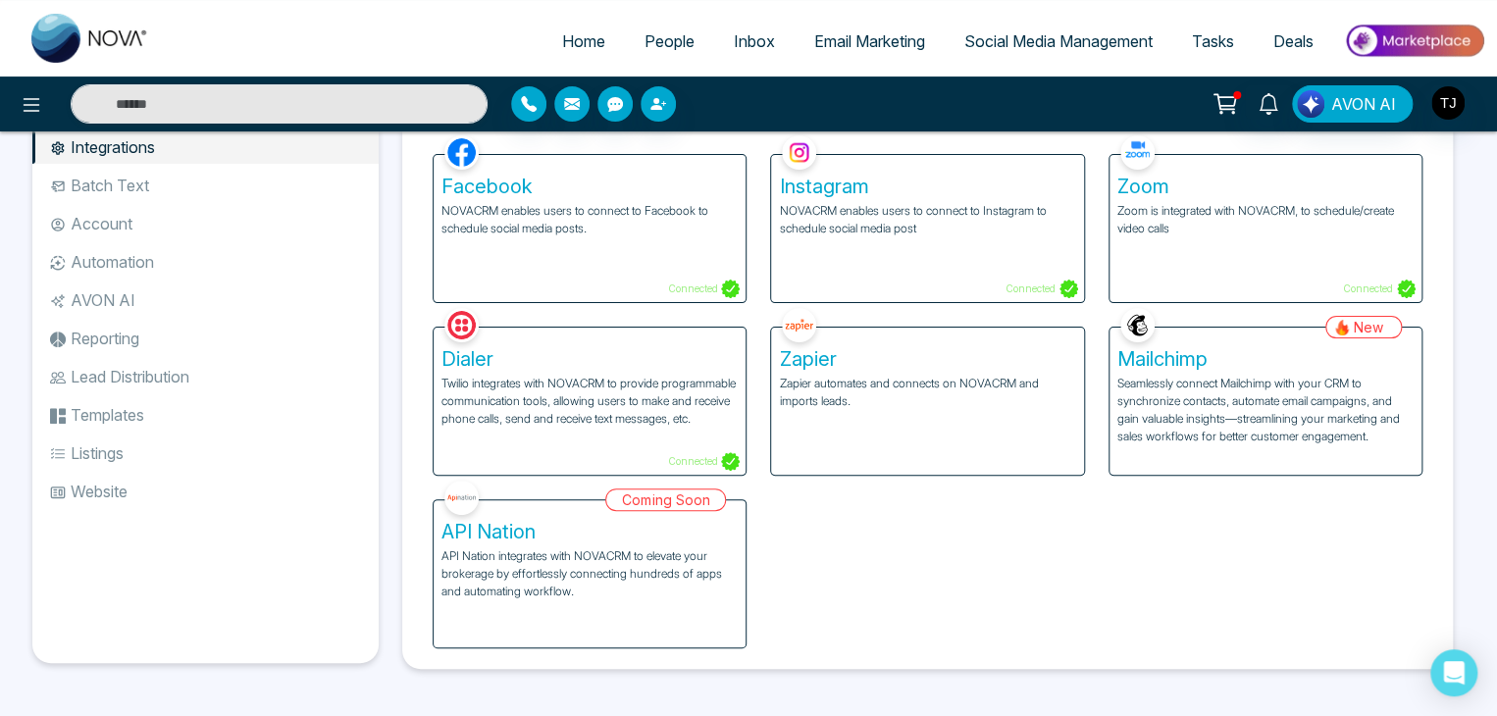
click at [292, 185] on li "Batch Text" at bounding box center [205, 185] width 346 height 33
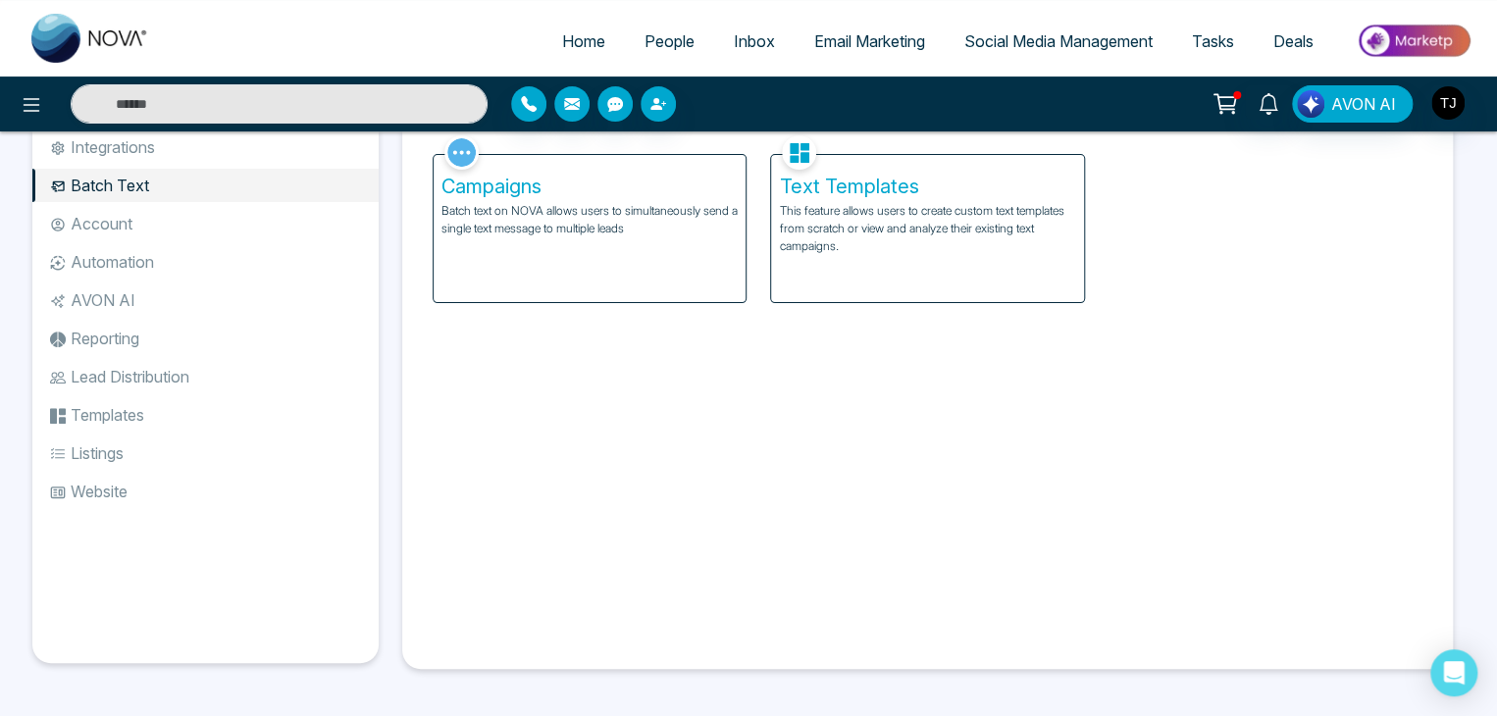
click at [292, 212] on li "Account" at bounding box center [205, 223] width 346 height 33
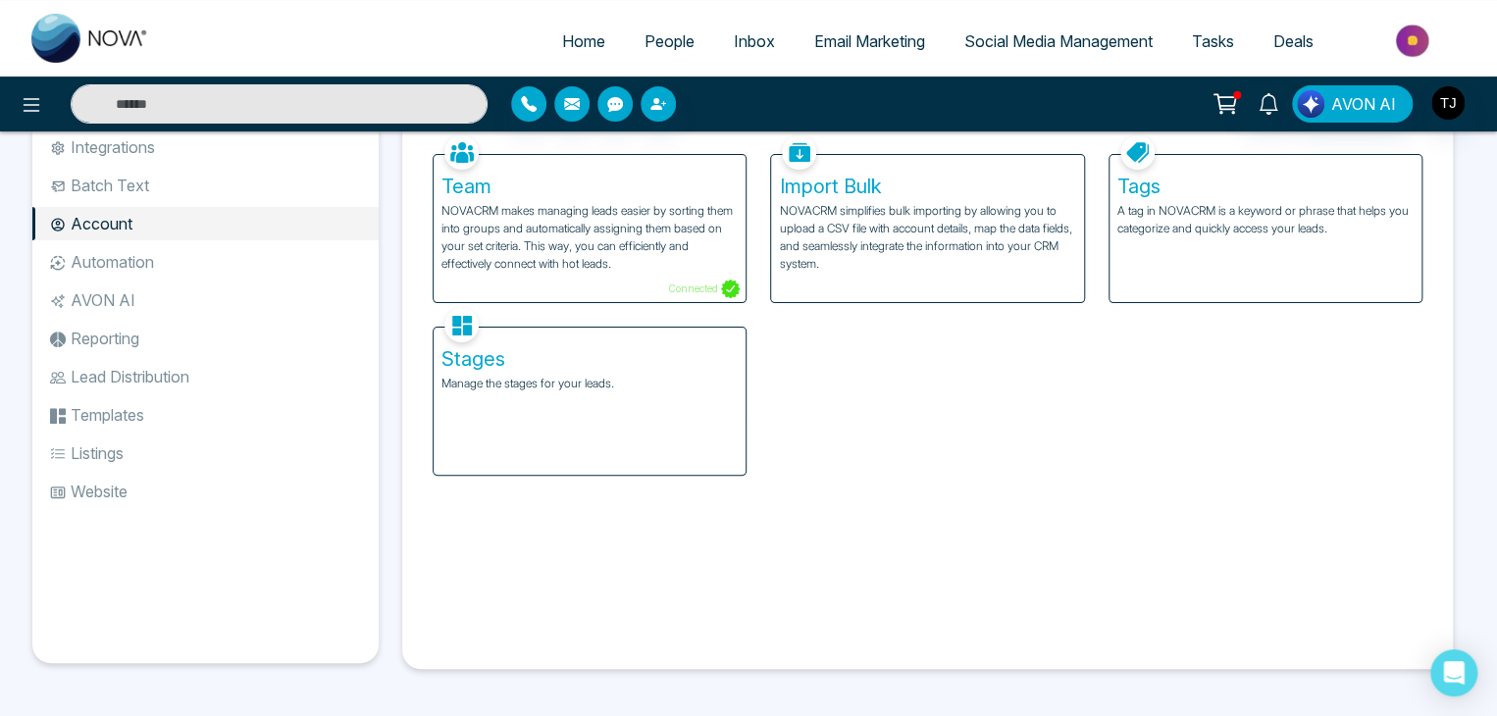
click at [294, 235] on li "Account" at bounding box center [205, 223] width 346 height 33
click at [294, 243] on ul "Integrations Batch Text Account Automation AVON AI Reporting Lead Distribution …" at bounding box center [205, 380] width 346 height 501
click at [292, 254] on li "Automation" at bounding box center [205, 261] width 346 height 33
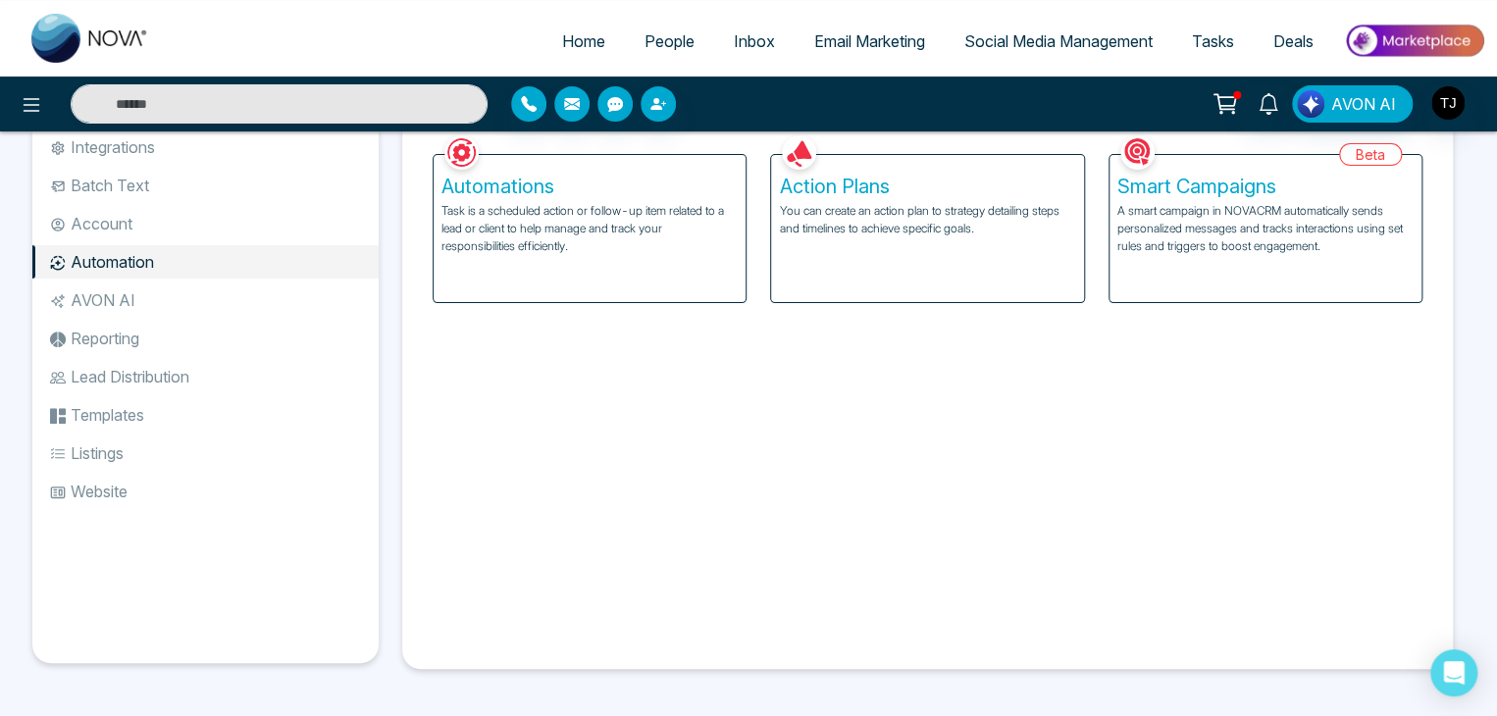
click at [290, 301] on li "AVON AI" at bounding box center [205, 299] width 346 height 33
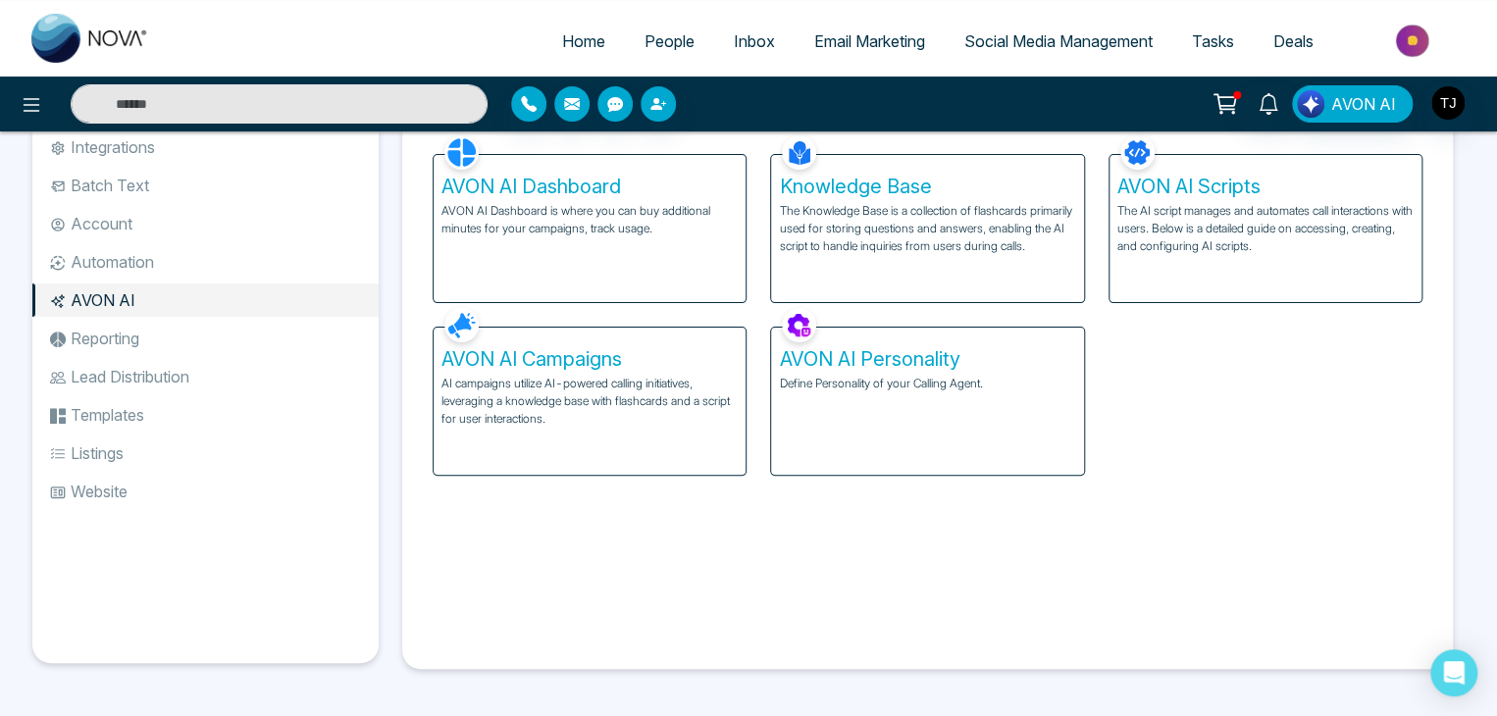
click at [295, 335] on li "Reporting" at bounding box center [205, 338] width 346 height 33
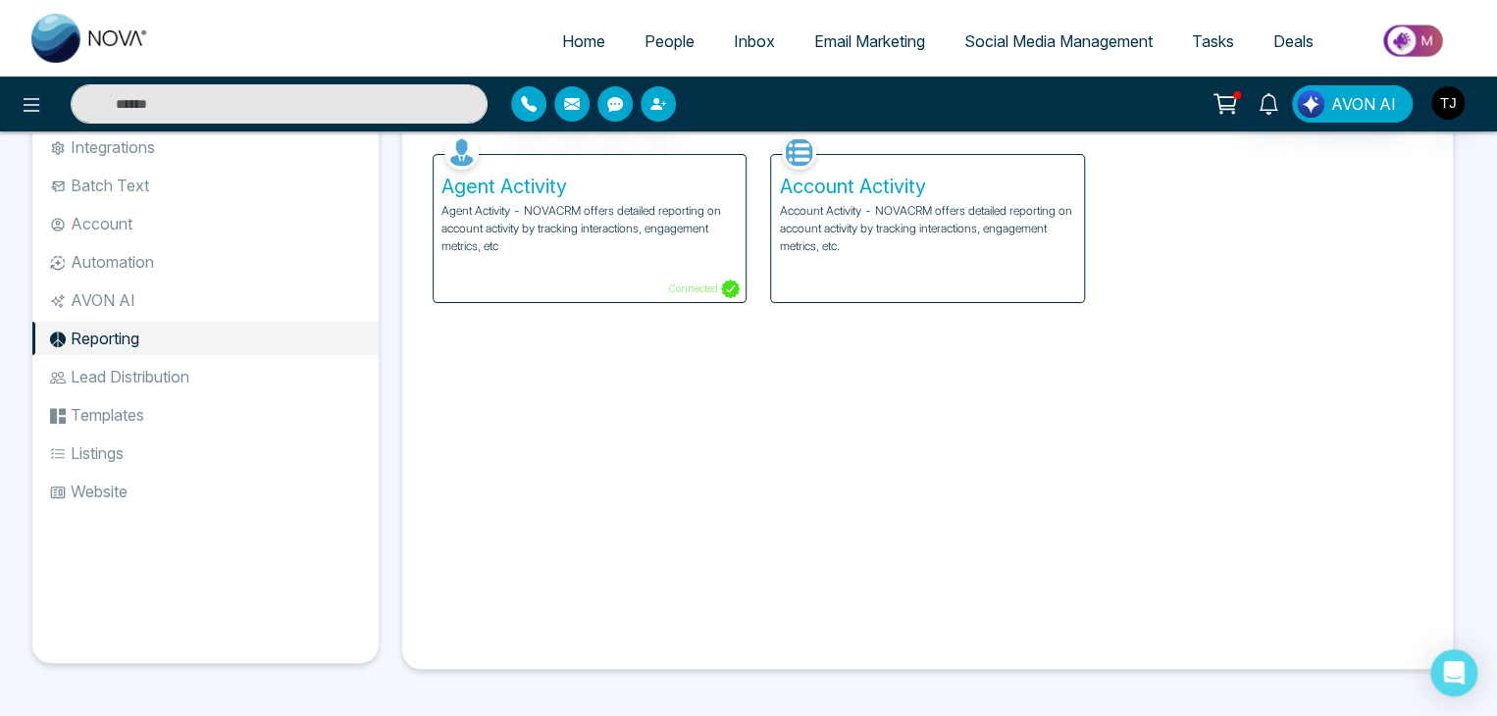
click at [295, 365] on li "Lead Distribution" at bounding box center [205, 376] width 346 height 33
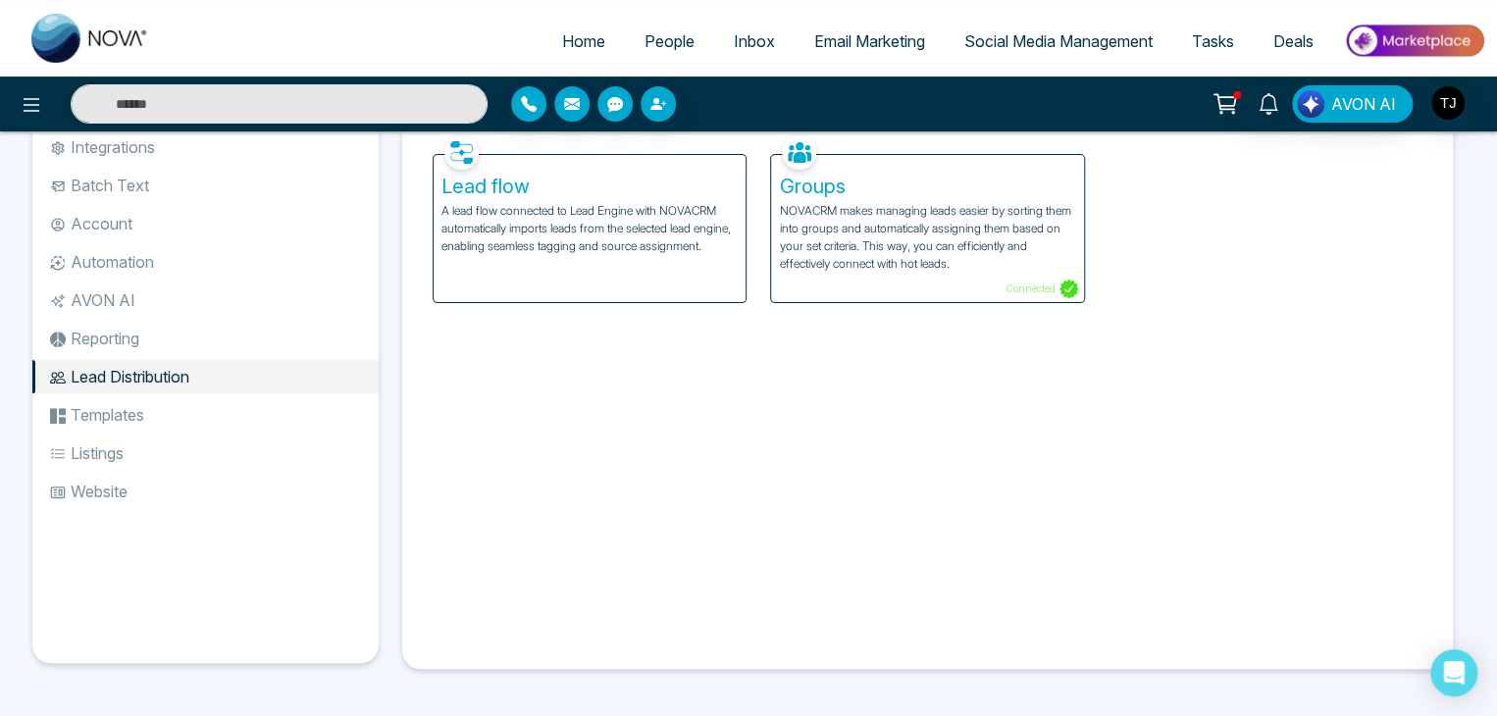
click at [299, 402] on li "Templates" at bounding box center [205, 414] width 346 height 33
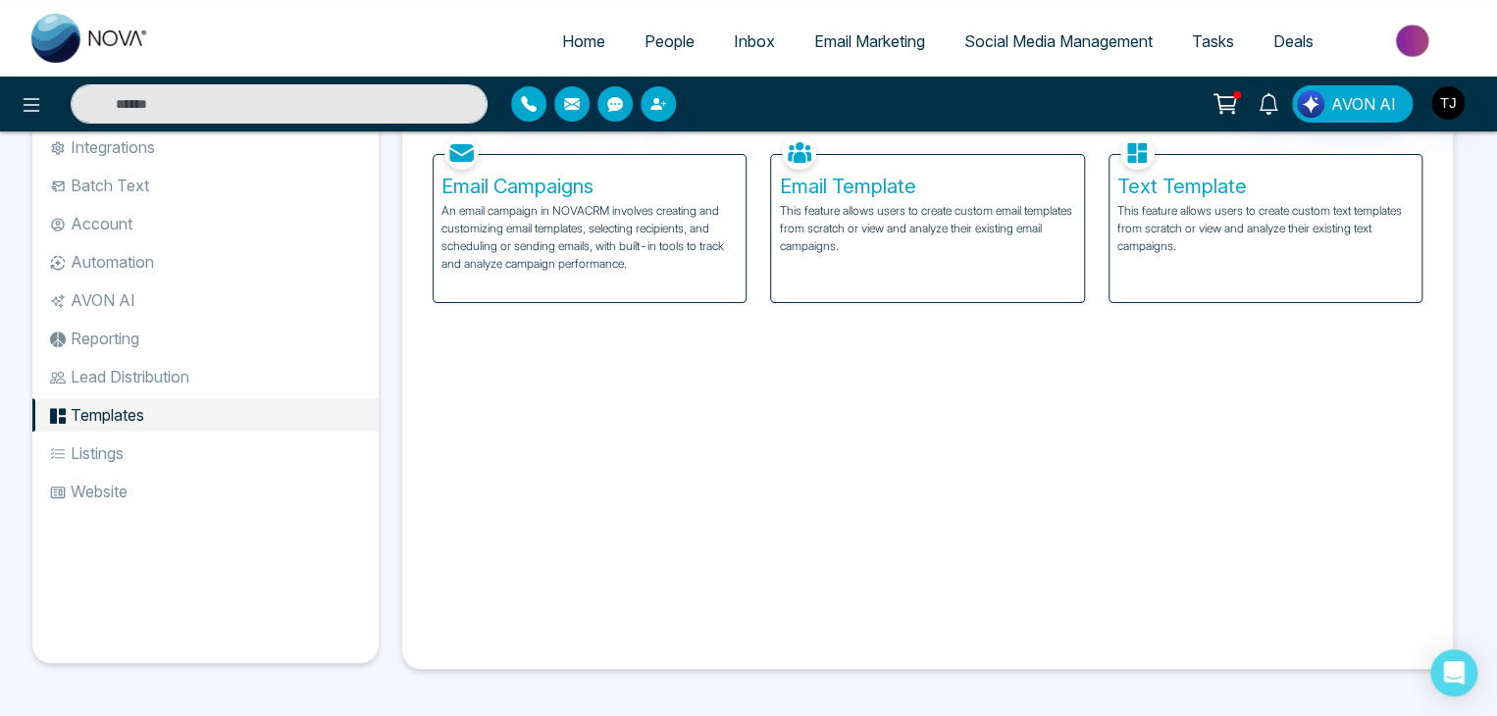
click at [299, 436] on li "Listings" at bounding box center [205, 452] width 346 height 33
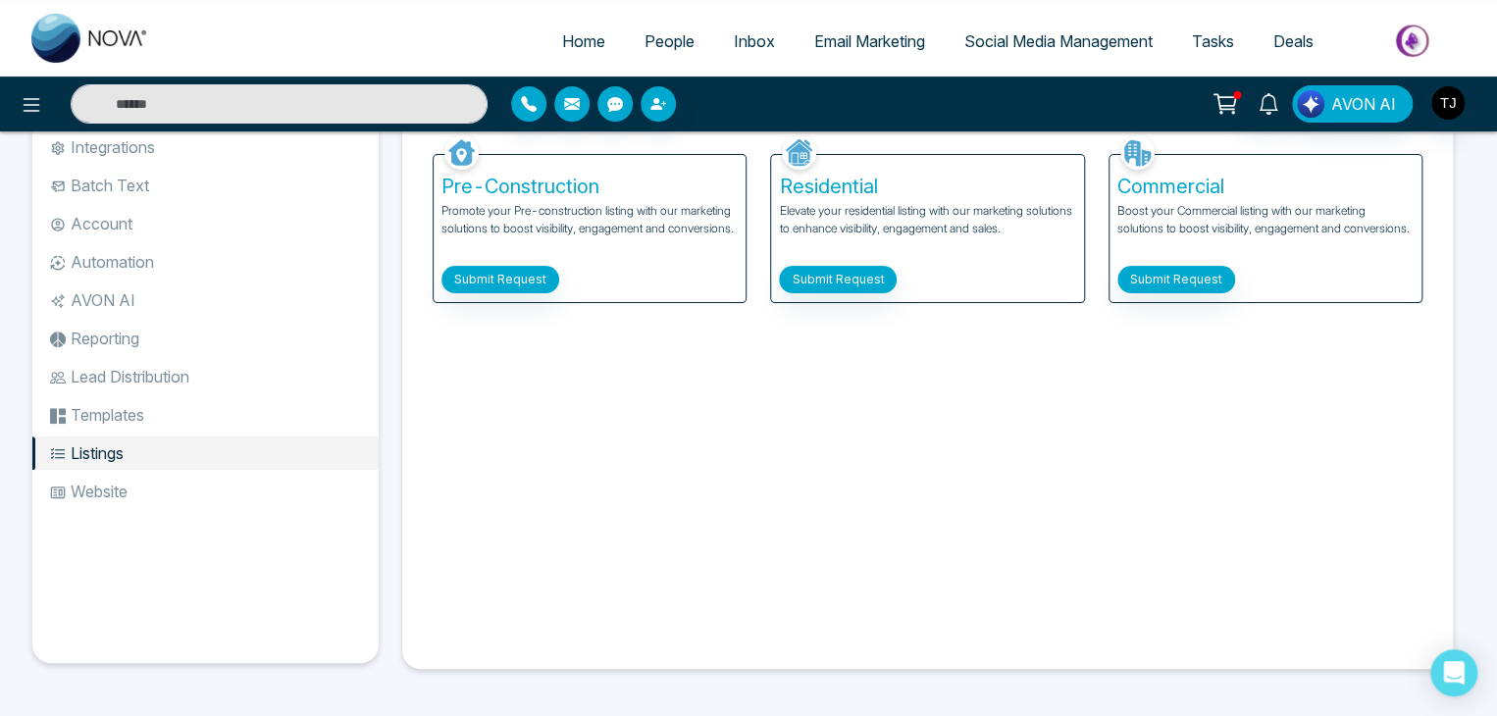
click at [302, 472] on ul "Integrations Batch Text Account Automation AVON AI Reporting Lead Distribution …" at bounding box center [205, 380] width 346 height 501
click at [303, 476] on li "Website" at bounding box center [205, 491] width 346 height 33
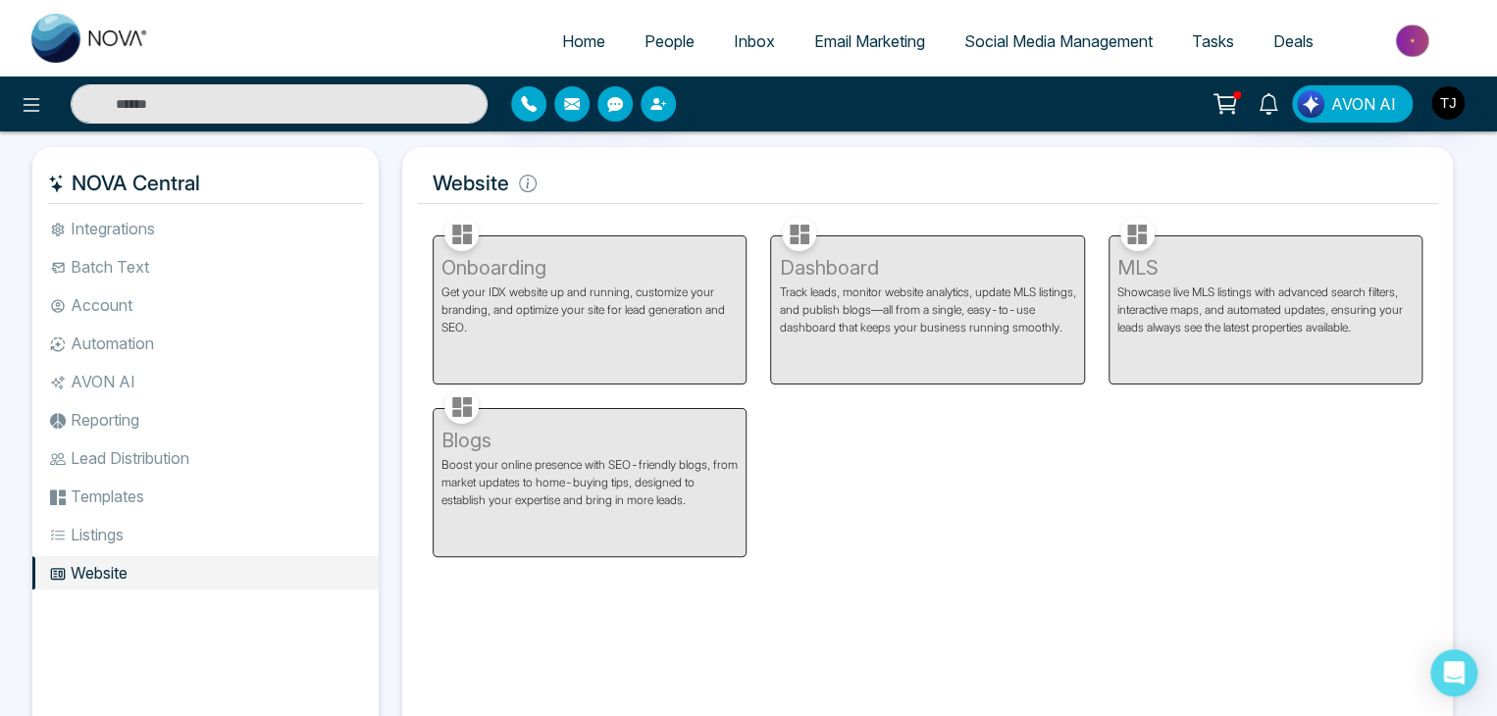
click at [249, 220] on li "Integrations" at bounding box center [205, 228] width 346 height 33
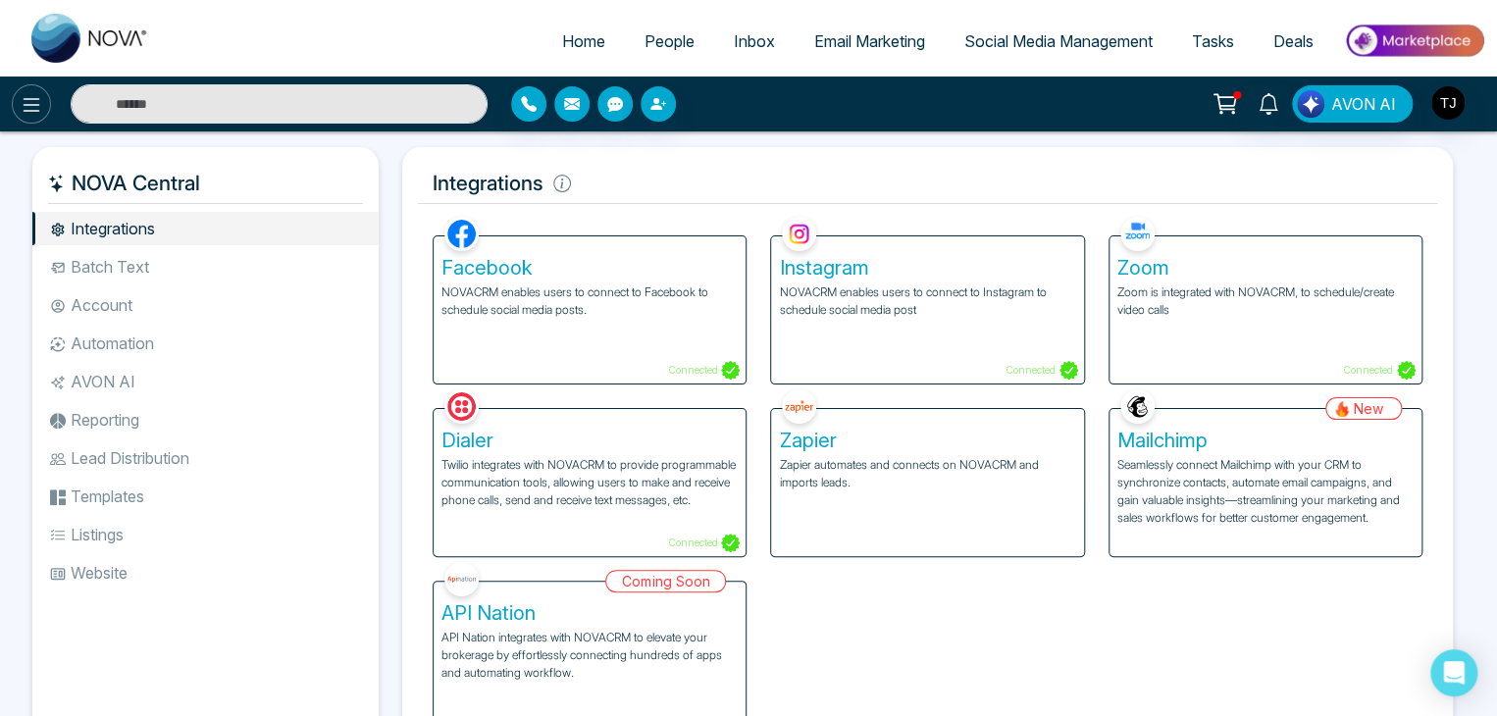
click at [27, 100] on icon at bounding box center [32, 105] width 24 height 24
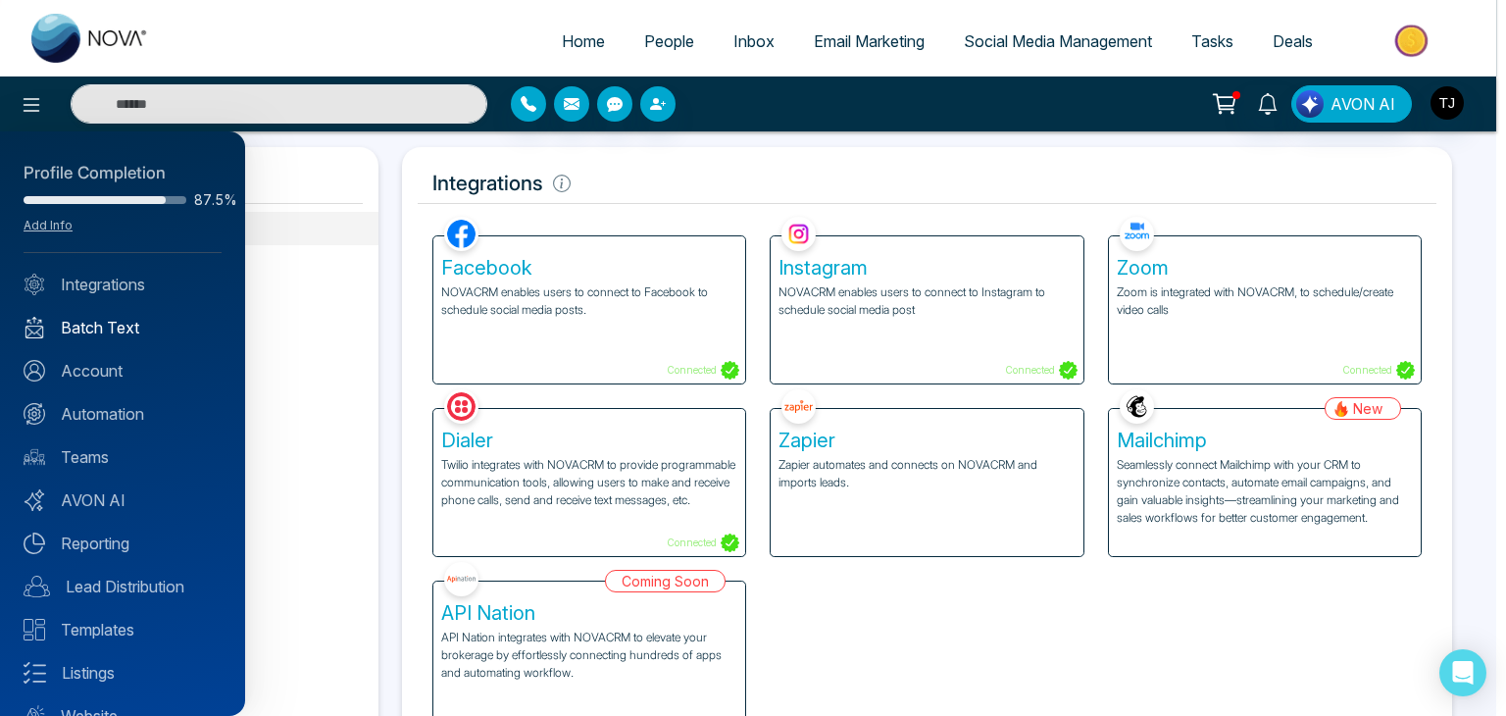
click at [160, 327] on link "Batch Text" at bounding box center [123, 328] width 198 height 24
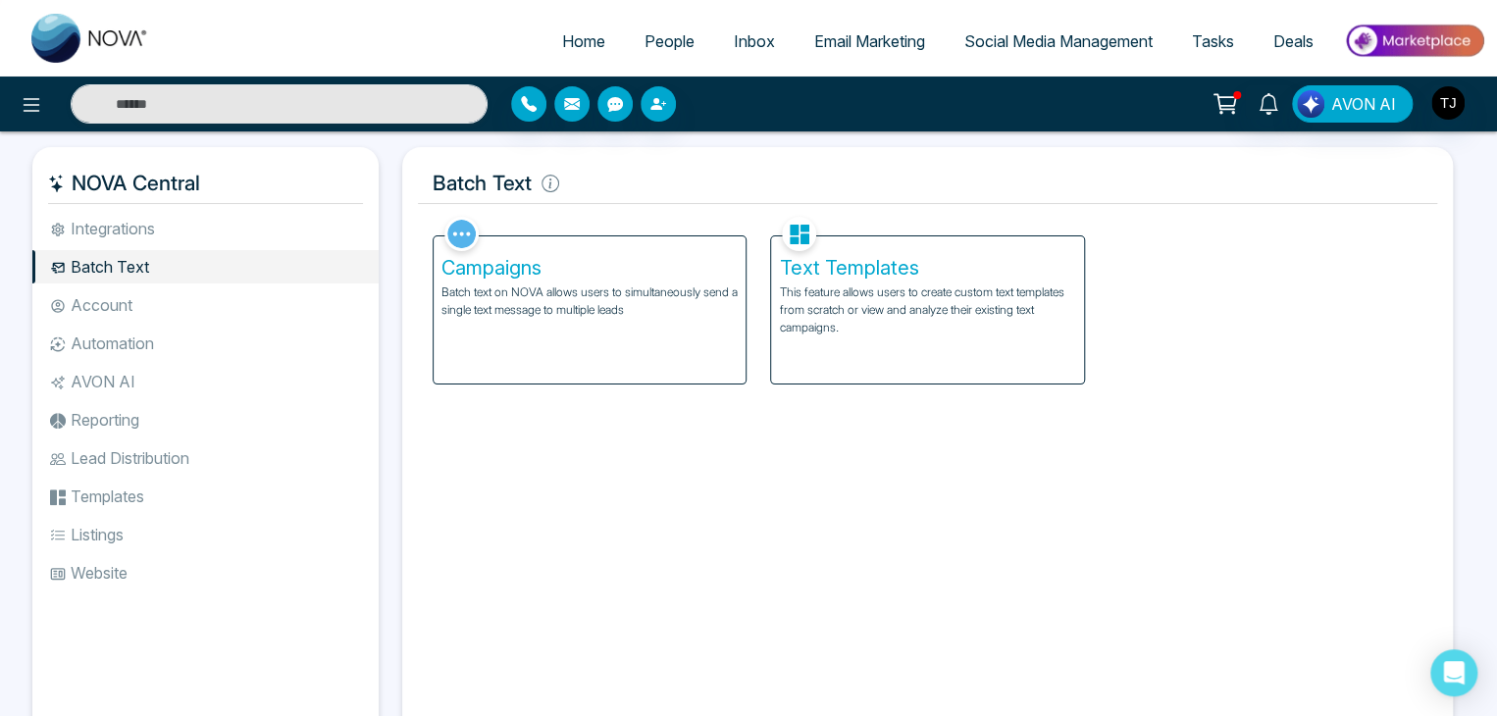
click at [588, 40] on span "Home" at bounding box center [583, 41] width 43 height 20
select select "*"
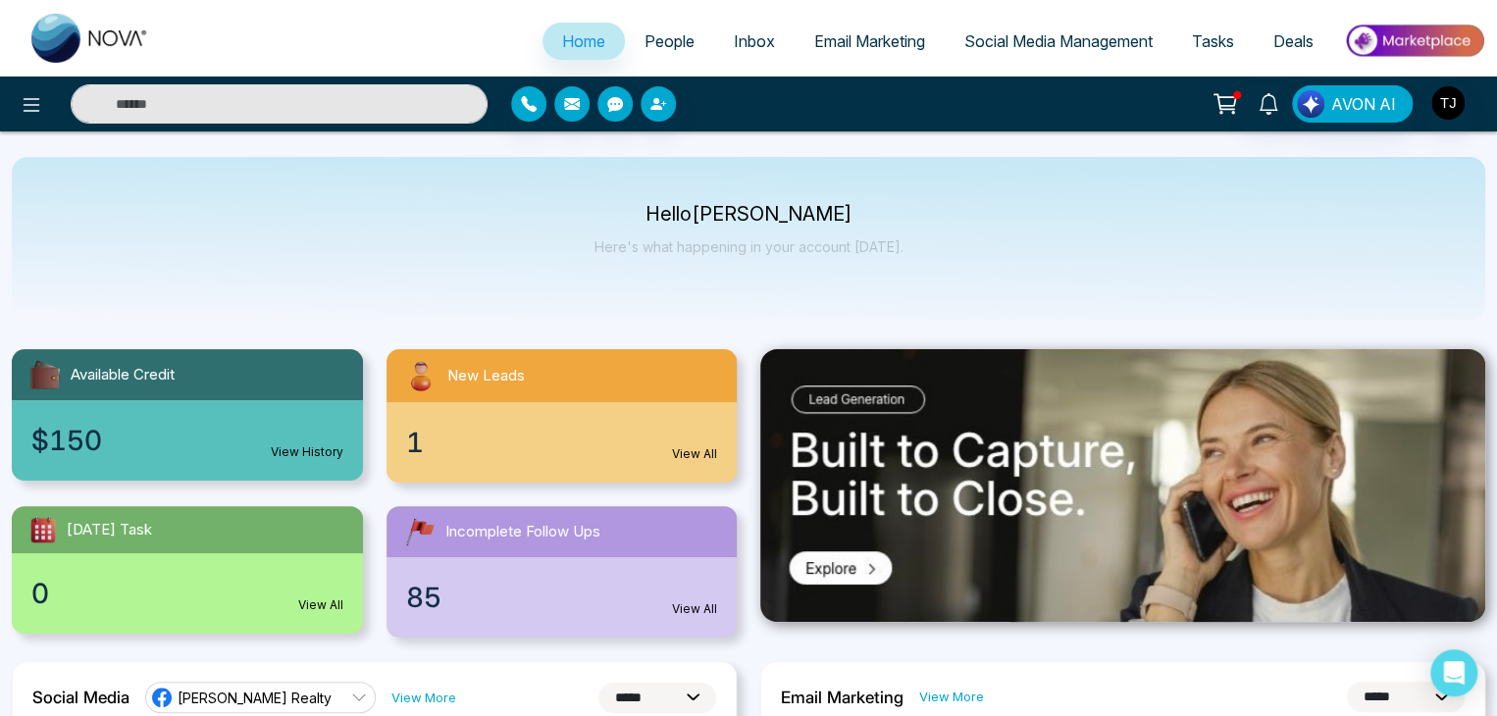
click at [642, 17] on ul "Home People Inbox Email Marketing Social Media Management Tasks Deals" at bounding box center [827, 43] width 1316 height 54
click at [656, 42] on span "People" at bounding box center [669, 41] width 50 height 20
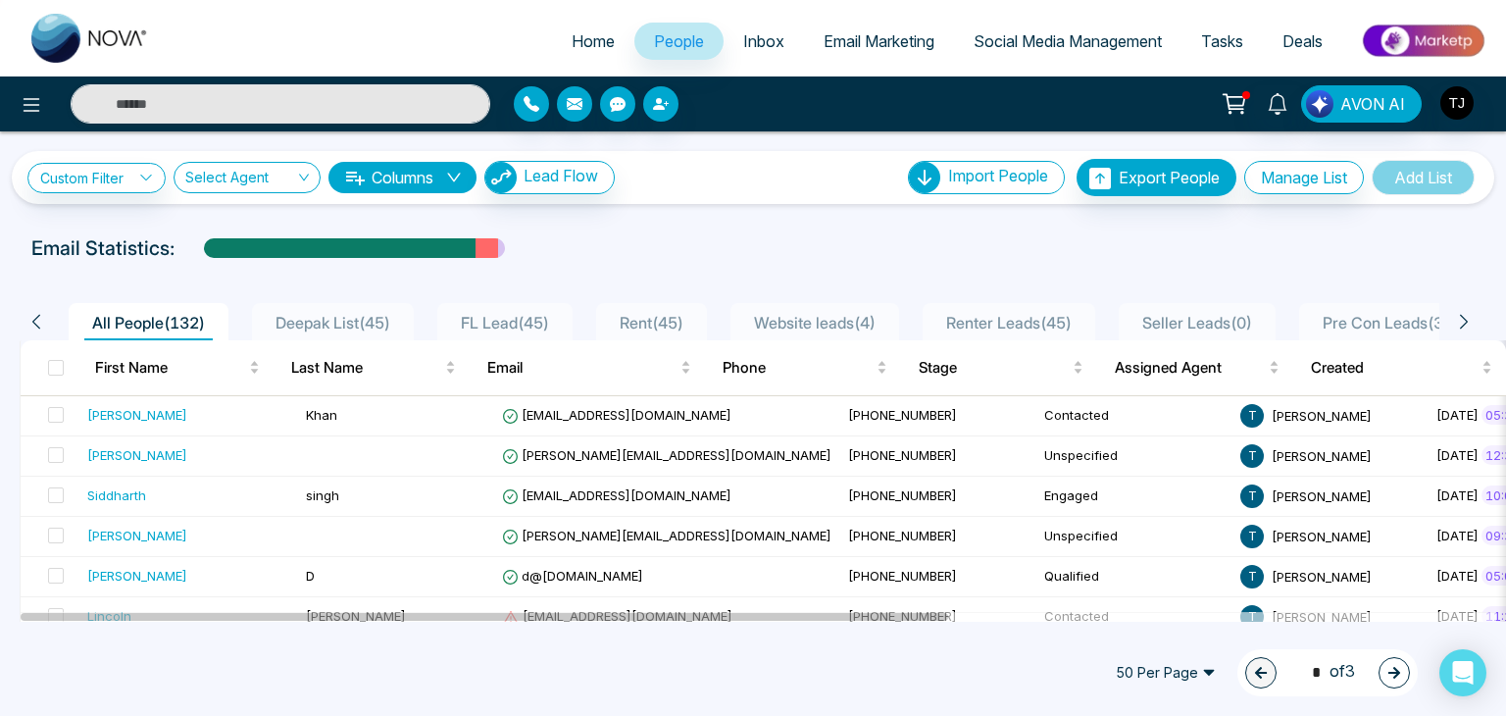
click at [753, 32] on span "Inbox" at bounding box center [763, 41] width 41 height 20
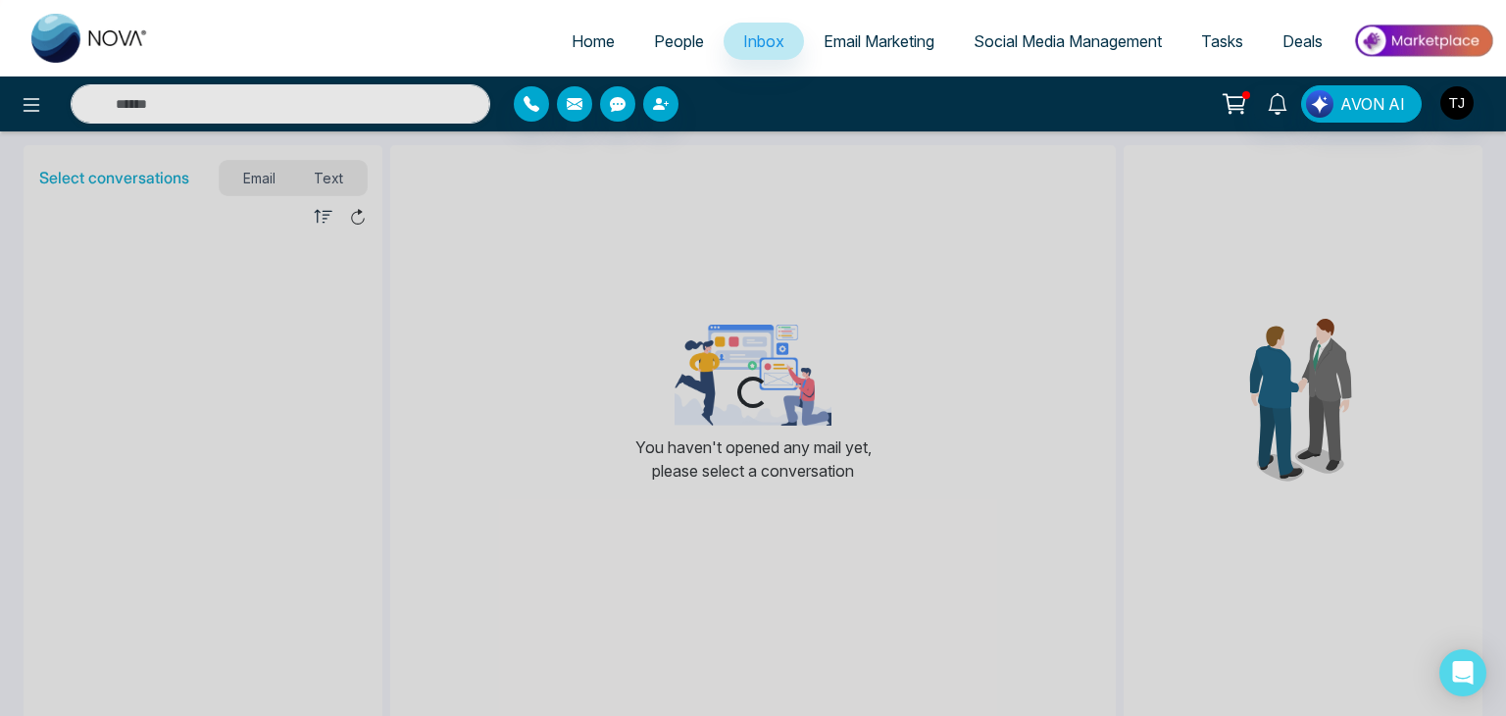
click at [832, 51] on link "Email Marketing" at bounding box center [879, 41] width 150 height 37
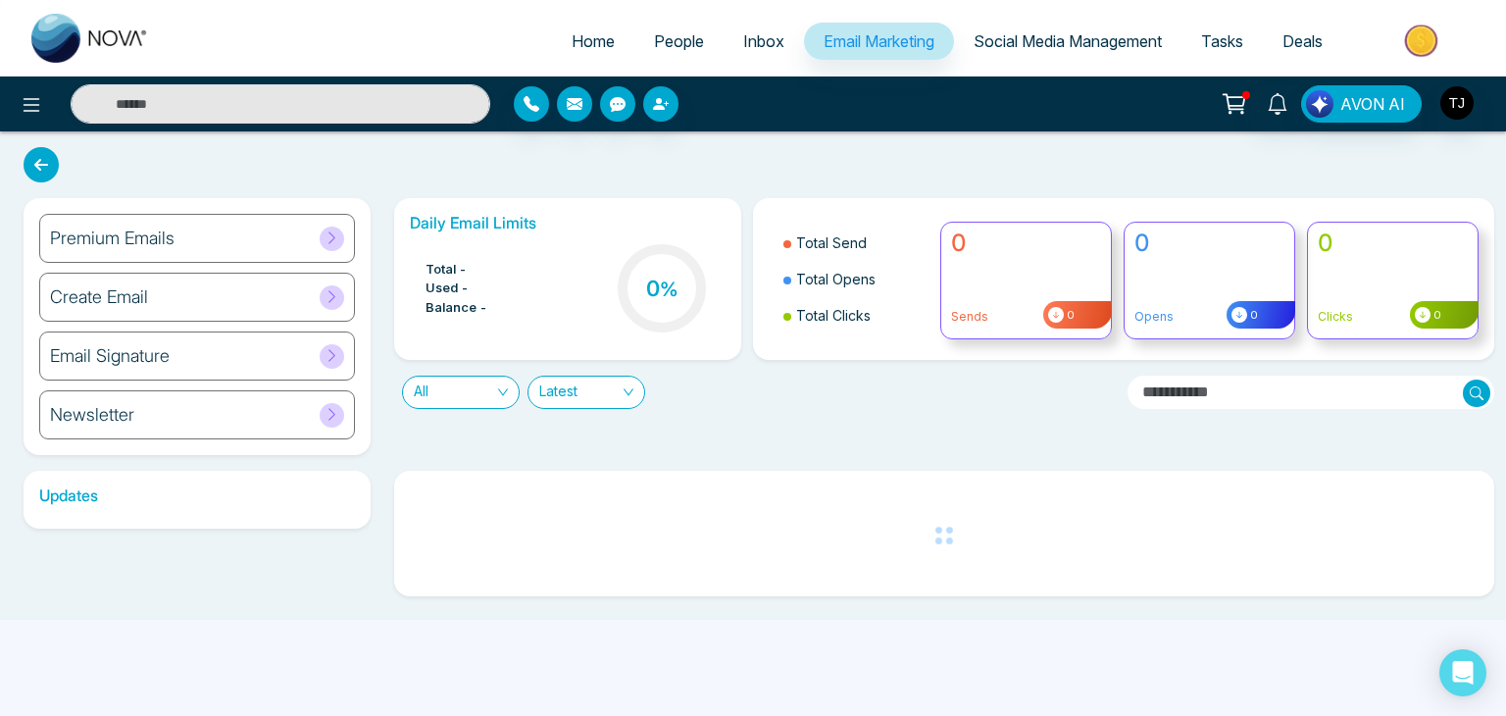
click at [995, 35] on span "Social Media Management" at bounding box center [1068, 41] width 188 height 20
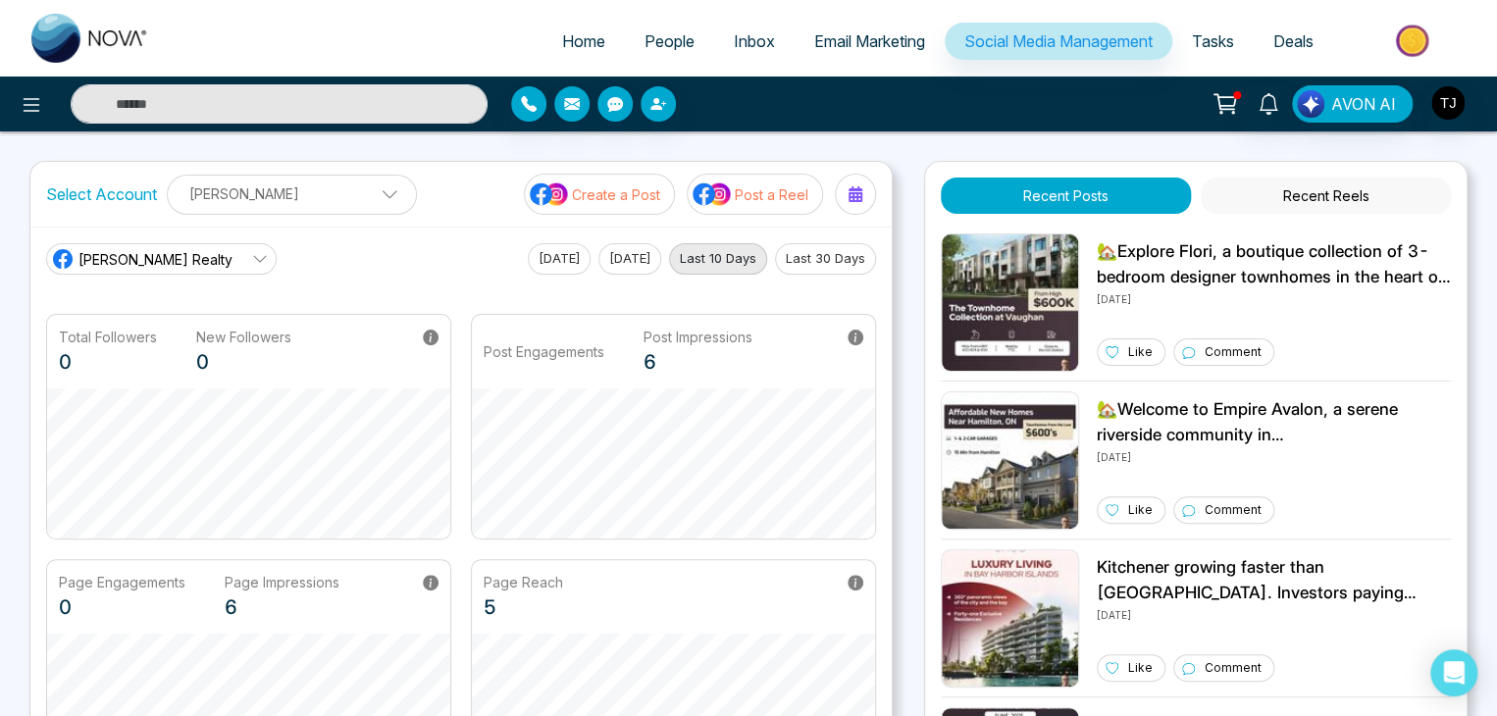
click at [1192, 45] on span "Tasks" at bounding box center [1213, 41] width 42 height 20
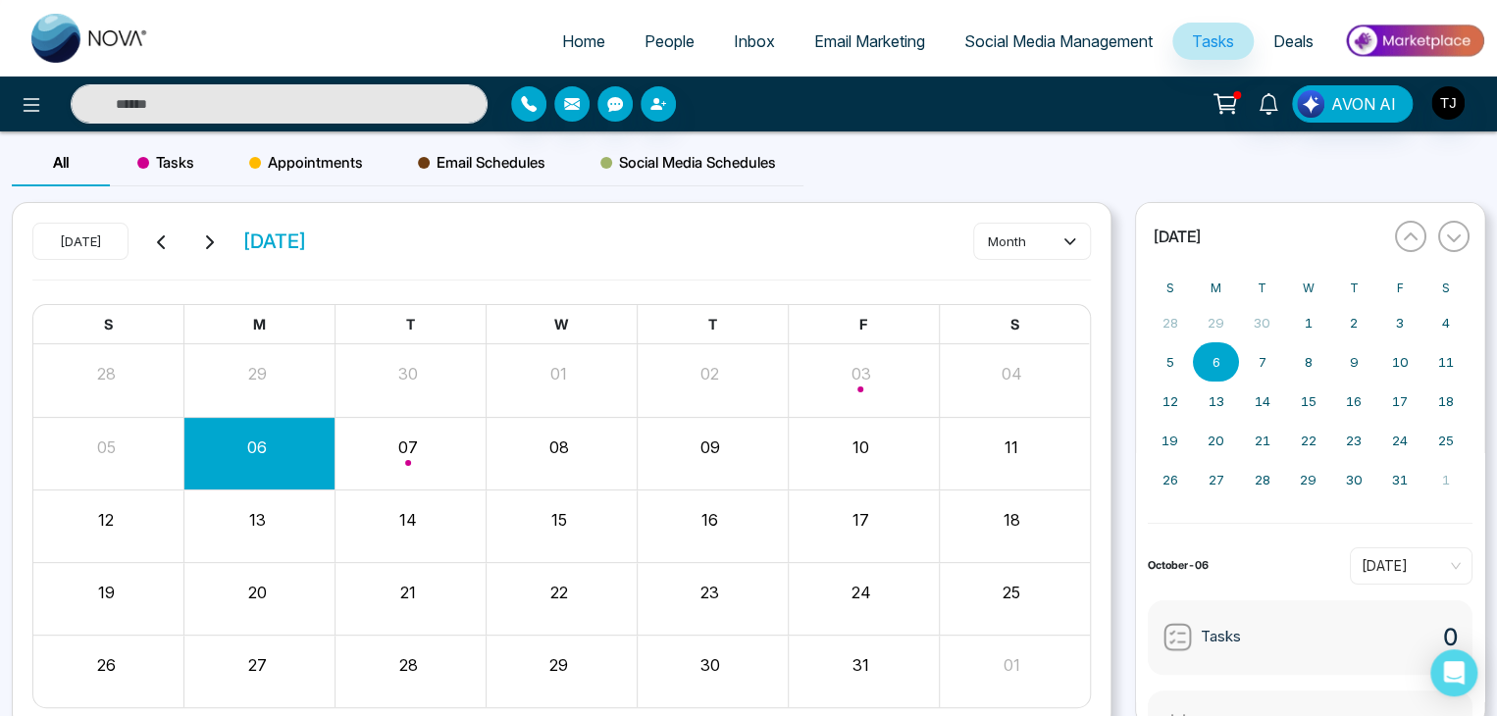
click at [1296, 42] on span "Deals" at bounding box center [1293, 41] width 40 height 20
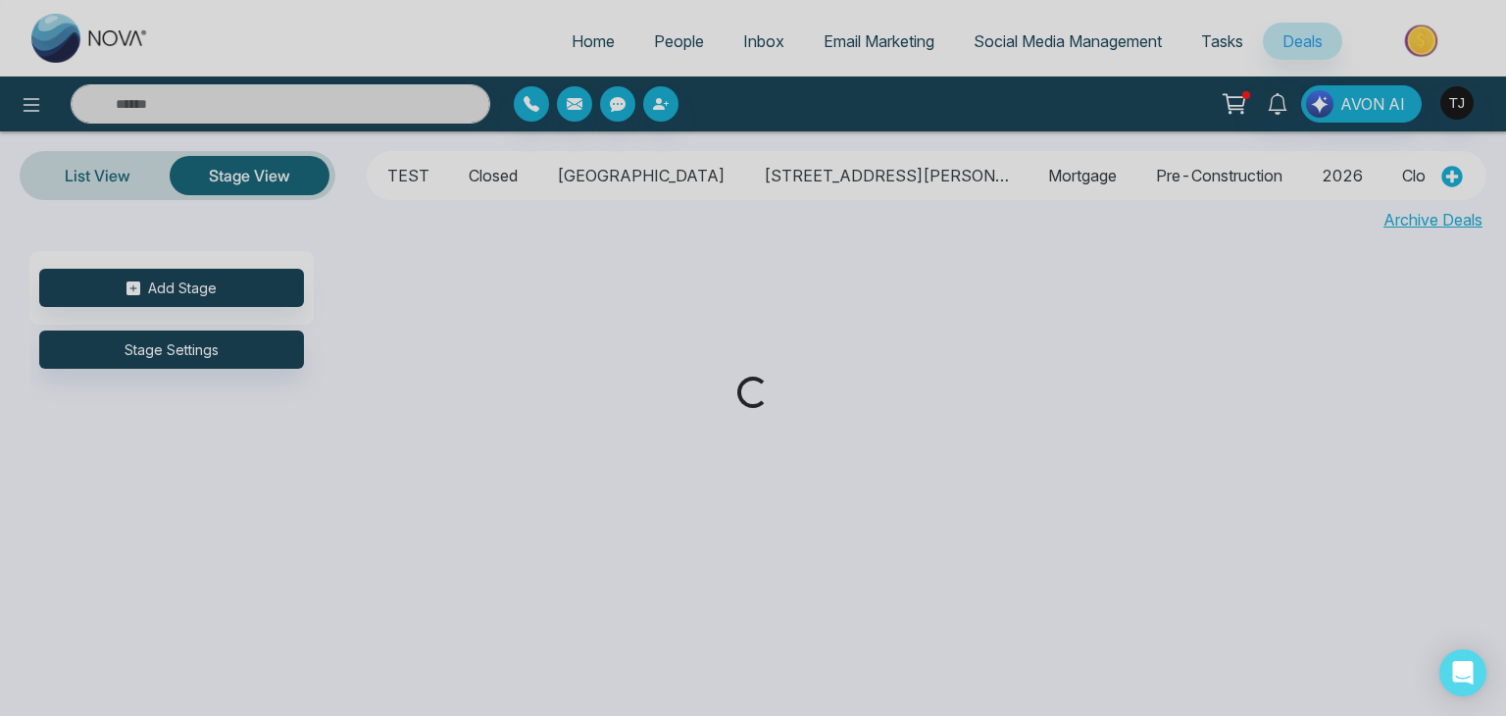
click at [579, 28] on div "Loading..." at bounding box center [753, 358] width 1506 height 716
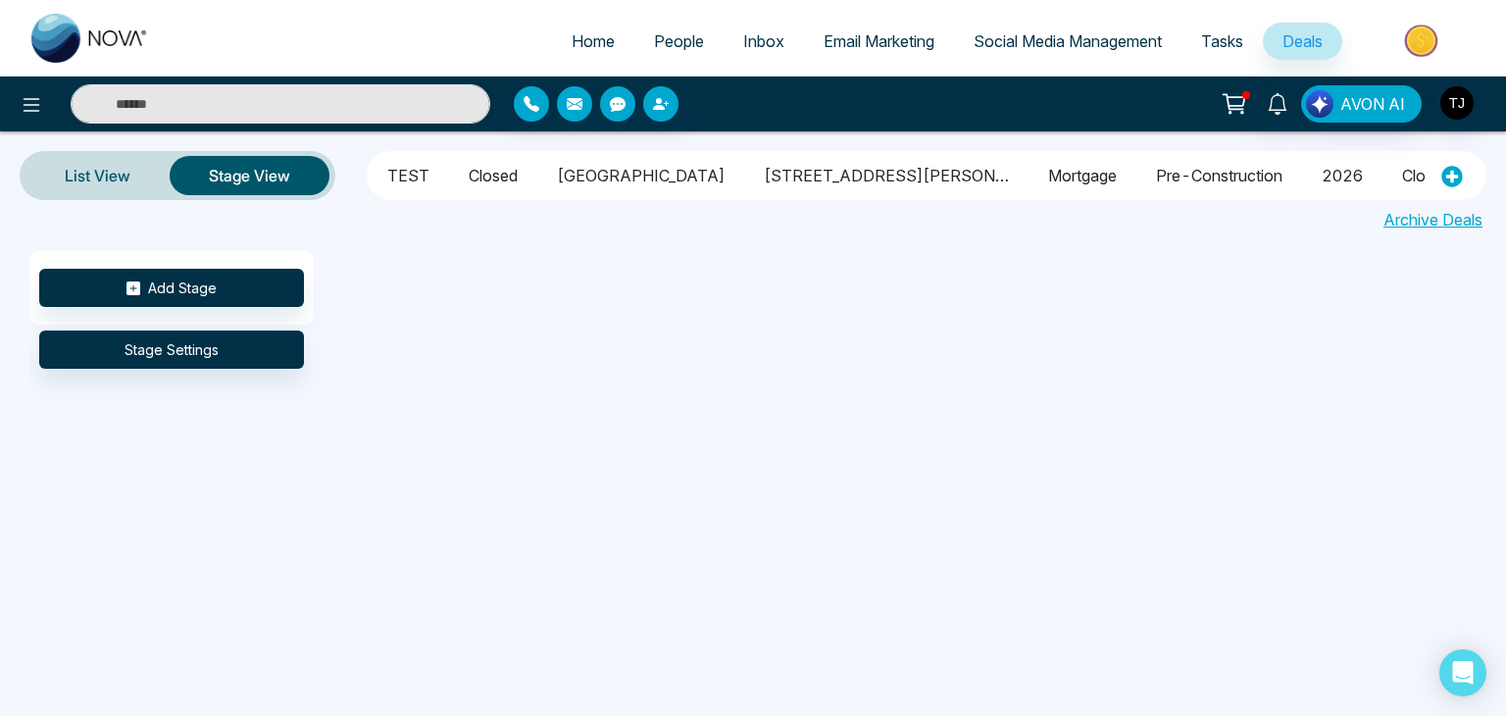
click at [579, 28] on link "Home" at bounding box center [593, 41] width 82 height 37
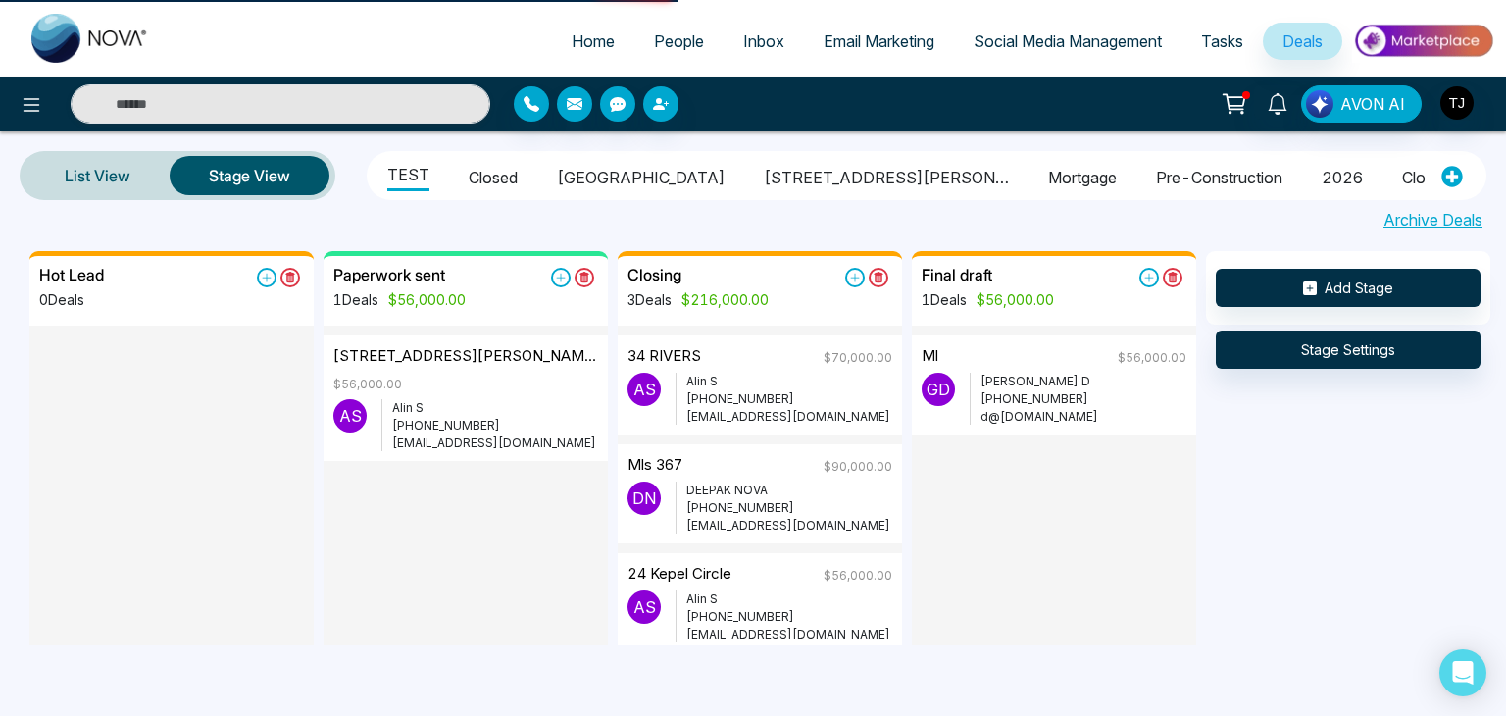
select select "*"
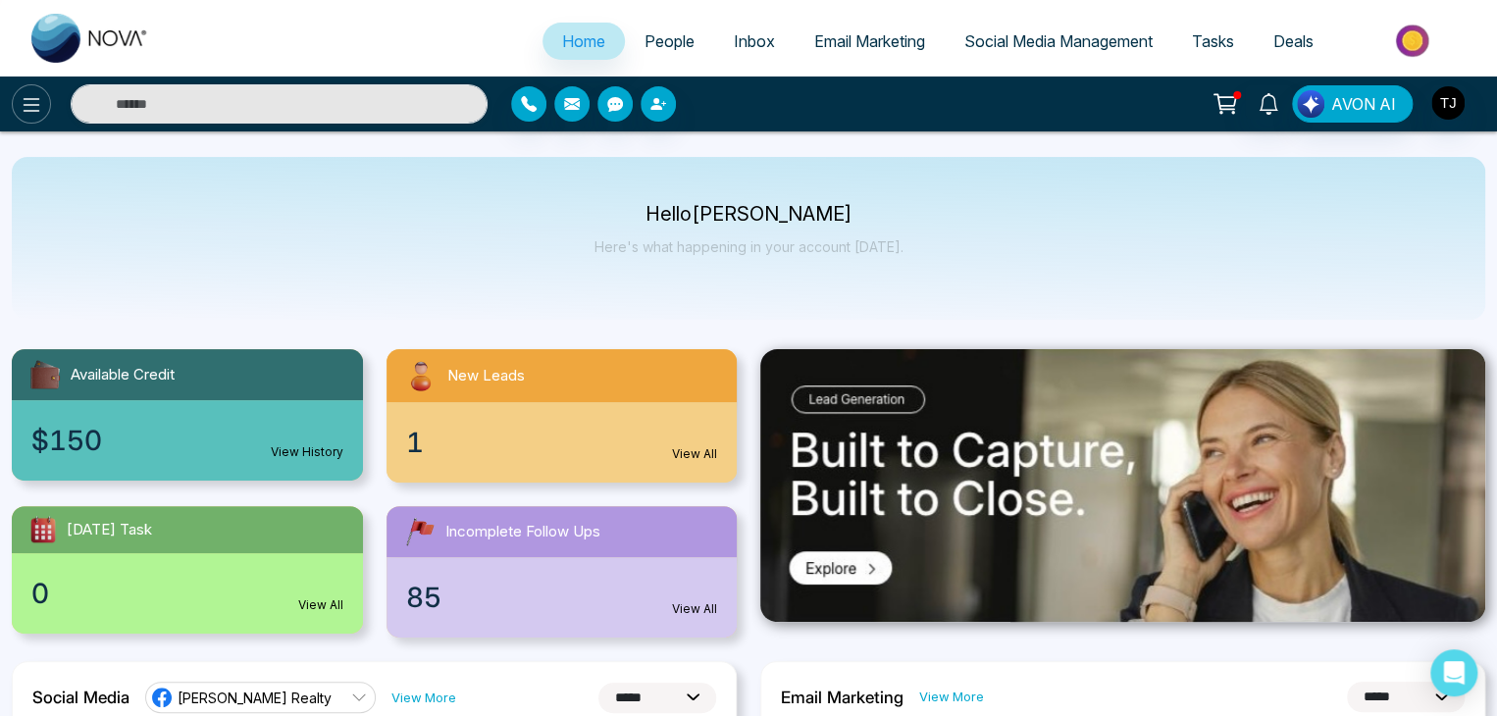
click at [36, 102] on icon at bounding box center [32, 105] width 24 height 24
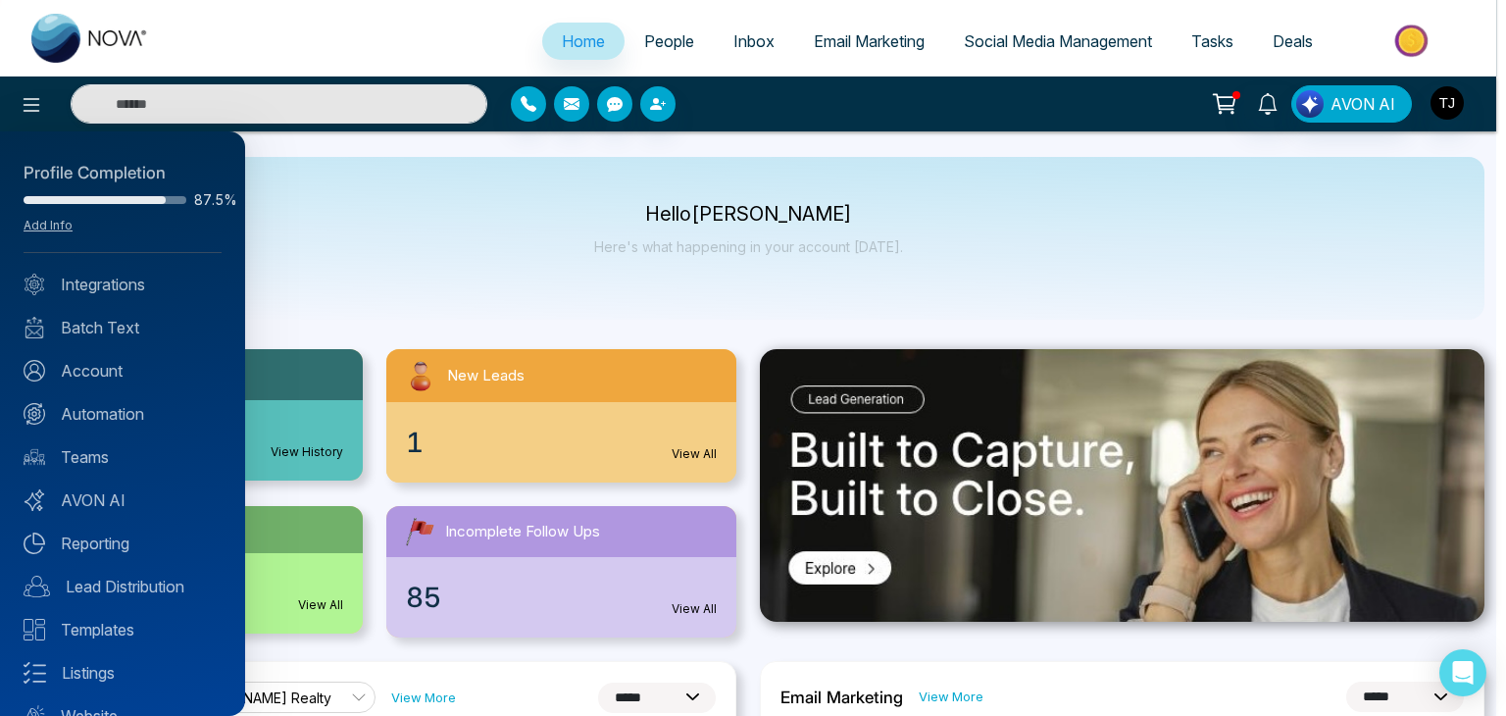
click at [365, 295] on div at bounding box center [753, 358] width 1506 height 716
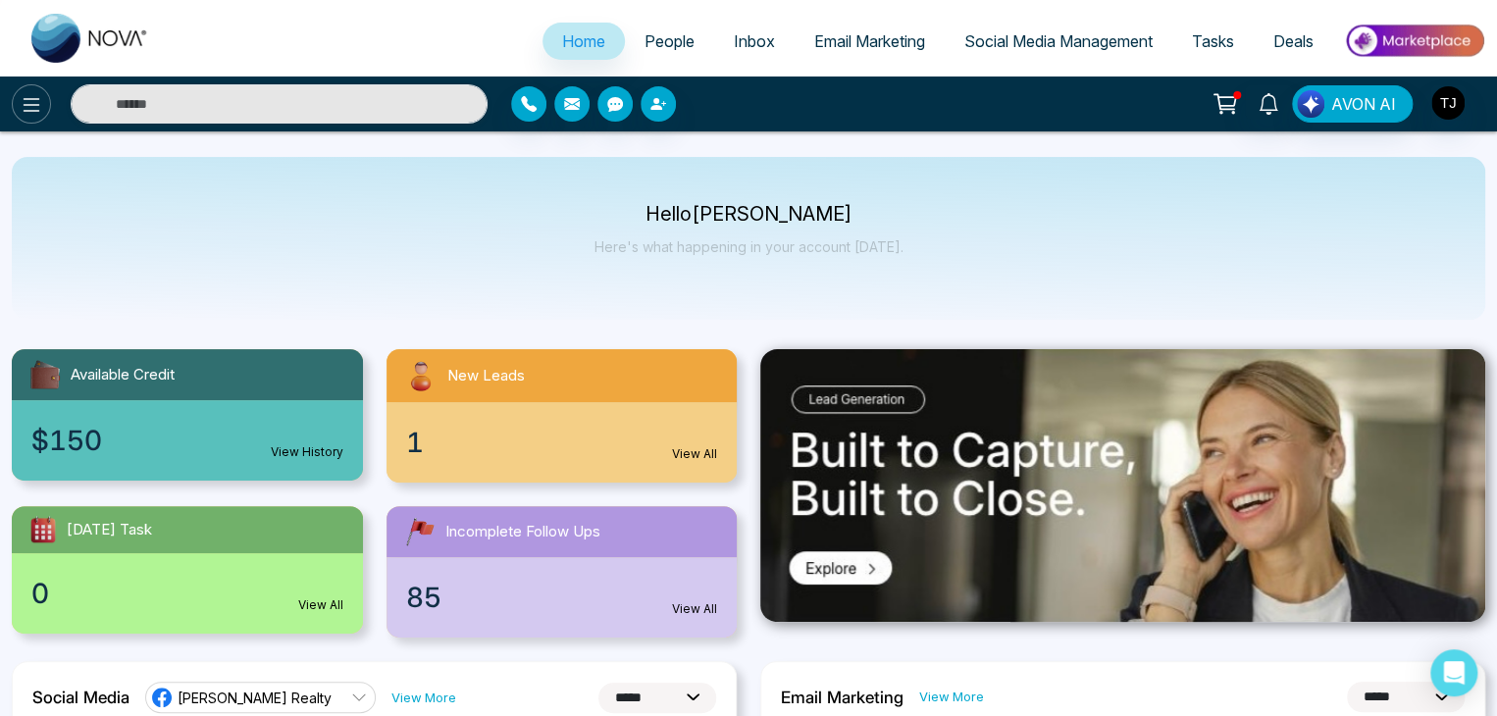
click at [25, 103] on icon at bounding box center [32, 105] width 24 height 24
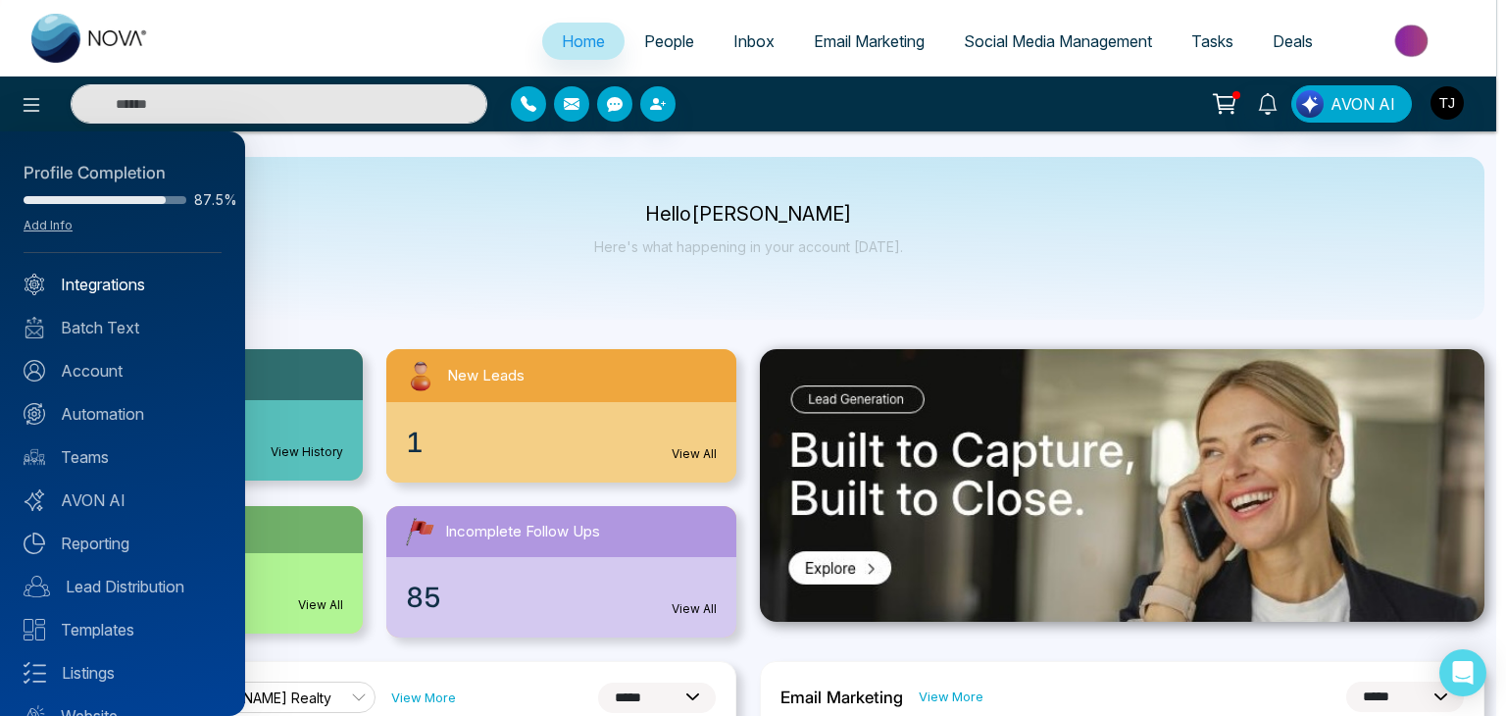
click at [129, 291] on link "Integrations" at bounding box center [123, 285] width 198 height 24
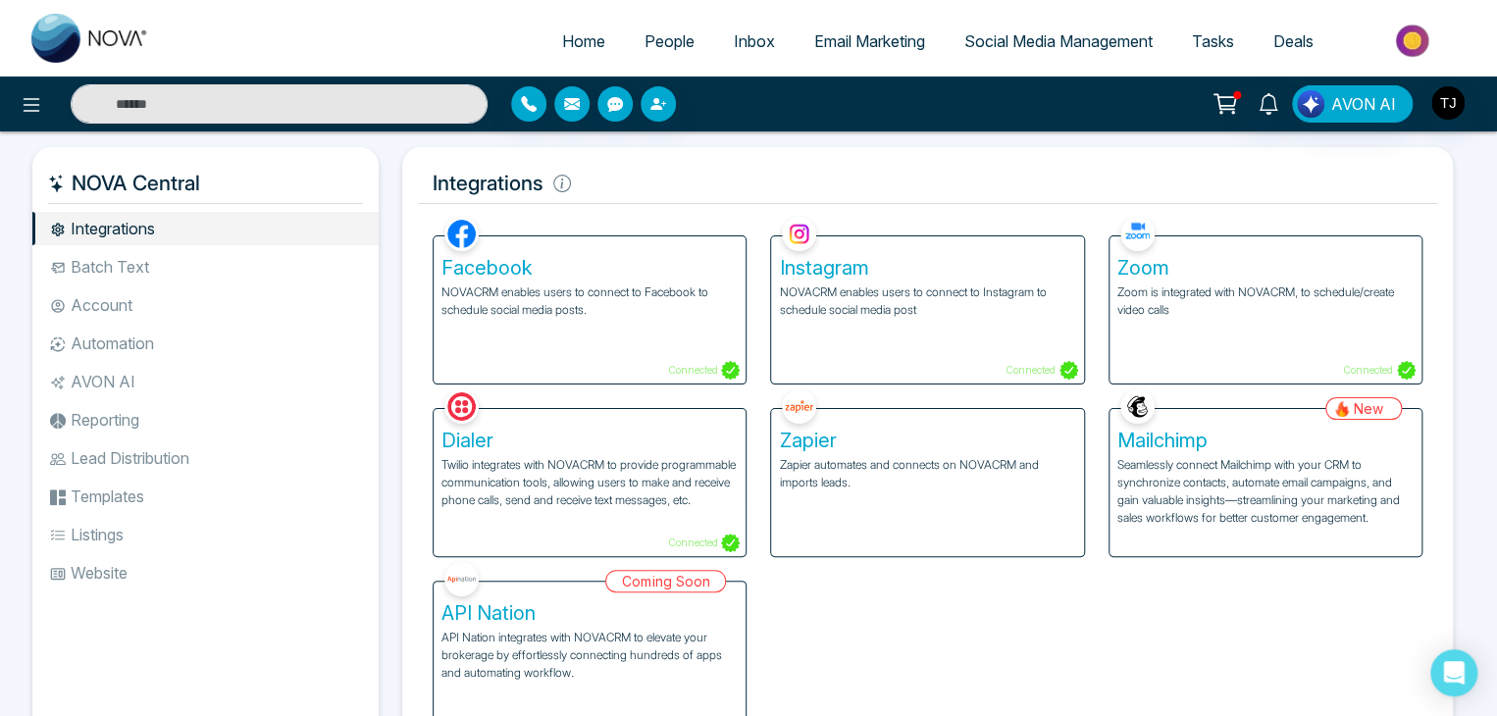
click at [127, 260] on li "Batch Text" at bounding box center [205, 266] width 346 height 33
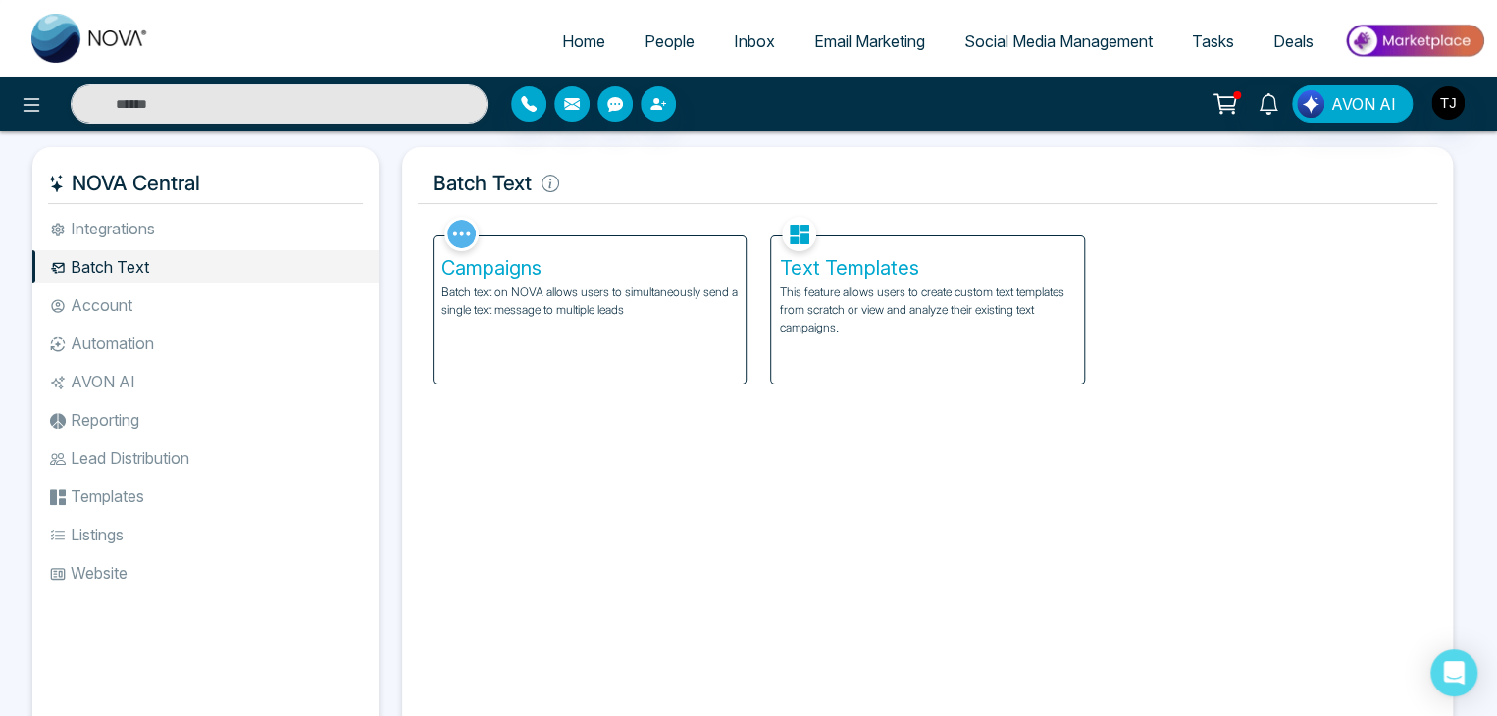
click at [155, 325] on ul "Integrations Batch Text Account Automation AVON AI Reporting Lead Distribution …" at bounding box center [205, 462] width 346 height 501
click at [161, 315] on li "Account" at bounding box center [205, 304] width 346 height 33
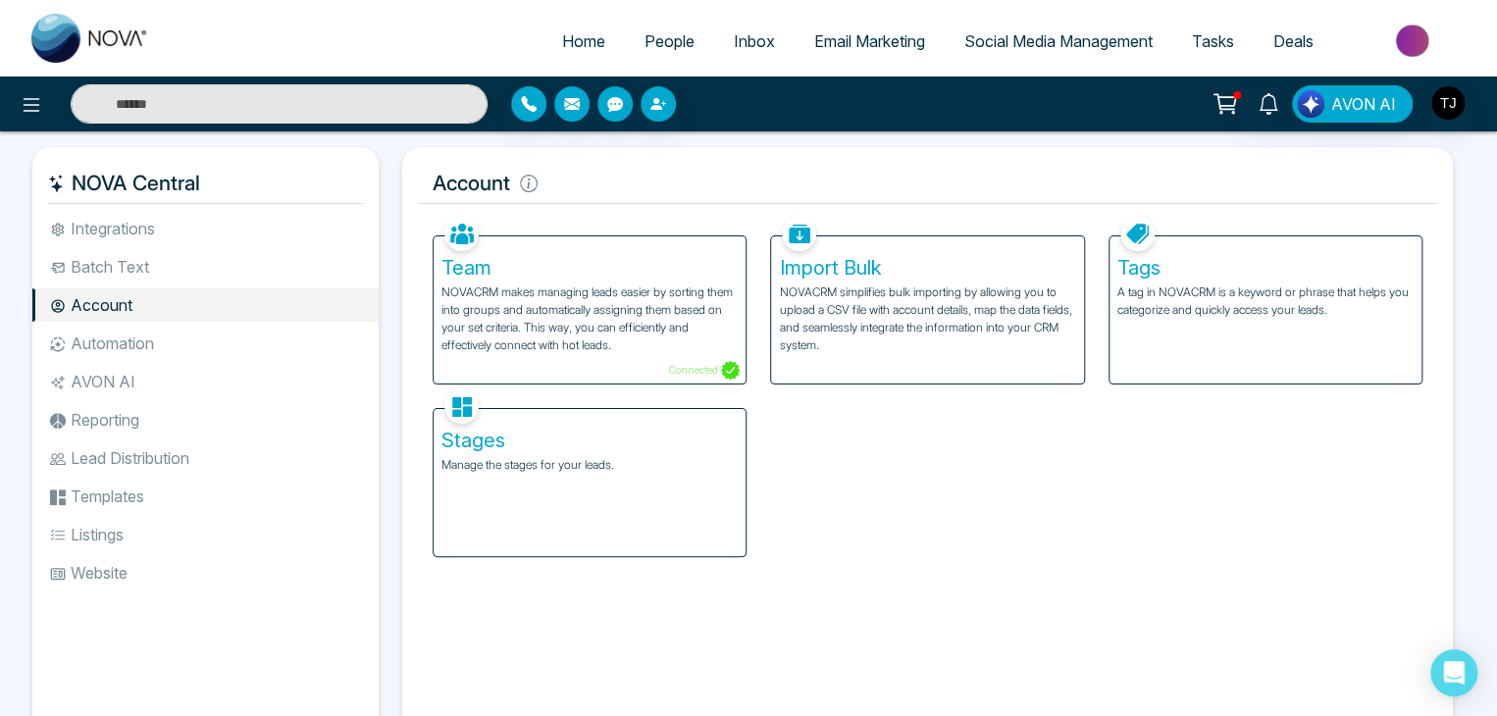
click at [166, 345] on li "Automation" at bounding box center [205, 343] width 346 height 33
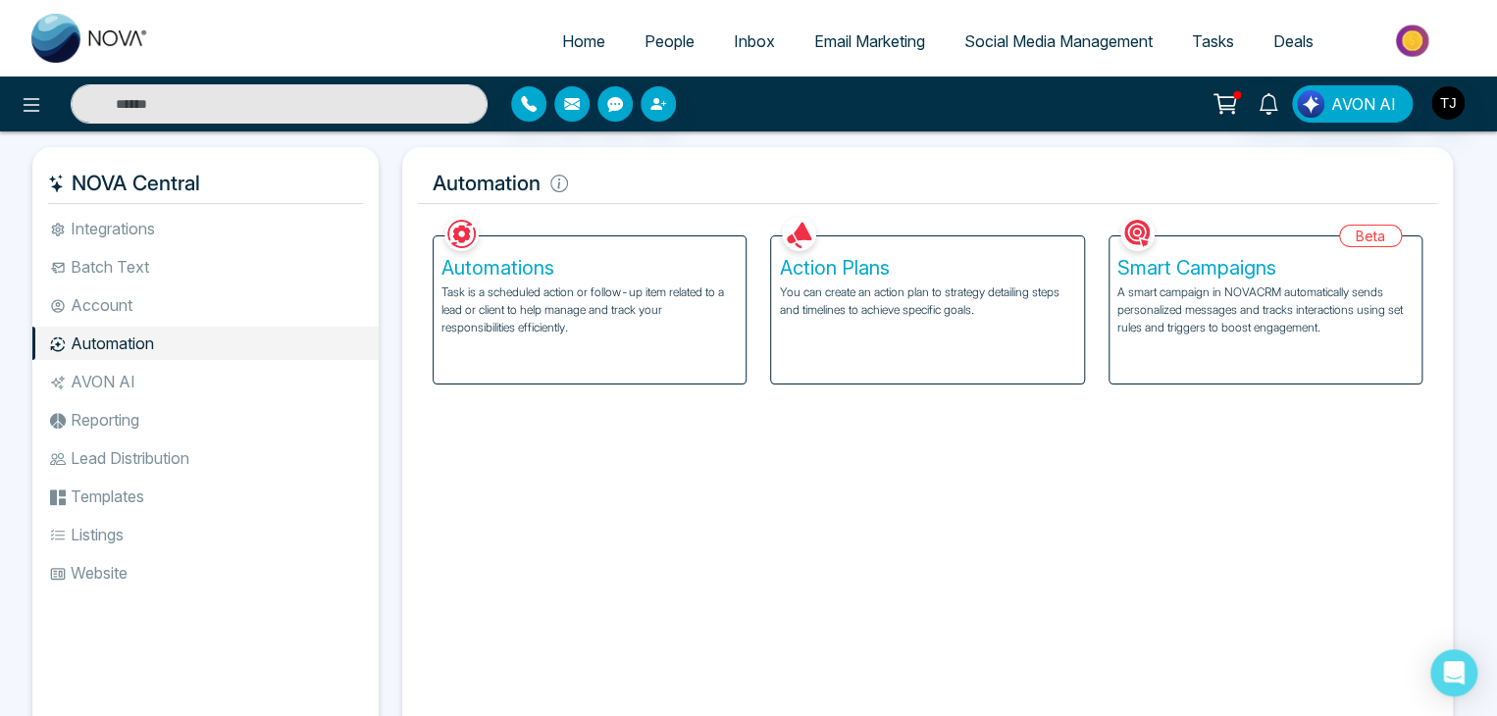
click at [177, 382] on li "AVON AI" at bounding box center [205, 381] width 346 height 33
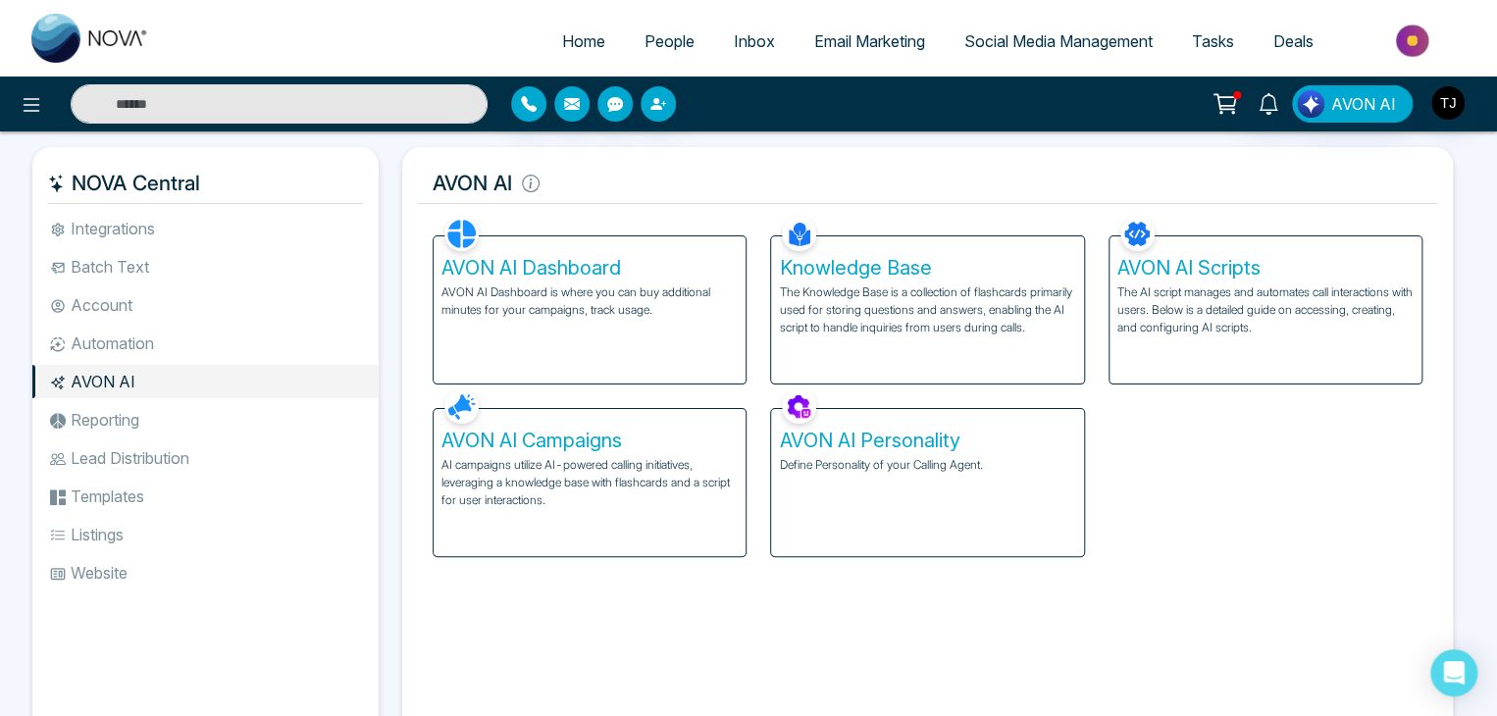
click at [177, 431] on li "Reporting" at bounding box center [205, 419] width 346 height 33
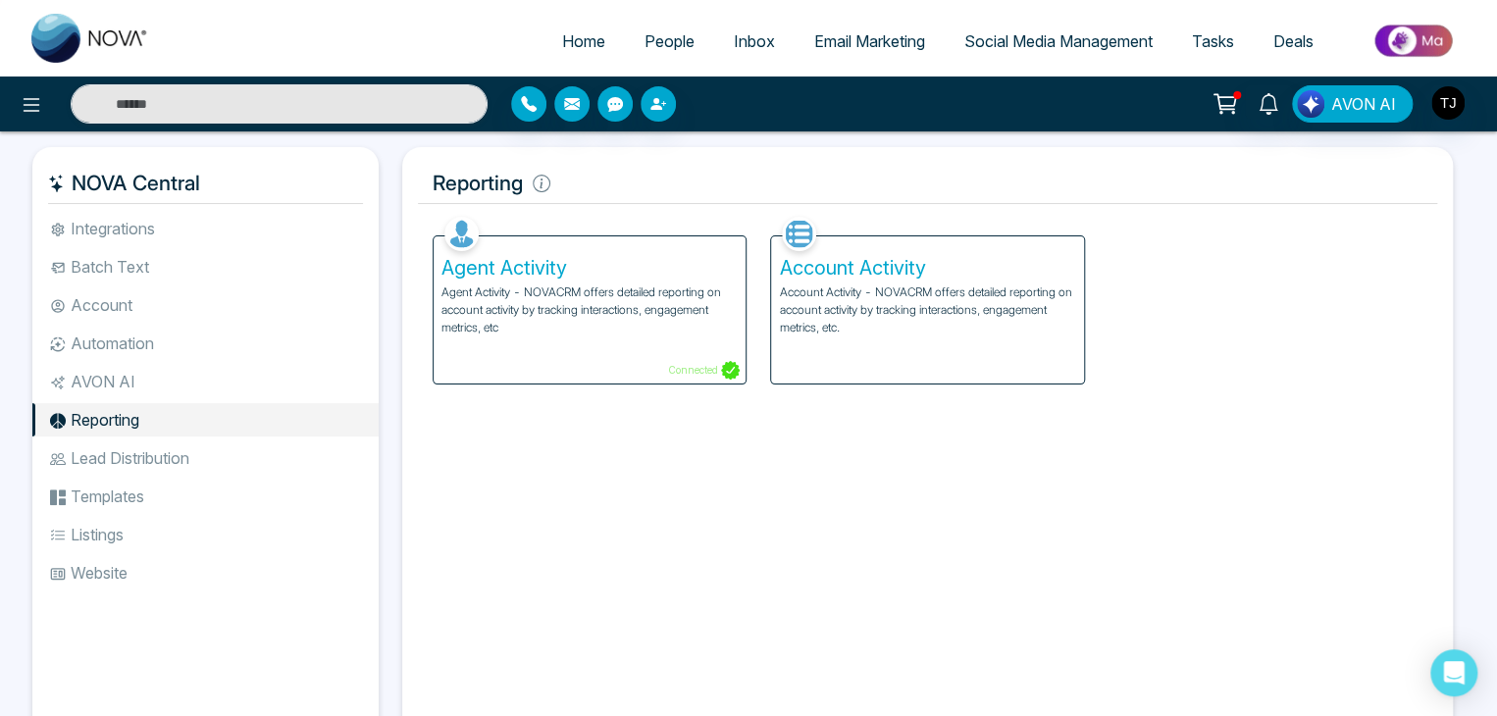
click at [185, 474] on li "Lead Distribution" at bounding box center [205, 457] width 346 height 33
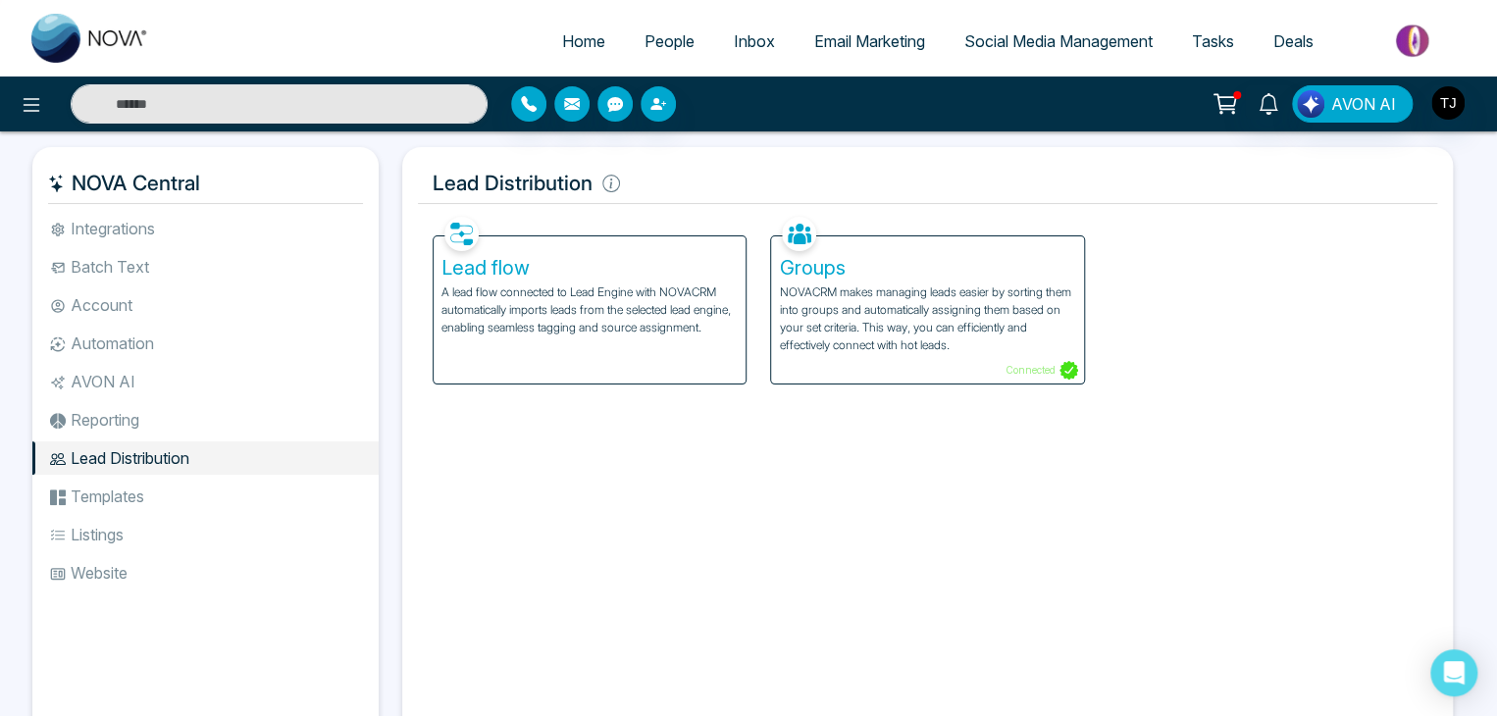
click at [196, 501] on li "Templates" at bounding box center [205, 496] width 346 height 33
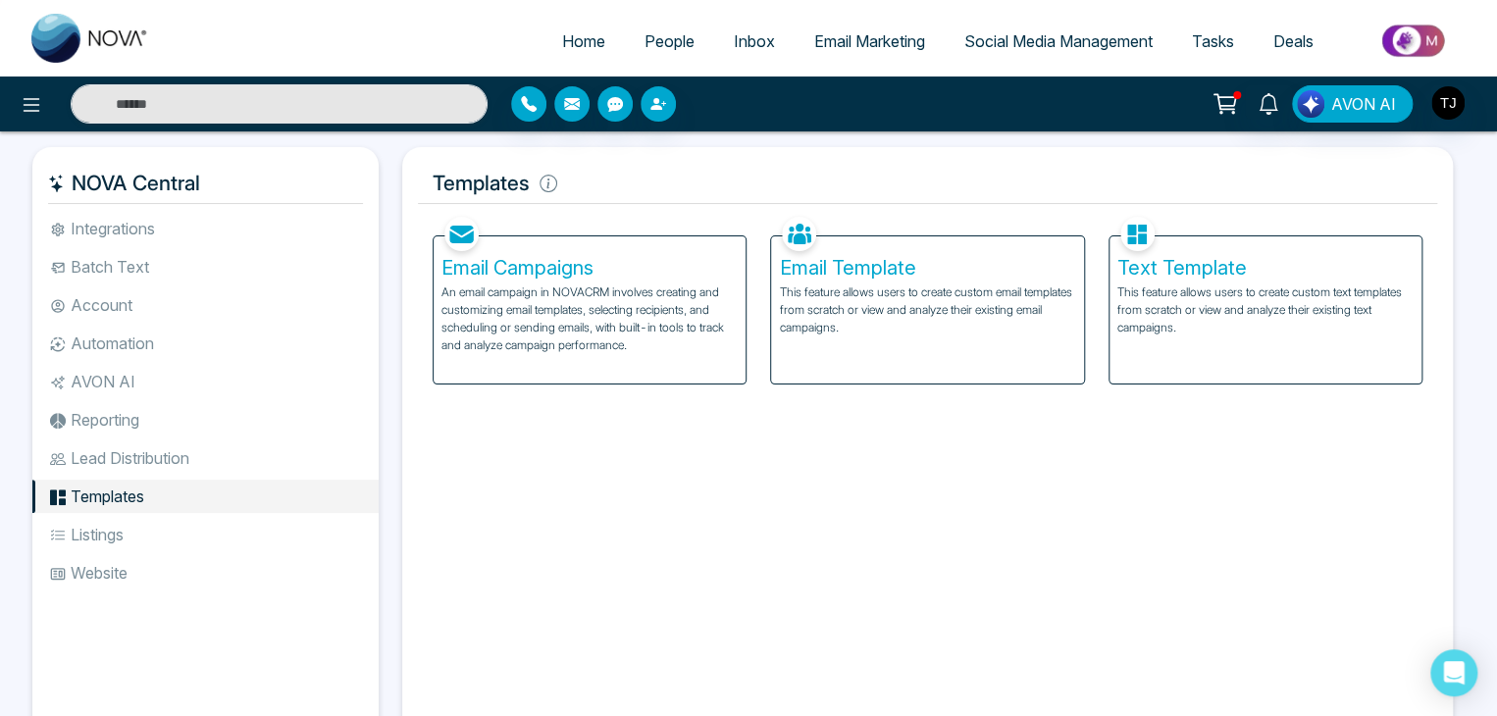
click at [199, 552] on ul "Integrations Batch Text Account Automation AVON AI Reporting Lead Distribution …" at bounding box center [205, 462] width 346 height 501
click at [208, 535] on li "Listings" at bounding box center [205, 534] width 346 height 33
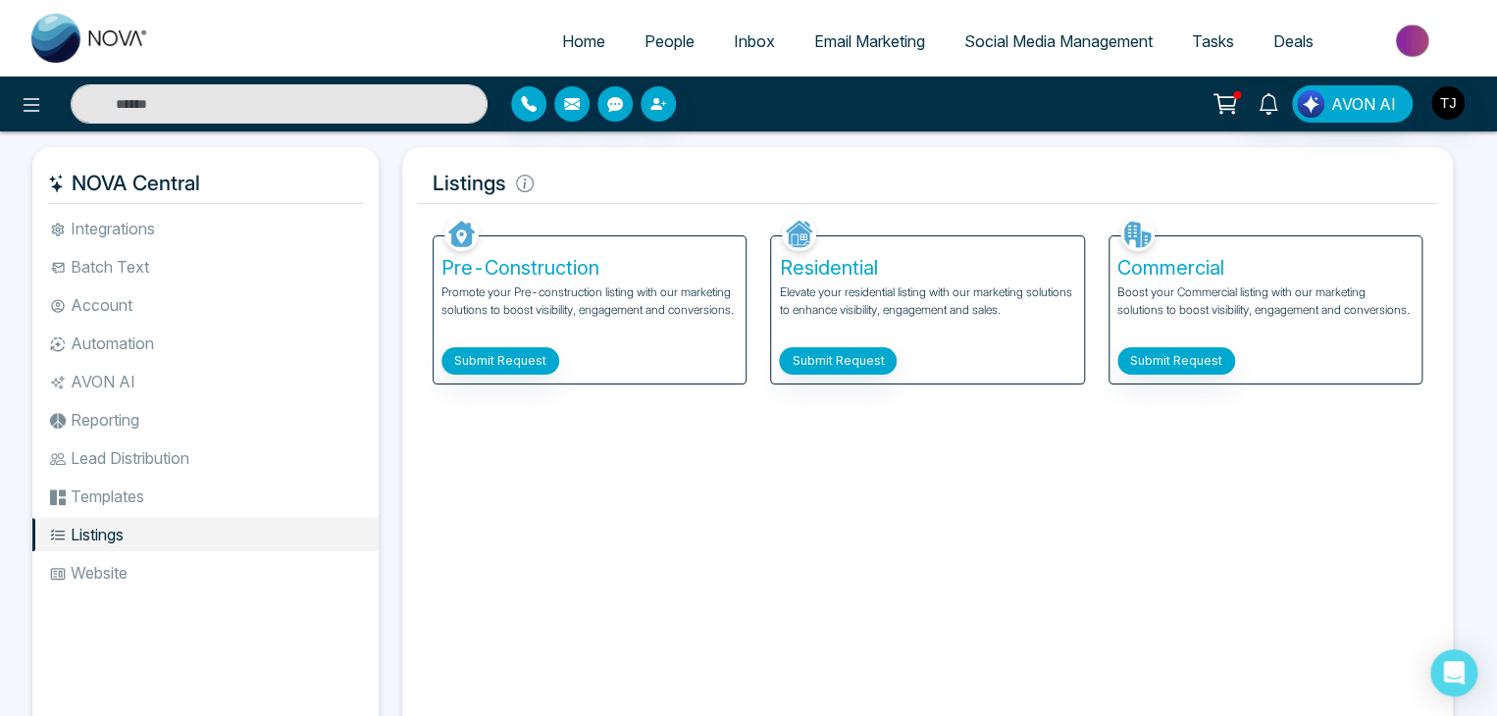
click at [210, 582] on li "Website" at bounding box center [205, 572] width 346 height 33
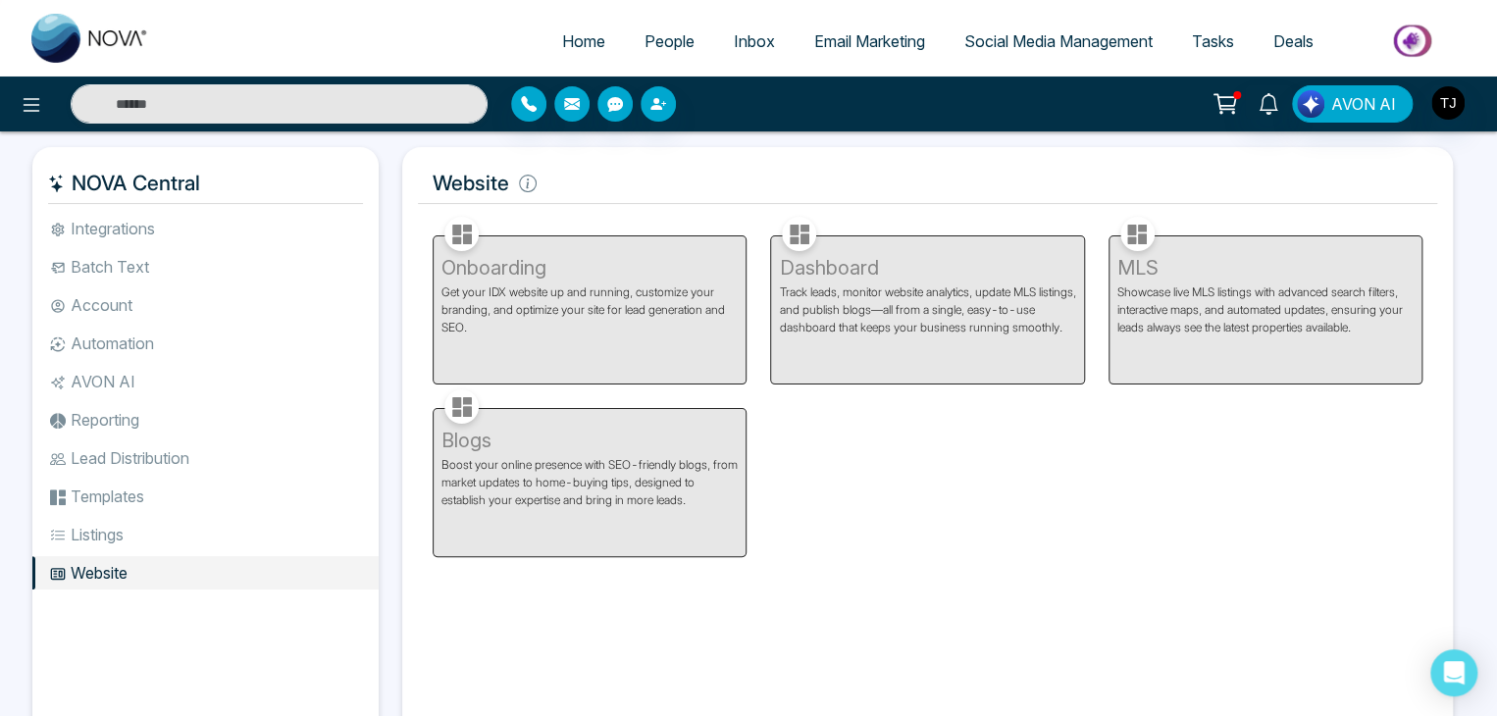
click at [581, 43] on span "Home" at bounding box center [583, 41] width 43 height 20
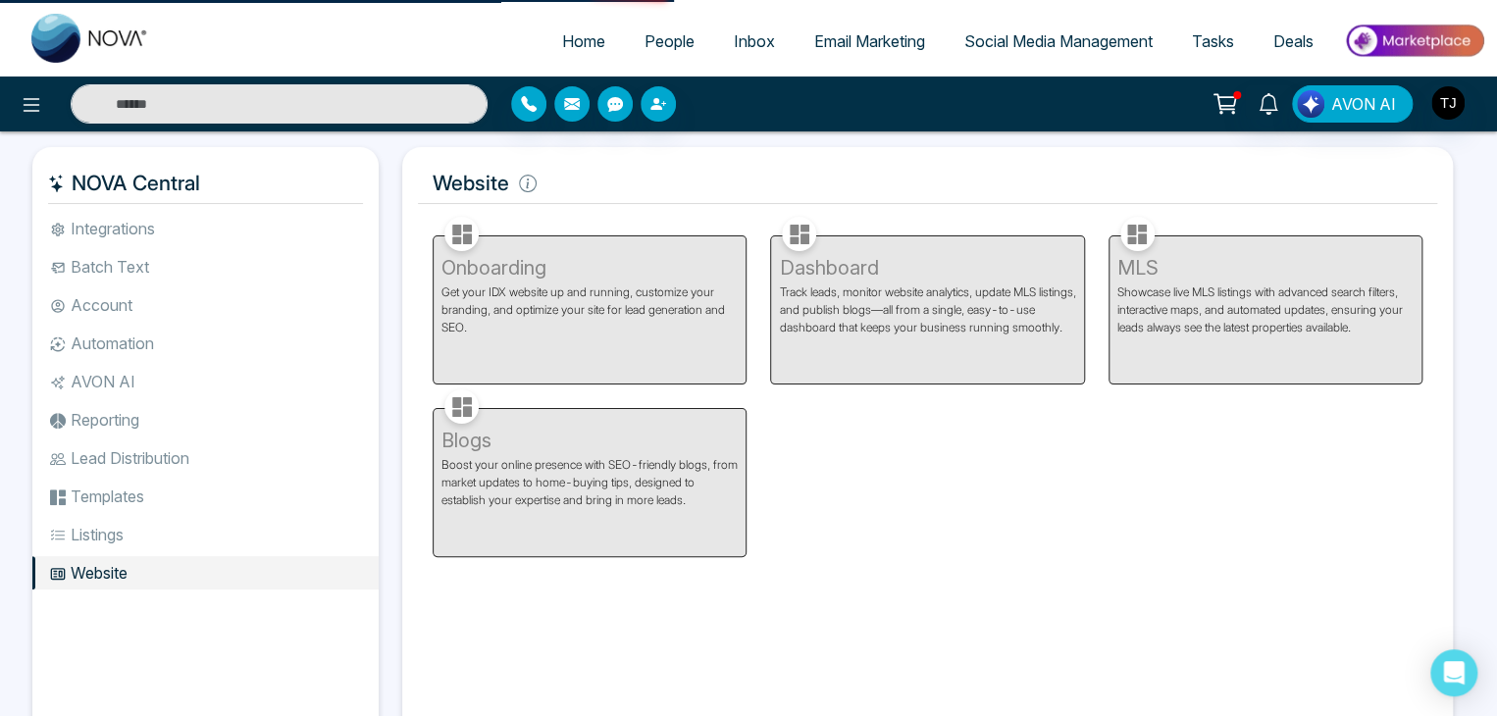
select select "*"
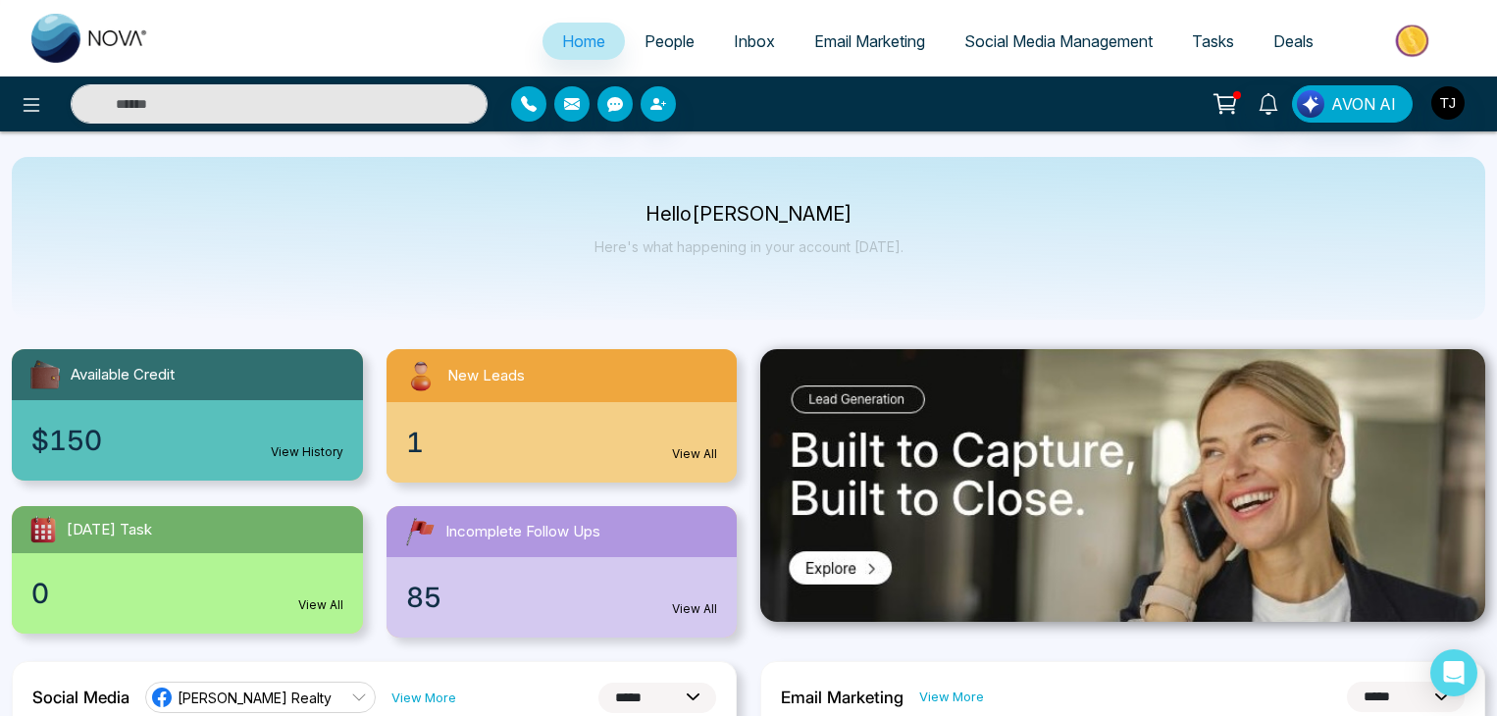
select select "*"
click at [1192, 46] on span "Tasks" at bounding box center [1213, 41] width 42 height 20
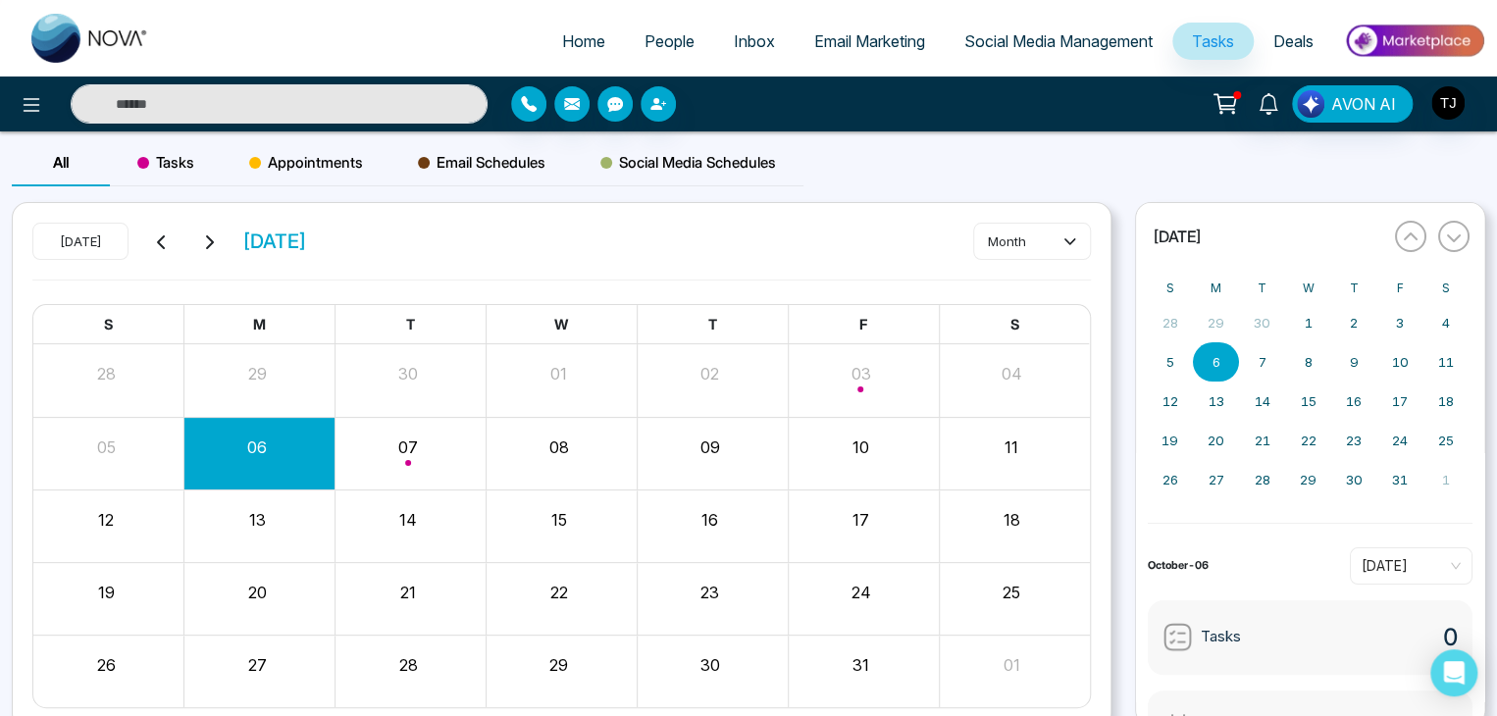
click at [157, 154] on span "Tasks" at bounding box center [165, 163] width 57 height 24
click at [1024, 235] on button "Create" at bounding box center [1032, 241] width 118 height 35
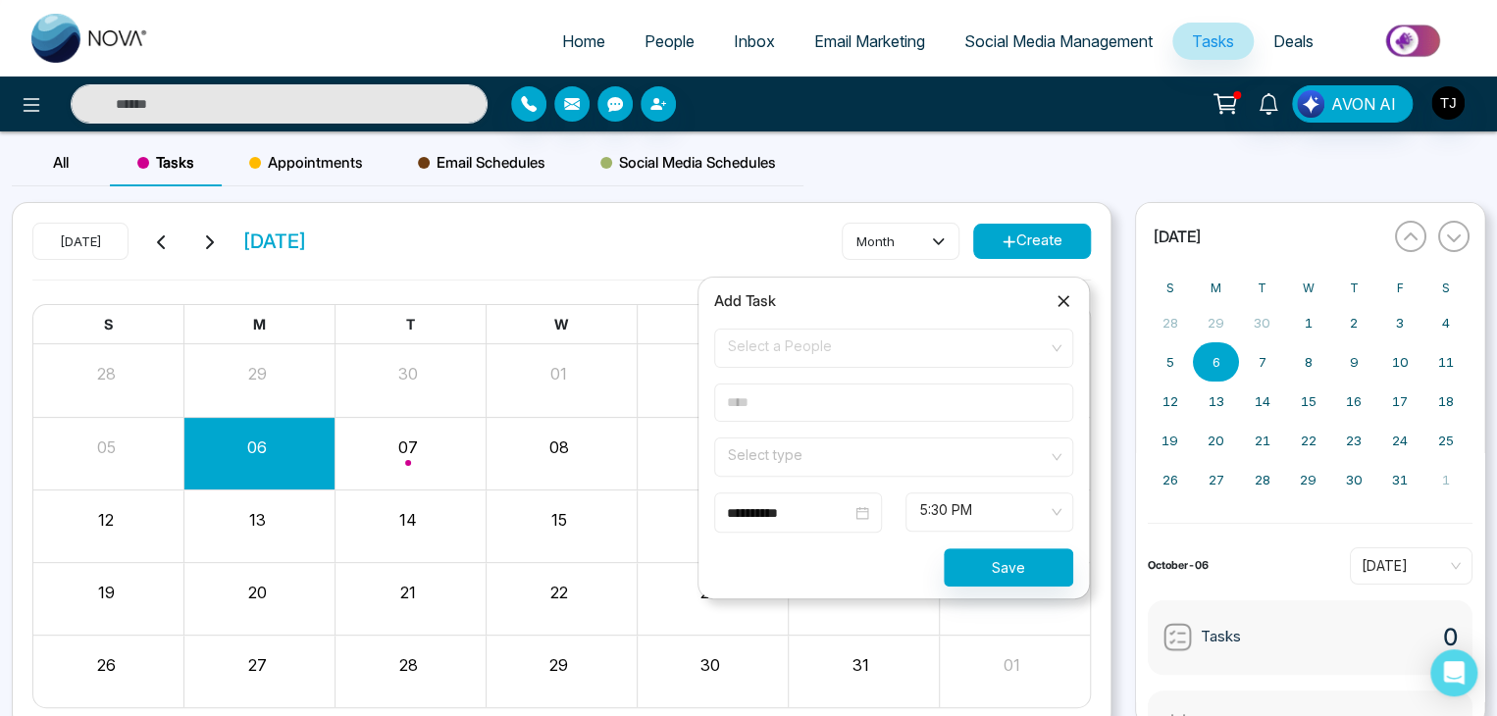
click at [949, 407] on input "text" at bounding box center [893, 402] width 359 height 38
click at [953, 443] on input "search" at bounding box center [887, 452] width 322 height 29
click at [614, 231] on div "[DATE] [DATE] month Create" at bounding box center [561, 251] width 1058 height 57
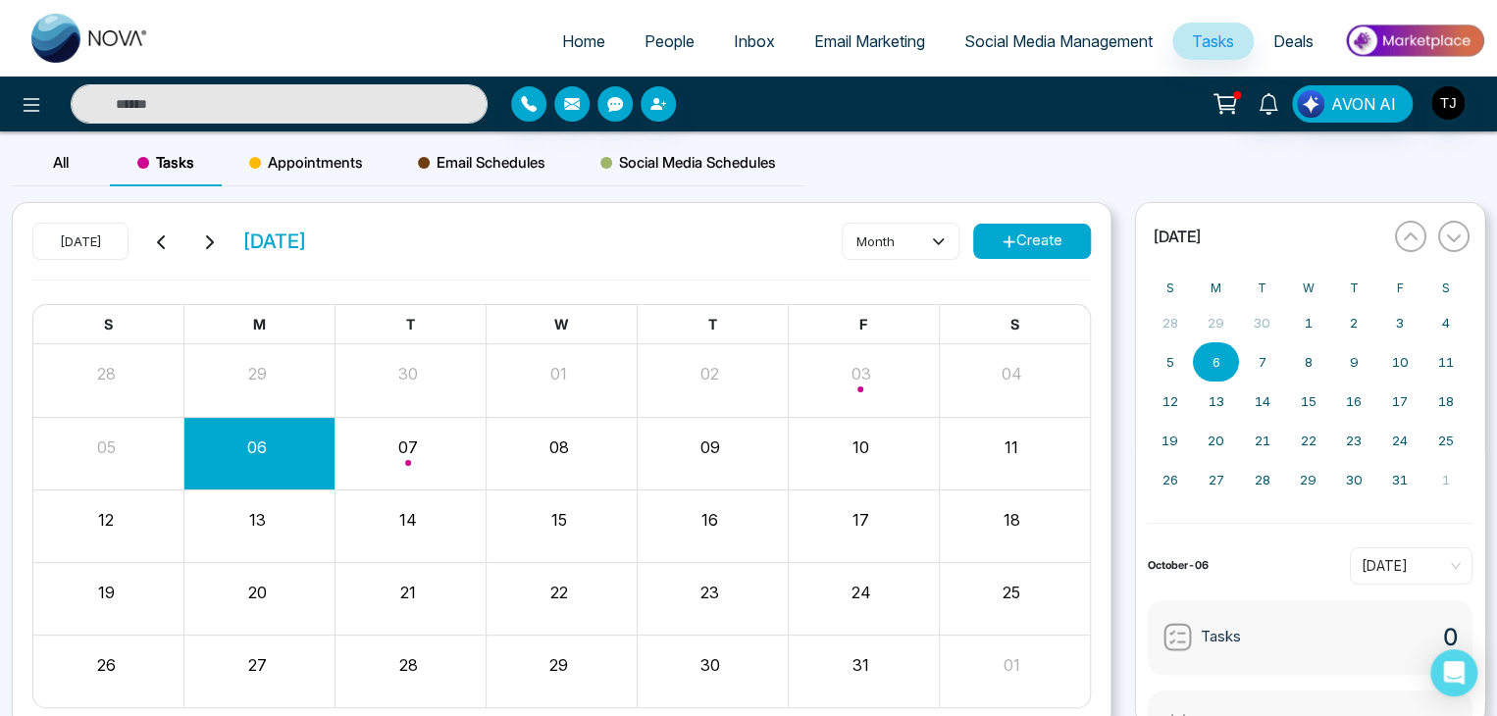
click at [311, 153] on span "Appointments" at bounding box center [306, 163] width 114 height 24
click at [1019, 233] on button "Create" at bounding box center [1032, 241] width 118 height 35
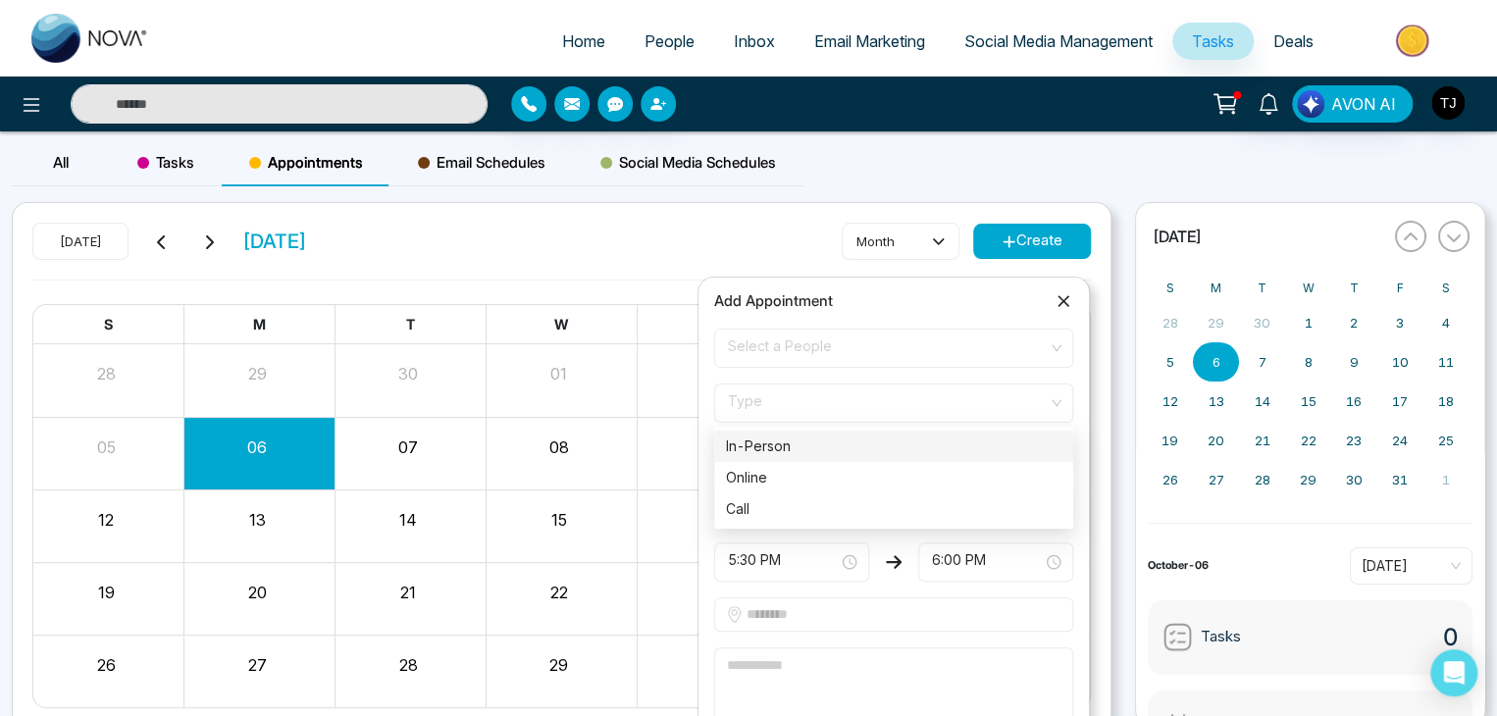
click at [941, 404] on span "Type" at bounding box center [894, 402] width 332 height 33
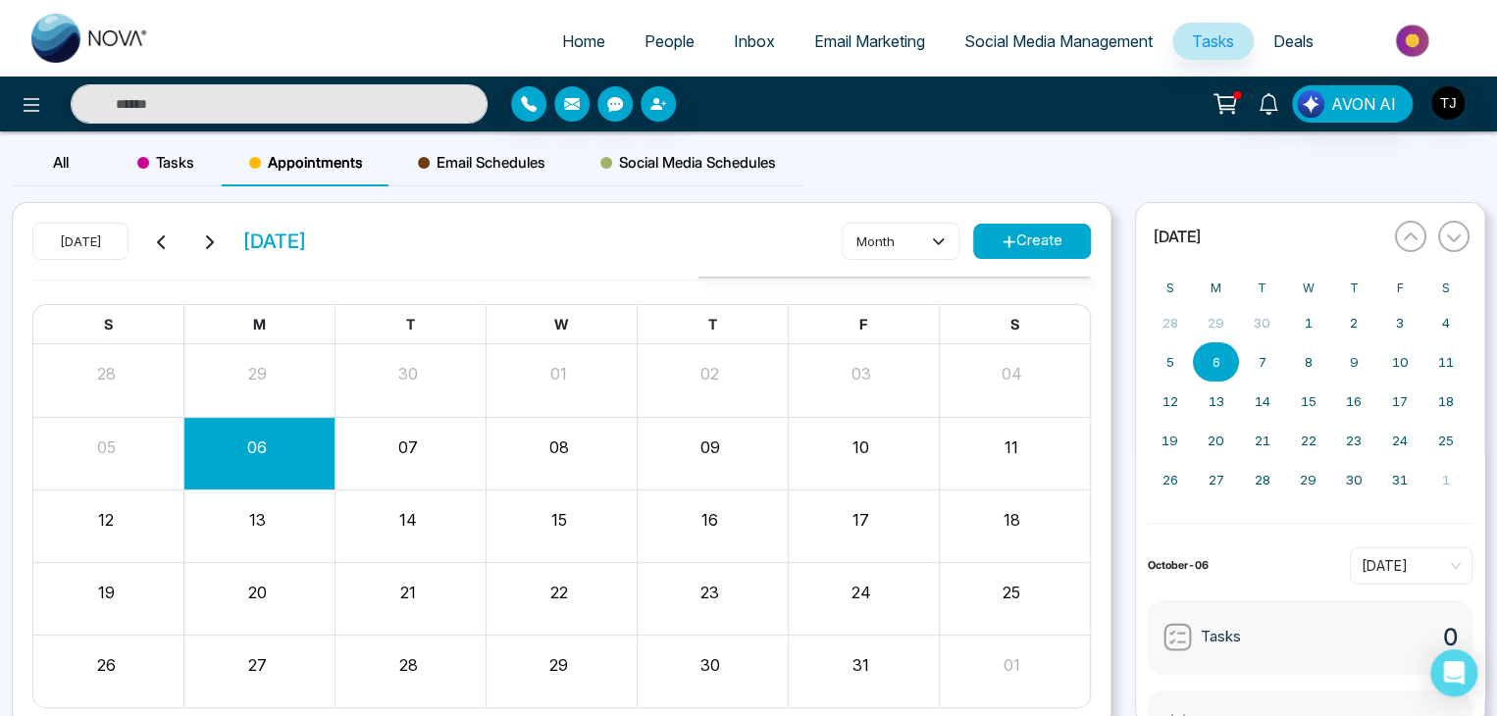
click at [683, 225] on div "[DATE] [DATE] month Create" at bounding box center [561, 251] width 1058 height 57
click at [557, 52] on link "Home" at bounding box center [583, 41] width 82 height 37
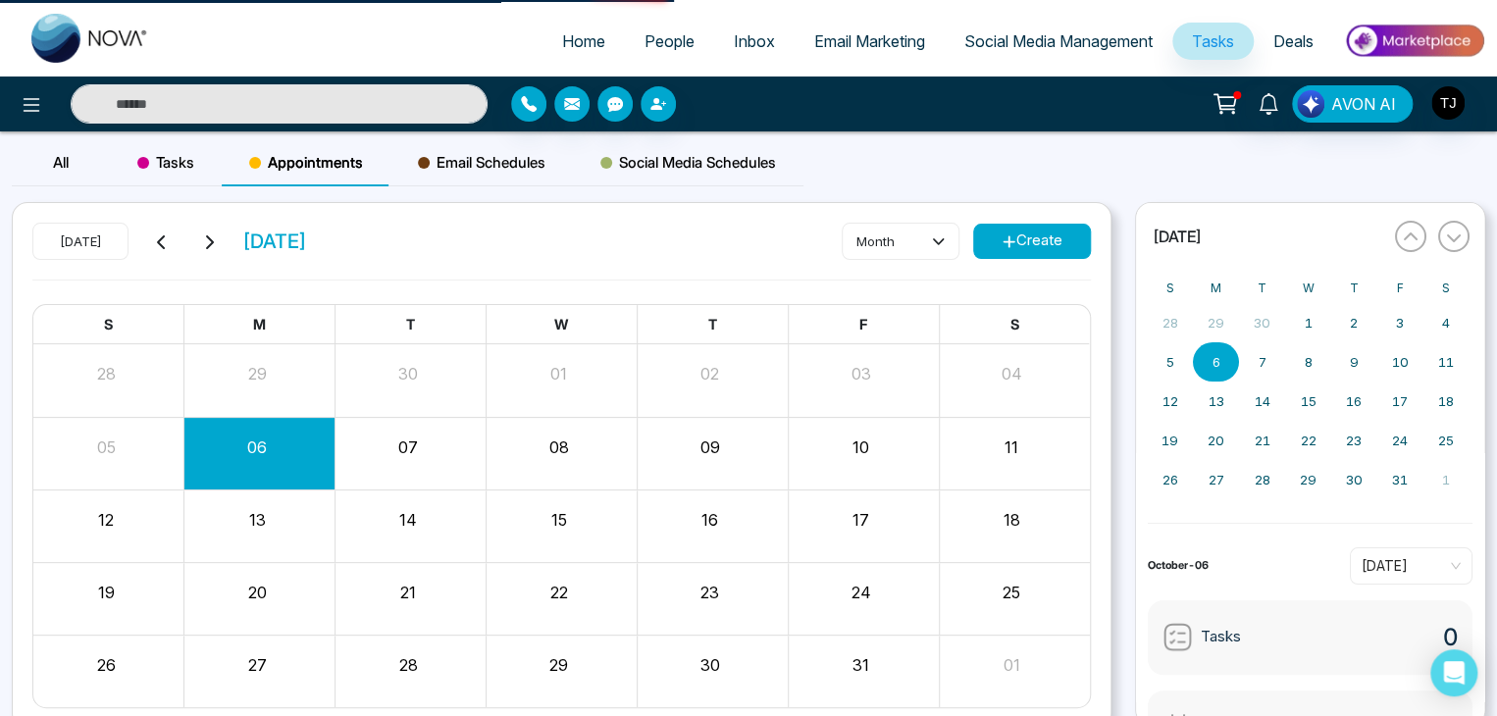
select select "*"
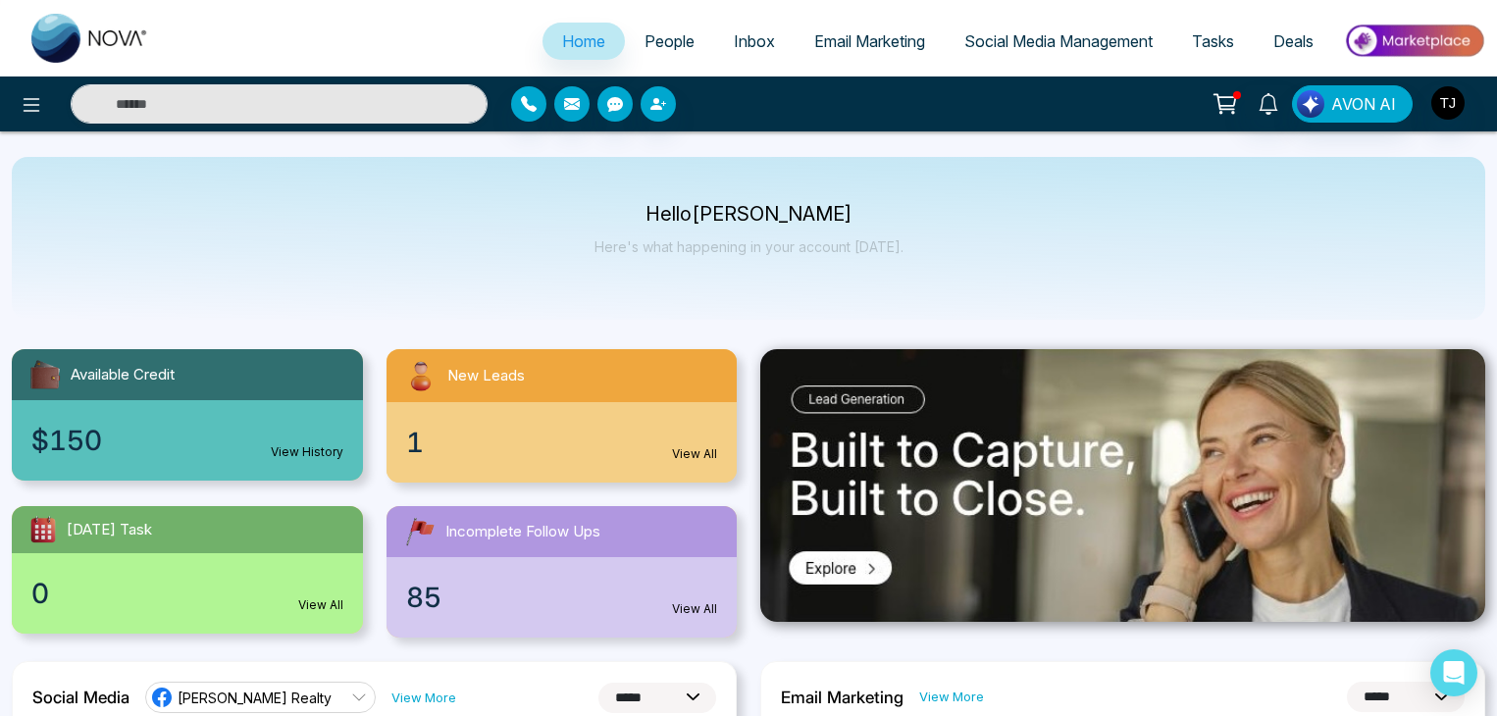
select select "*"
click at [31, 111] on icon at bounding box center [32, 105] width 17 height 14
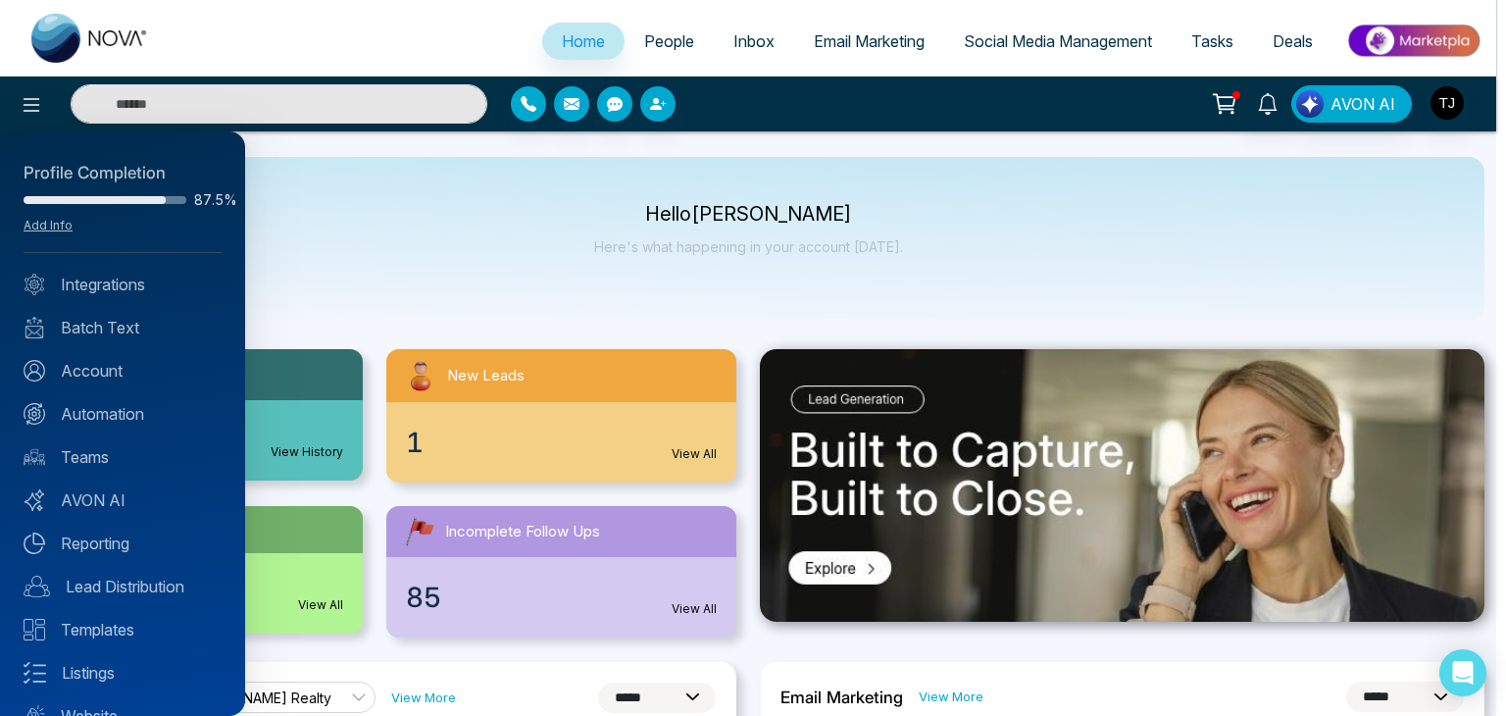
click at [688, 230] on div at bounding box center [753, 358] width 1506 height 716
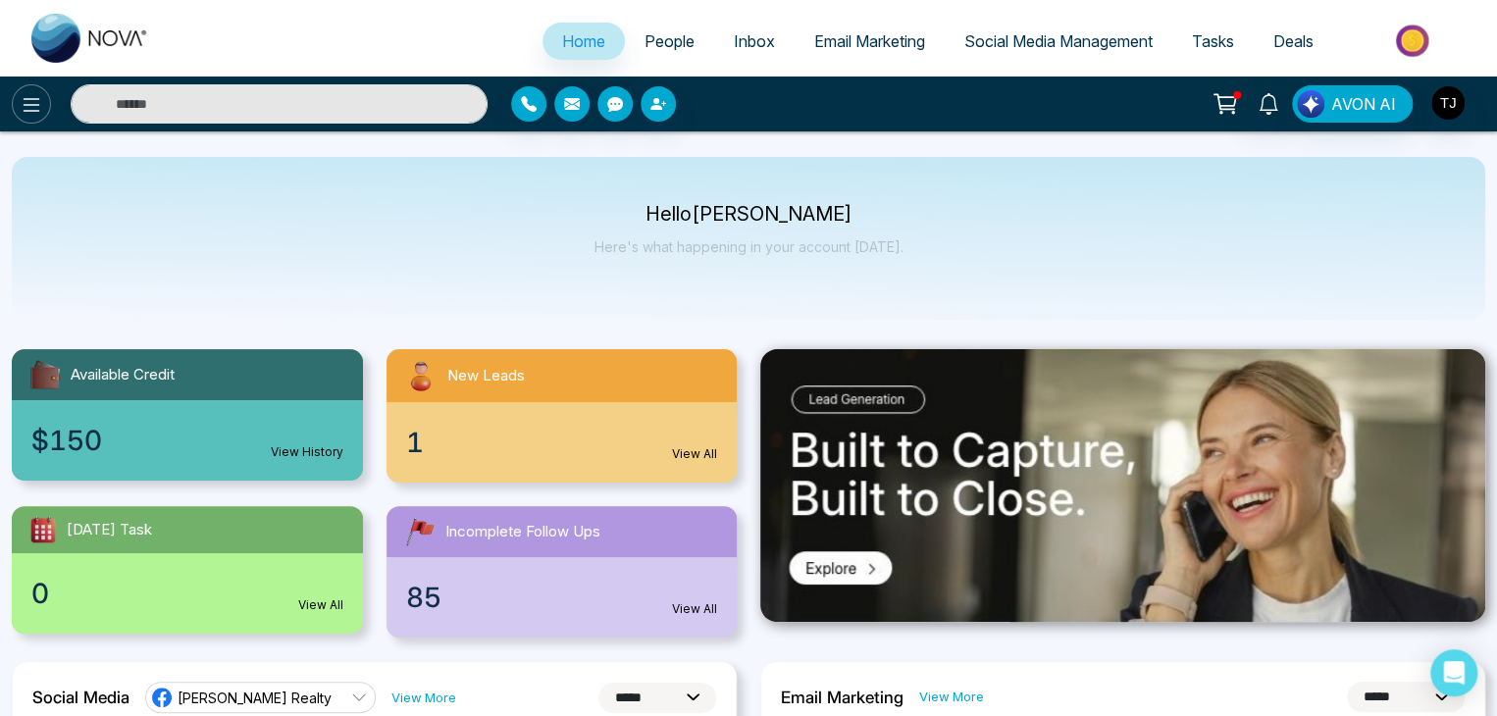
click at [20, 95] on icon at bounding box center [32, 105] width 24 height 24
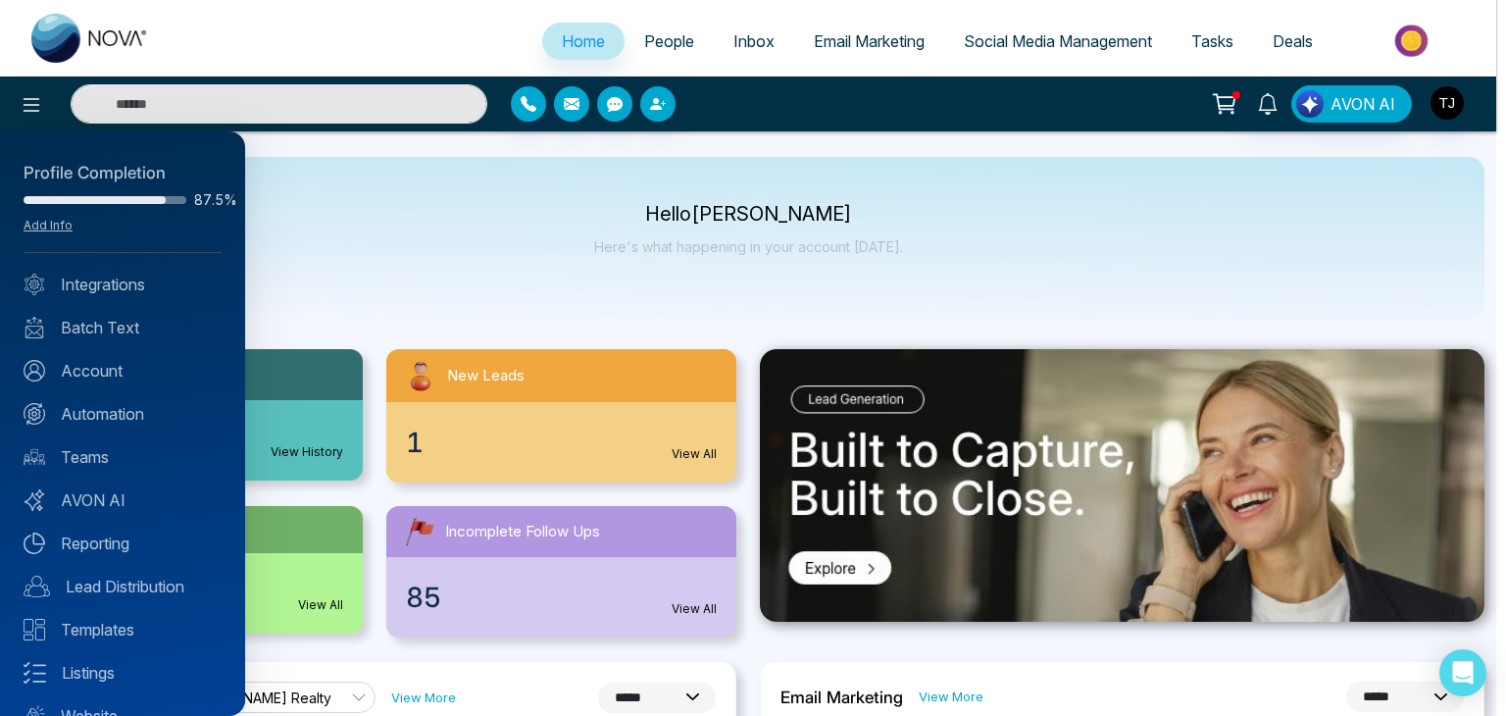
click at [470, 254] on div at bounding box center [753, 358] width 1506 height 716
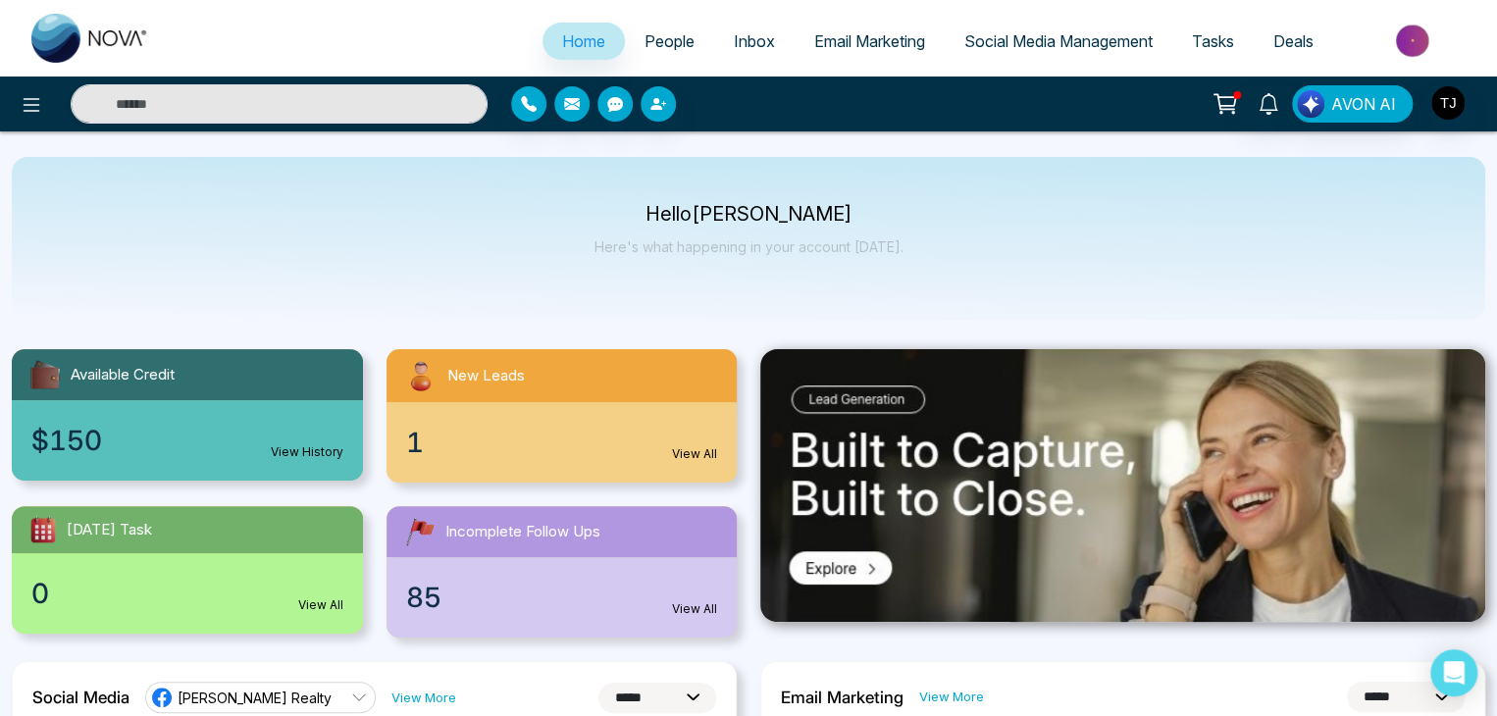
click at [573, 205] on div "Hello Tirston James Here's what happening in your account today." at bounding box center [748, 238] width 1473 height 163
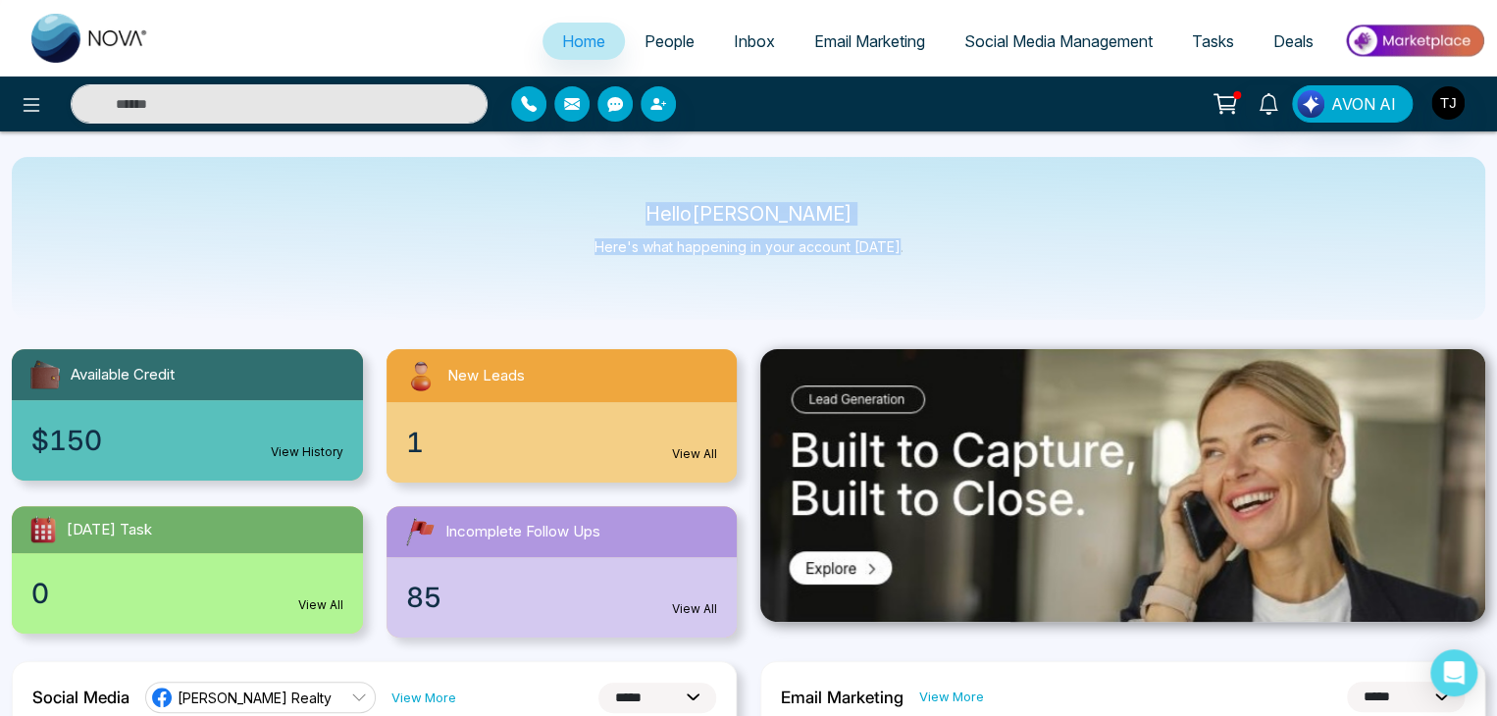
drag, startPoint x: 651, startPoint y: 210, endPoint x: 978, endPoint y: 244, distance: 328.4
click at [978, 244] on div "Hello Tirston James Here's what happening in your account today." at bounding box center [748, 238] width 1473 height 163
click at [954, 257] on div "Hello Tirston James Here's what happening in your account today." at bounding box center [748, 238] width 1473 height 163
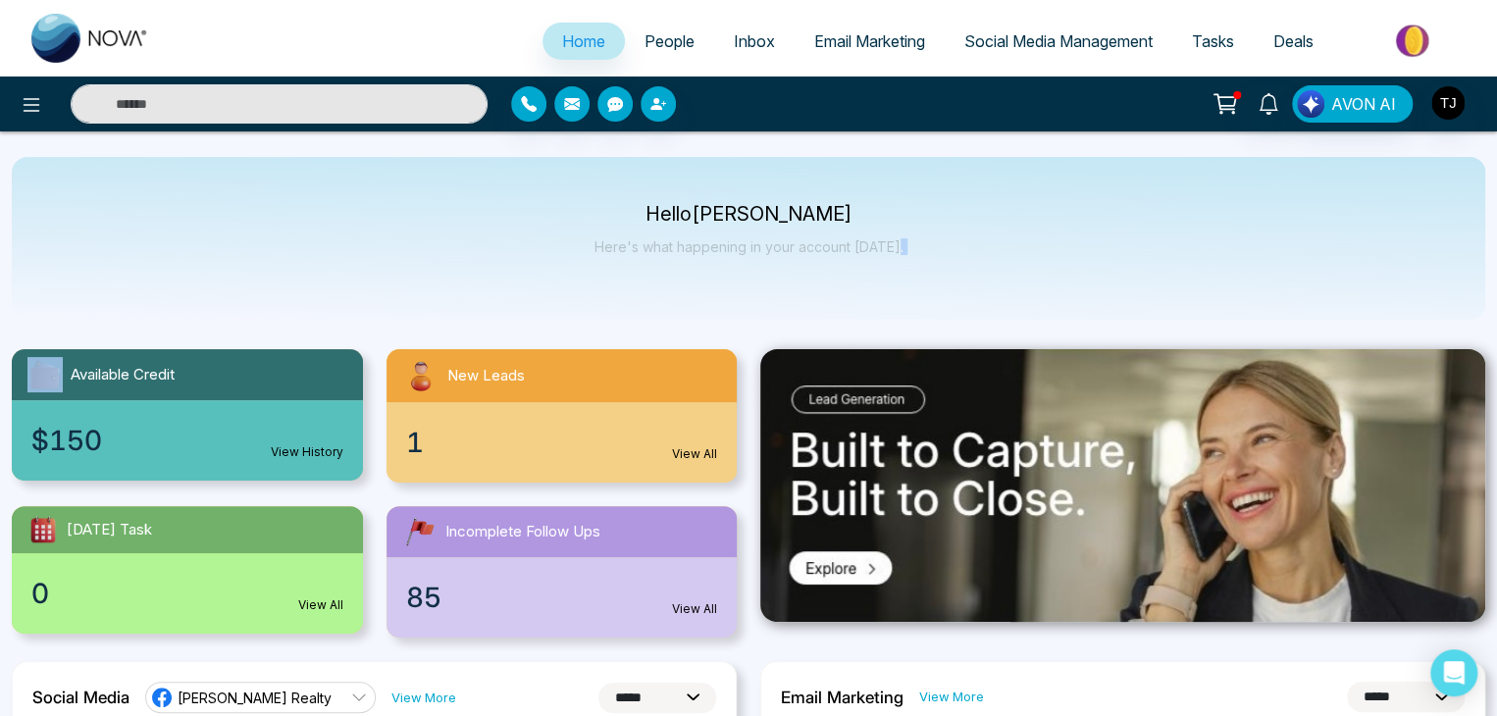
click at [954, 257] on div "Hello Tirston James Here's what happening in your account today." at bounding box center [748, 238] width 1473 height 163
click at [914, 234] on div "Hello Tirston James Here's what happening in your account today." at bounding box center [748, 238] width 1473 height 163
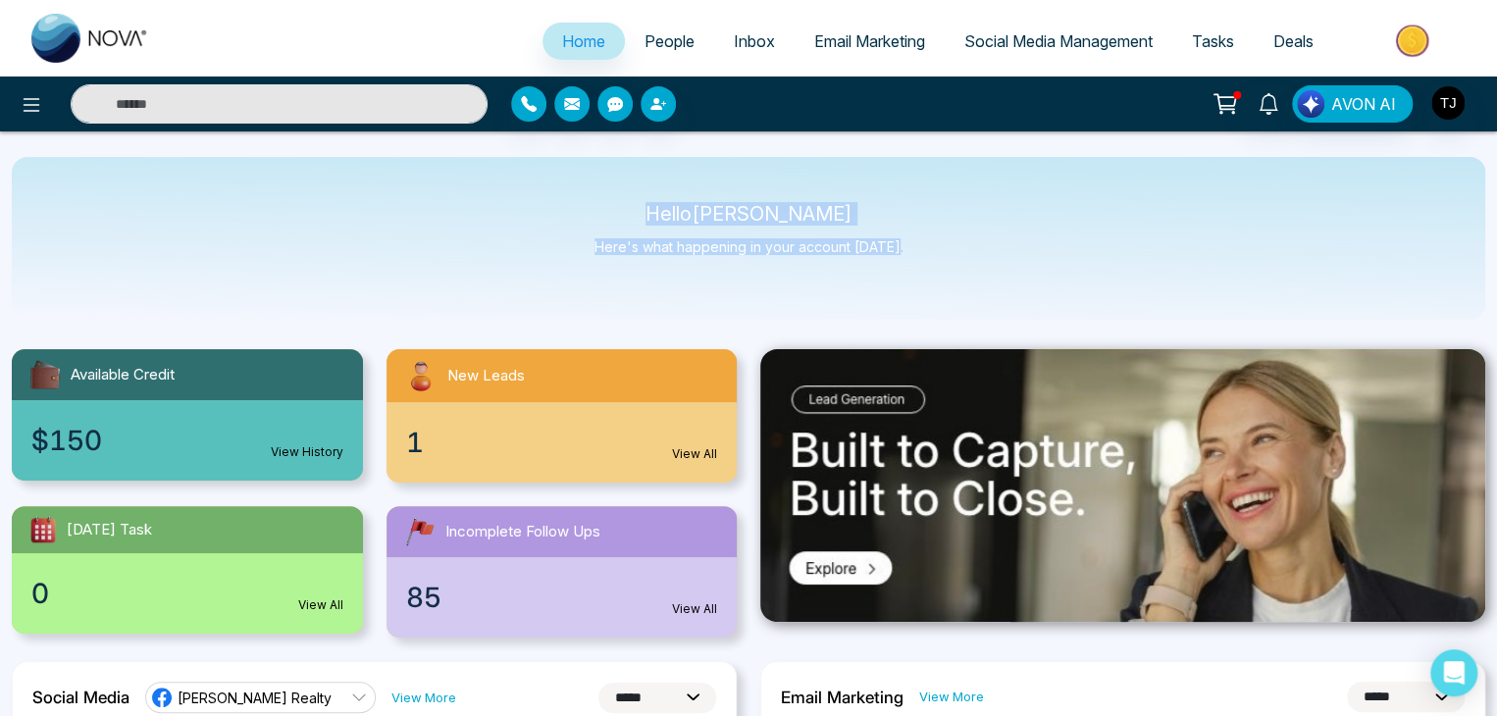
drag, startPoint x: 659, startPoint y: 208, endPoint x: 1012, endPoint y: 243, distance: 354.8
click at [1012, 243] on div "Hello Tirston James Here's what happening in your account today." at bounding box center [748, 238] width 1473 height 163
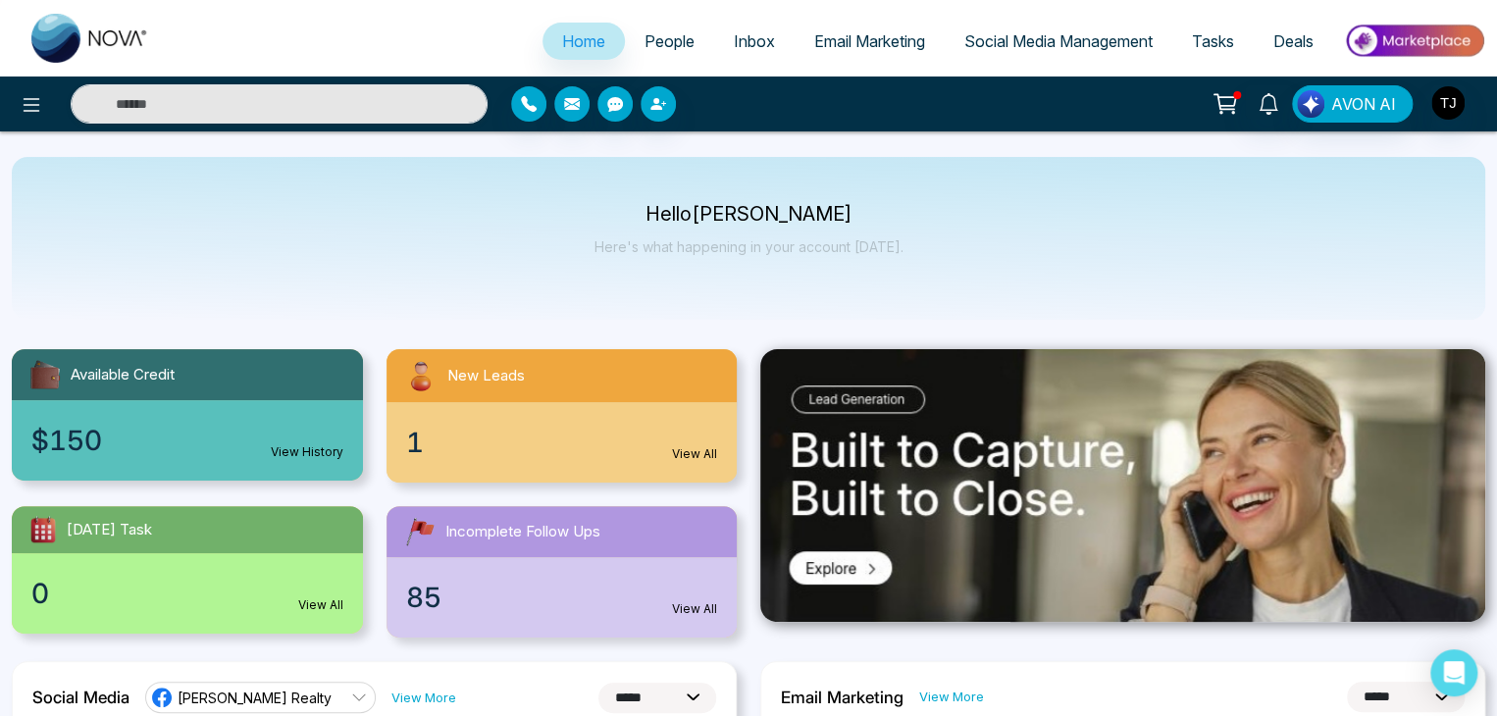
click at [1012, 243] on div "Hello Tirston James Here's what happening in your account today." at bounding box center [748, 238] width 1473 height 163
click at [895, 248] on p "Here's what happening in your account [DATE]." at bounding box center [748, 246] width 309 height 17
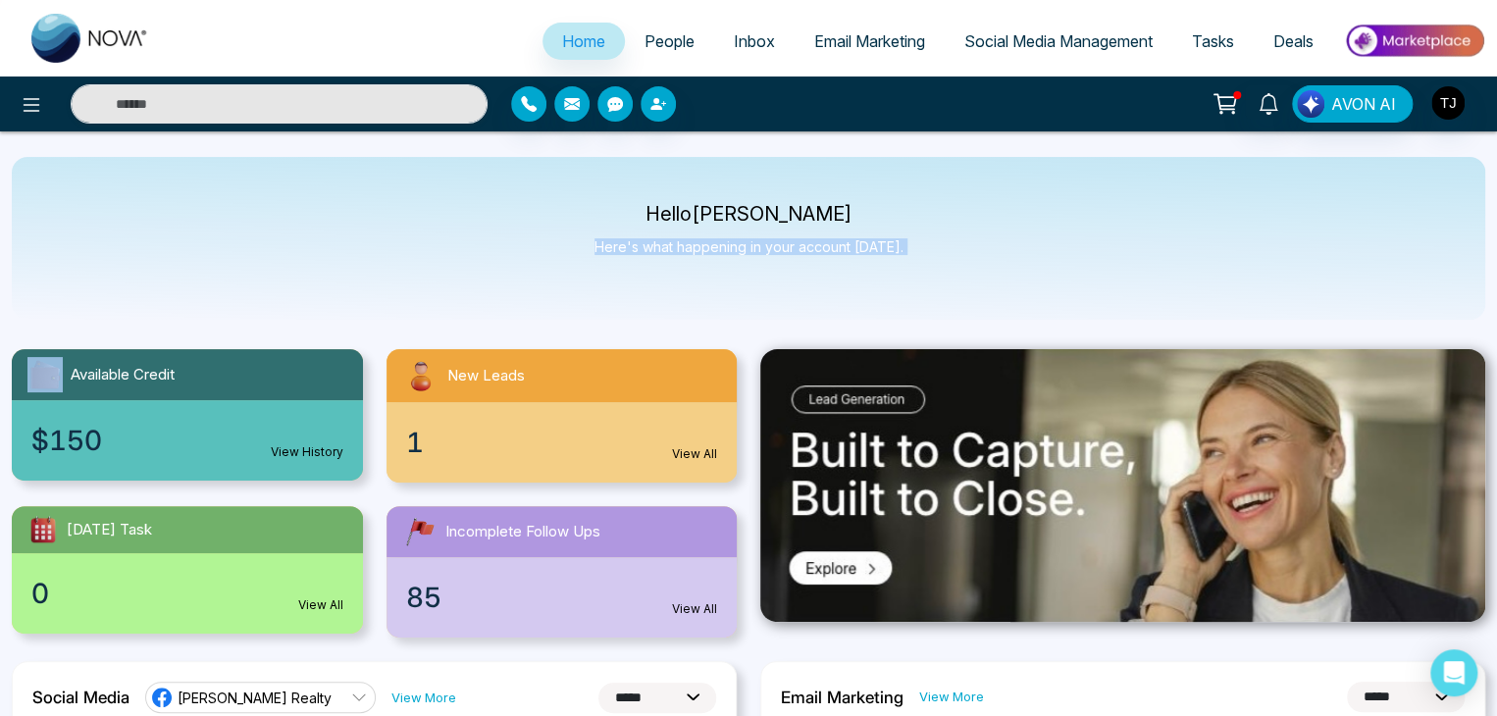
click at [895, 248] on p "Here's what happening in your account [DATE]." at bounding box center [748, 246] width 309 height 17
click at [652, 214] on p "Hello Tirston James" at bounding box center [748, 214] width 309 height 17
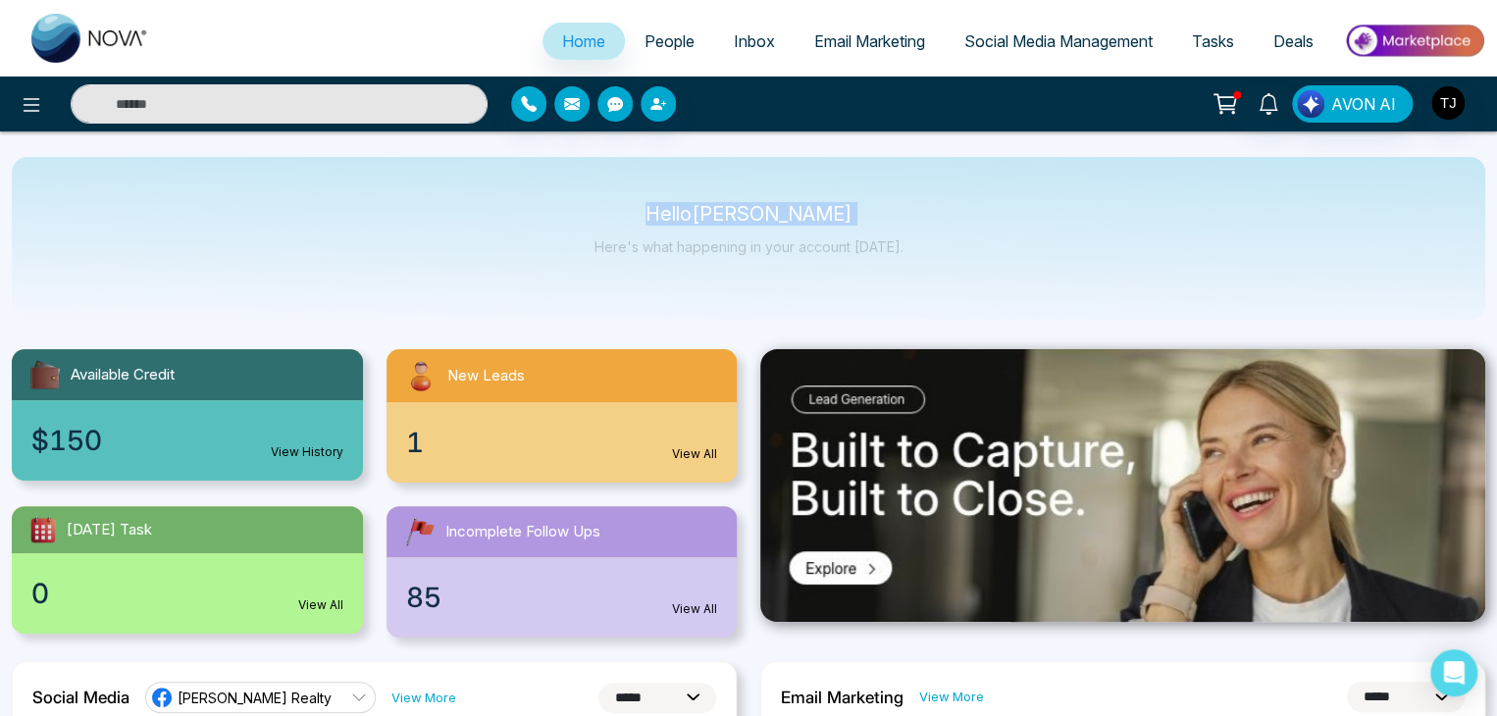
click at [652, 214] on p "Hello Tirston James" at bounding box center [748, 214] width 309 height 17
